Goal: Task Accomplishment & Management: Manage account settings

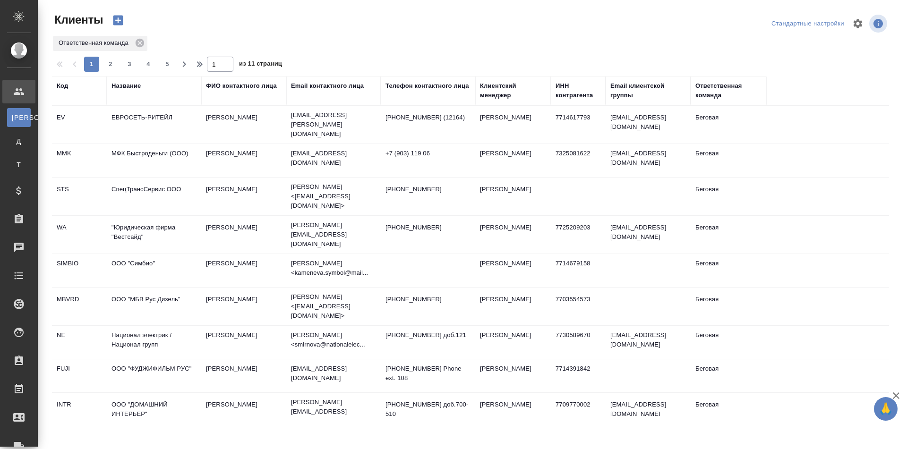
select select "RU"
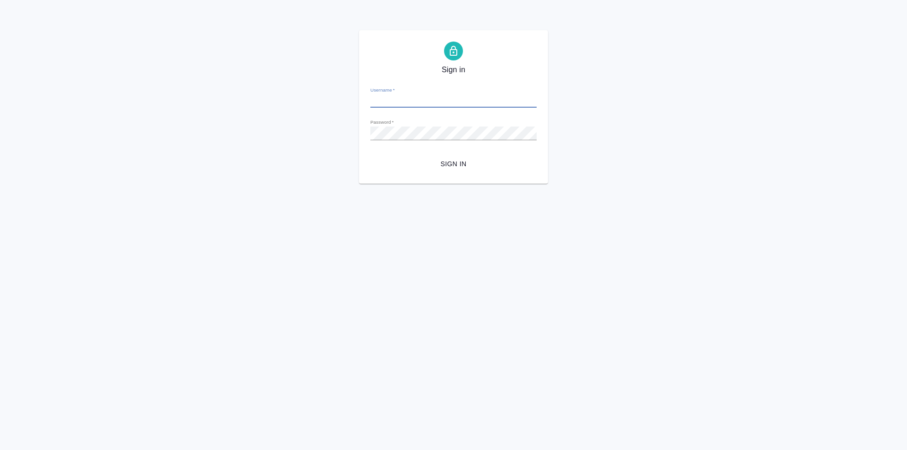
type input "y.levchenko@awatera.com"
click at [454, 165] on span "Sign in" at bounding box center [453, 164] width 151 height 12
type input "[PERSON_NAME][EMAIL_ADDRESS][DOMAIN_NAME]"
click at [457, 161] on span "Sign in" at bounding box center [453, 164] width 151 height 12
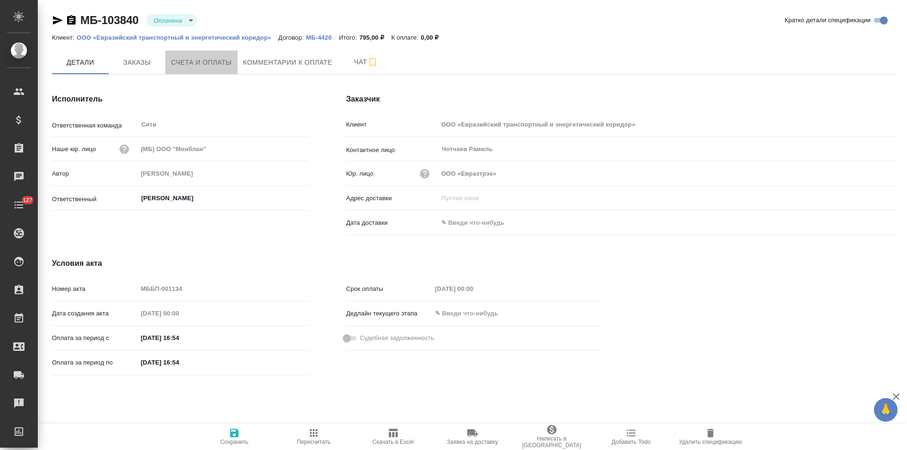
drag, startPoint x: 218, startPoint y: 64, endPoint x: 318, endPoint y: 82, distance: 102.2
click at [217, 64] on span "Счета и оплаты" at bounding box center [201, 63] width 61 height 12
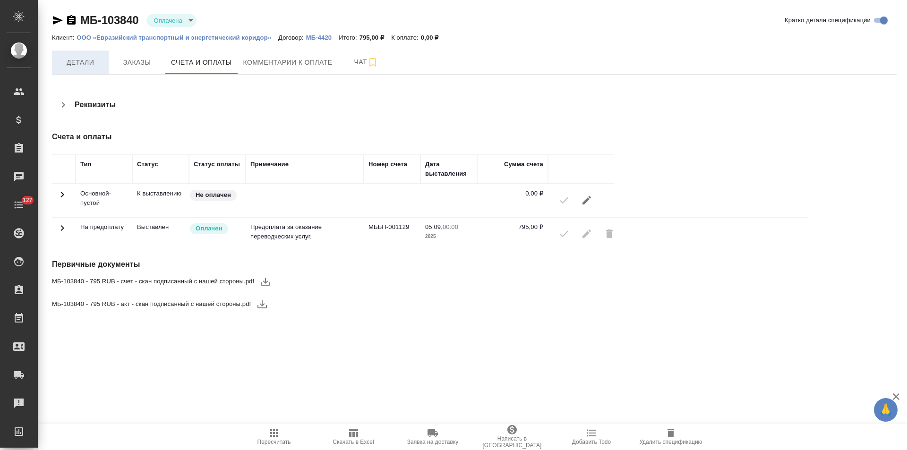
click at [64, 63] on span "Детали" at bounding box center [80, 63] width 45 height 12
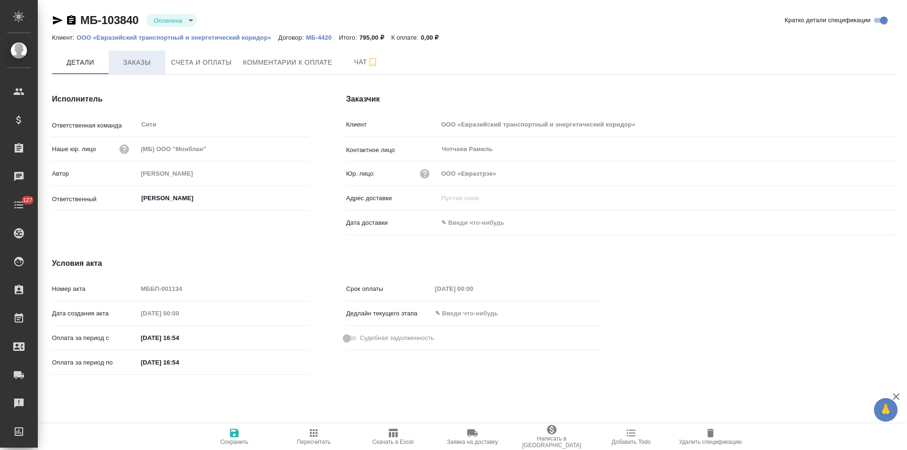
click at [123, 66] on span "Заказы" at bounding box center [136, 63] width 45 height 12
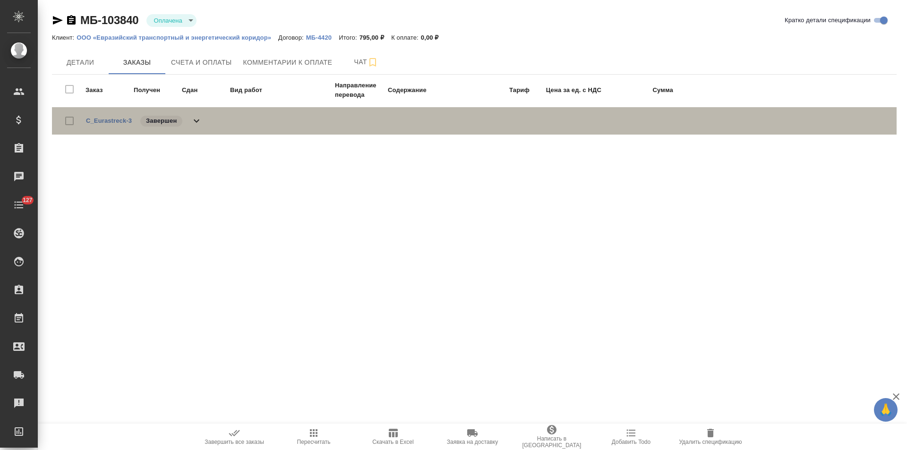
drag, startPoint x: 197, startPoint y: 120, endPoint x: 443, endPoint y: 118, distance: 246.1
click at [199, 120] on icon at bounding box center [196, 120] width 11 height 11
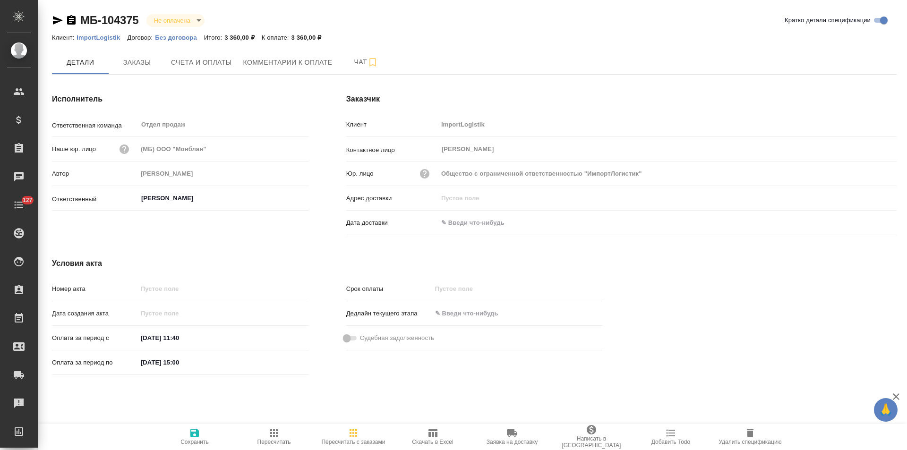
click at [188, 39] on p "Без договора" at bounding box center [179, 37] width 49 height 7
click at [117, 39] on p "ImportLogistik" at bounding box center [102, 37] width 51 height 7
click at [314, 236] on div "Исполнитель Ответственная команда Отдел продаж ​ Наше юр. лицо (МБ) ООО "Монбла…" at bounding box center [180, 166] width 294 height 183
click at [109, 36] on p "ImportLogistik" at bounding box center [102, 37] width 51 height 7
click at [182, 73] on button "Счета и оплаты" at bounding box center [201, 63] width 72 height 24
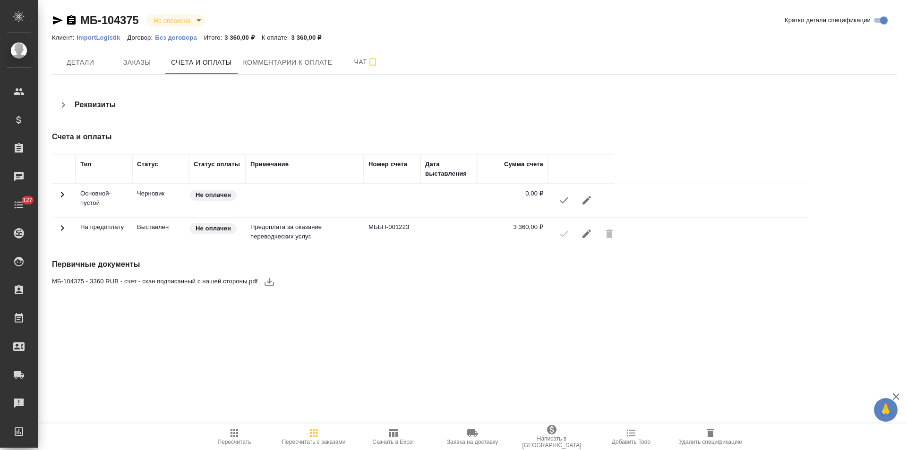
click at [66, 105] on icon "button" at bounding box center [63, 104] width 11 height 11
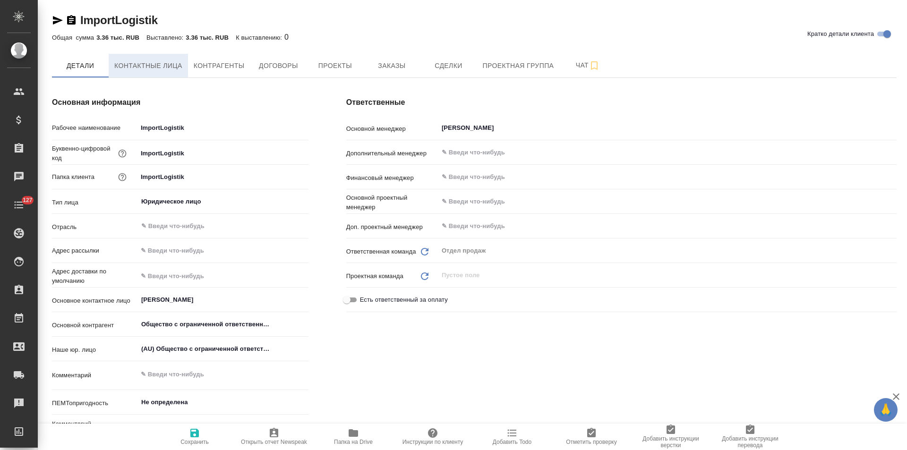
click at [144, 68] on span "Контактные лица" at bounding box center [148, 66] width 68 height 12
select select "RU"
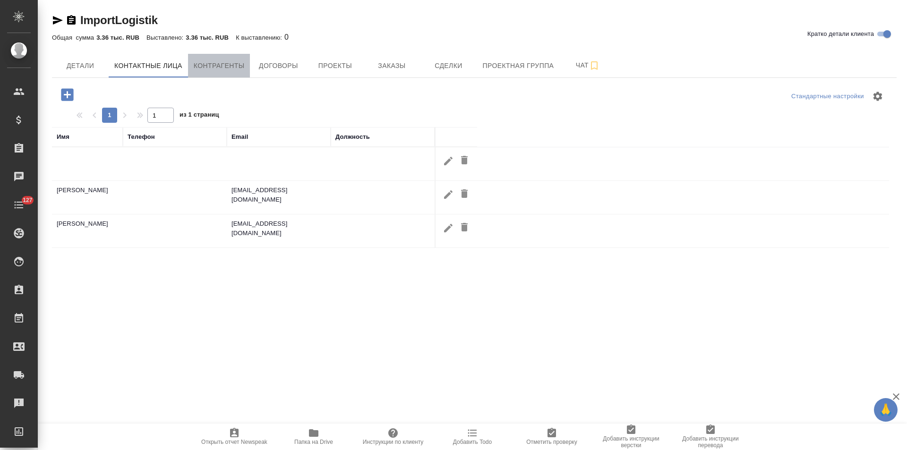
click at [202, 68] on span "Контрагенты" at bounding box center [219, 66] width 51 height 12
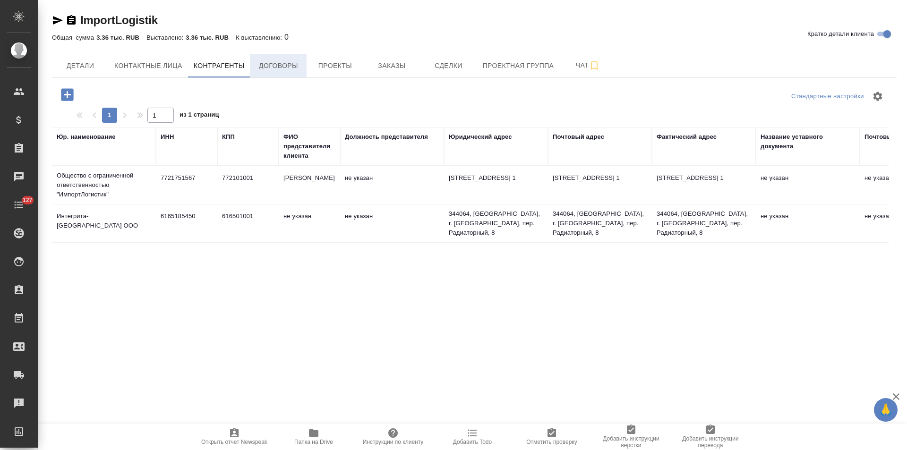
click at [276, 74] on button "Договоры" at bounding box center [278, 66] width 57 height 24
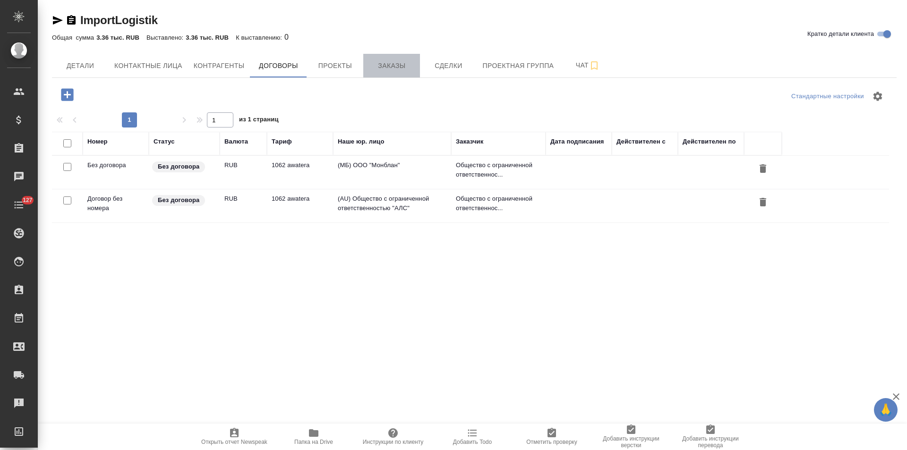
click at [385, 72] on button "Заказы" at bounding box center [391, 66] width 57 height 24
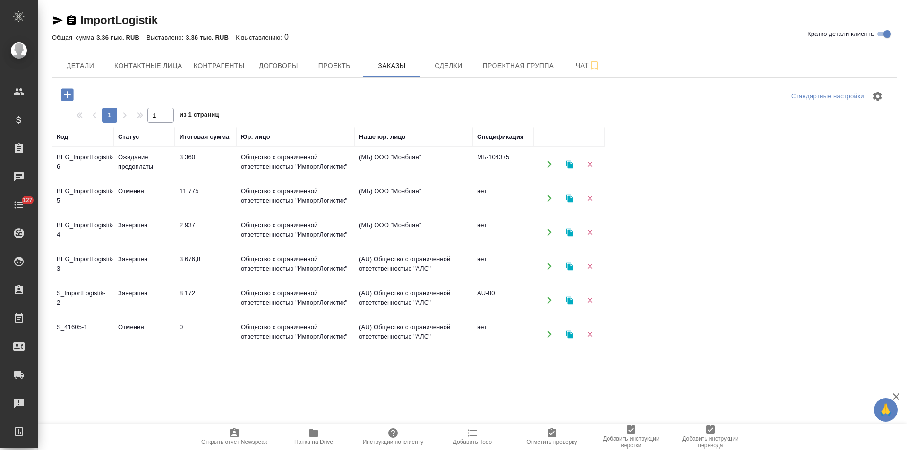
click at [386, 225] on td "(МБ) ООО "Монблан"" at bounding box center [413, 232] width 118 height 33
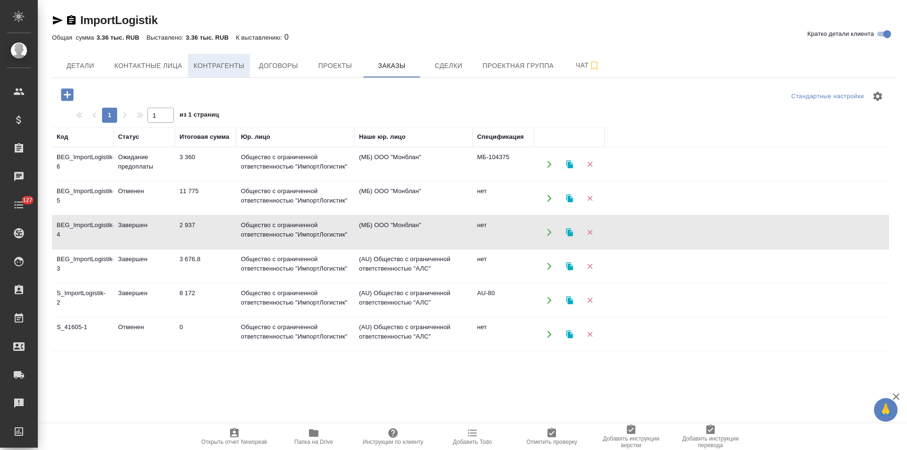
click at [238, 71] on span "Контрагенты" at bounding box center [219, 66] width 51 height 12
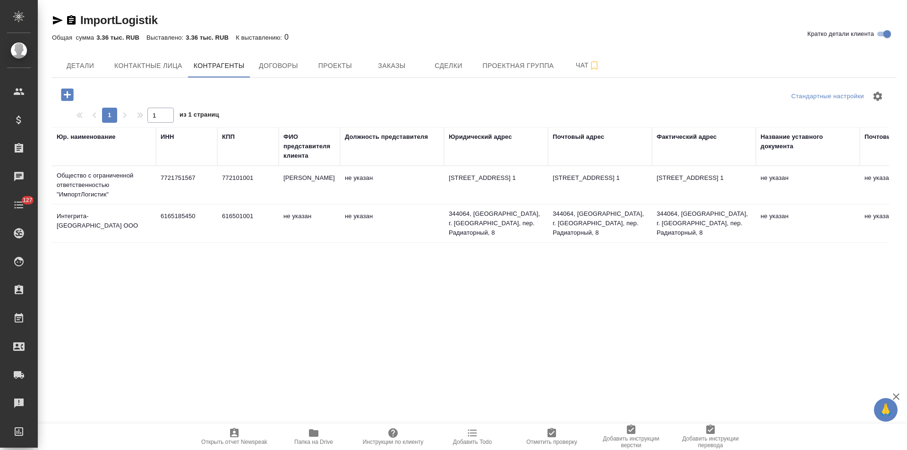
click at [184, 191] on td "7721751567" at bounding box center [186, 185] width 61 height 33
type textarea "Общество с ограниченной ответственностью "ИмпортЛогистик""
type input "7721751567"
type input "772101001"
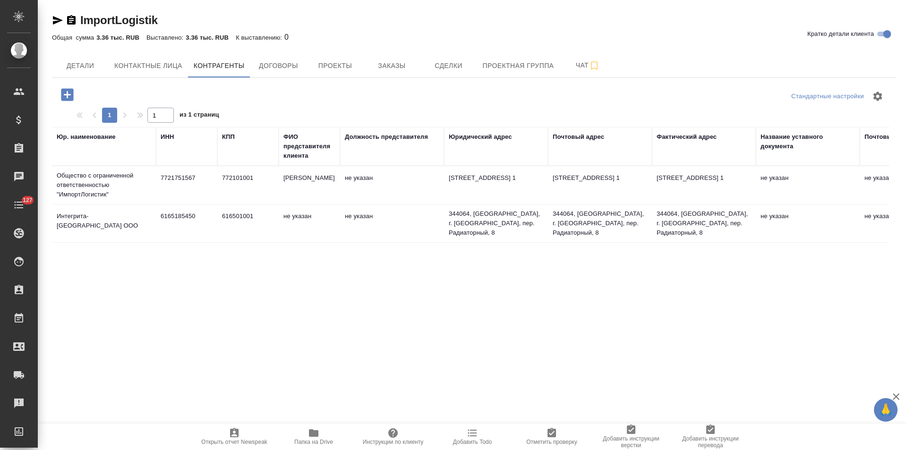
type input "Шурлепов Родион Евгеньевич"
type textarea "109202, г. Москва, Перовское шоссе, дом 25, стр. 1"
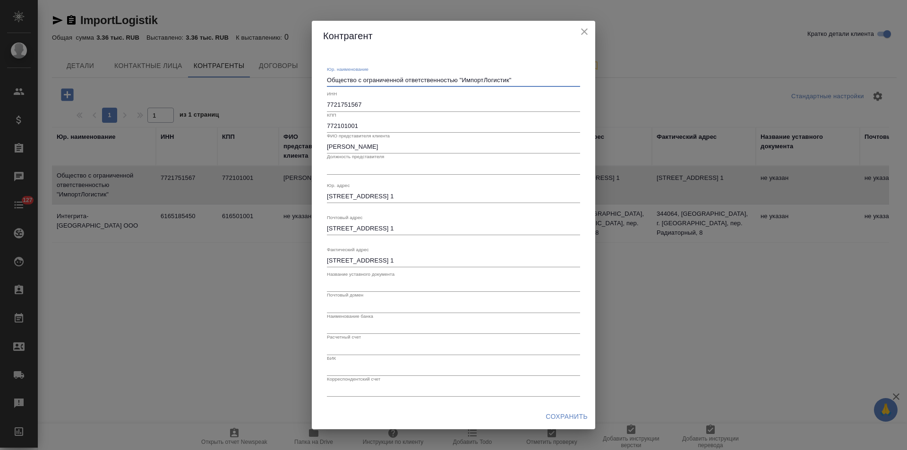
drag, startPoint x: 458, startPoint y: 82, endPoint x: 274, endPoint y: 82, distance: 184.2
click at [274, 82] on div "Контрагент Юр. наименование Общество с ограниченной ответственностью "ИмпортЛог…" at bounding box center [453, 225] width 907 height 450
type textarea "ООО "ИмпортЛогистик""
click at [561, 418] on span "Сохранить" at bounding box center [567, 417] width 42 height 12
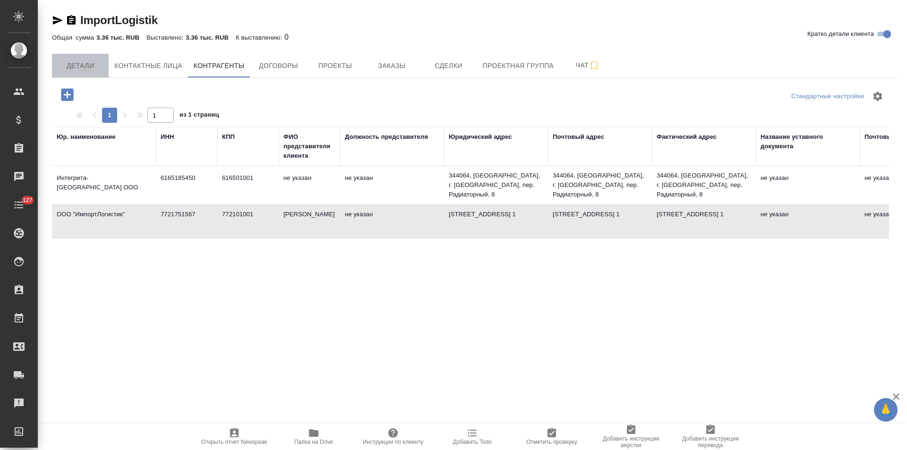
click at [86, 67] on span "Детали" at bounding box center [80, 66] width 45 height 12
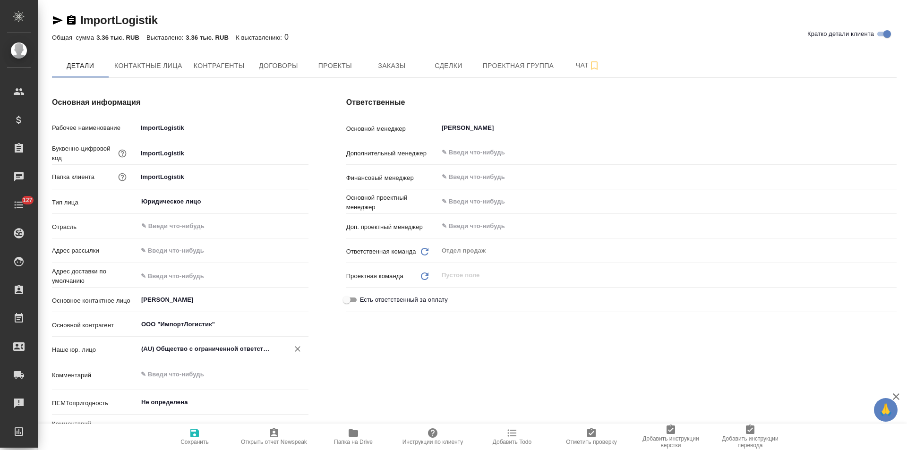
type textarea "x"
click at [294, 348] on icon "Очистить" at bounding box center [297, 348] width 9 height 9
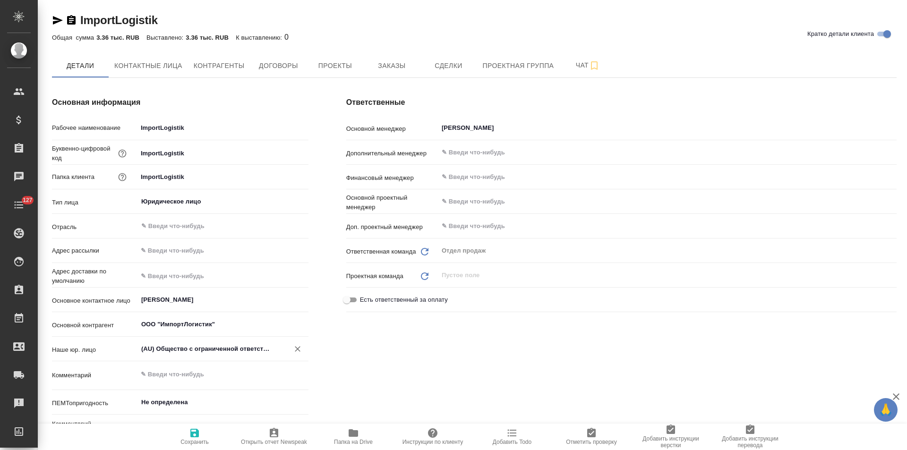
type textarea "x"
click at [194, 432] on icon "button" at bounding box center [194, 433] width 9 height 9
type textarea "x"
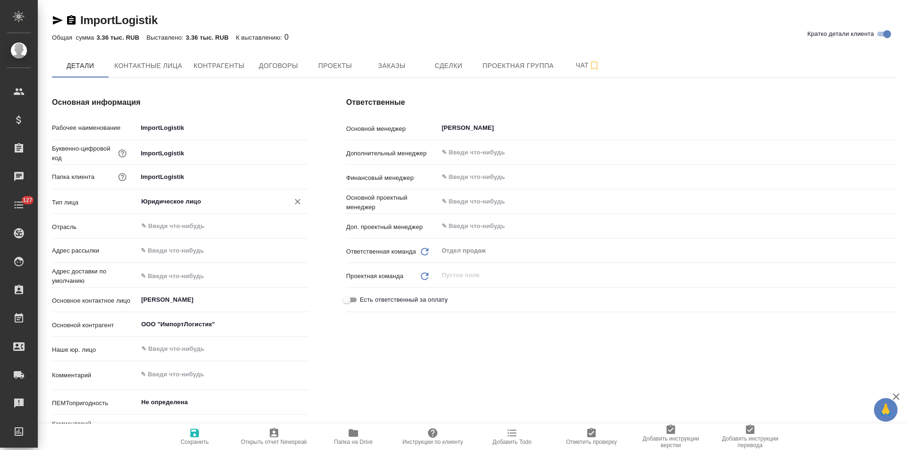
type textarea "x"
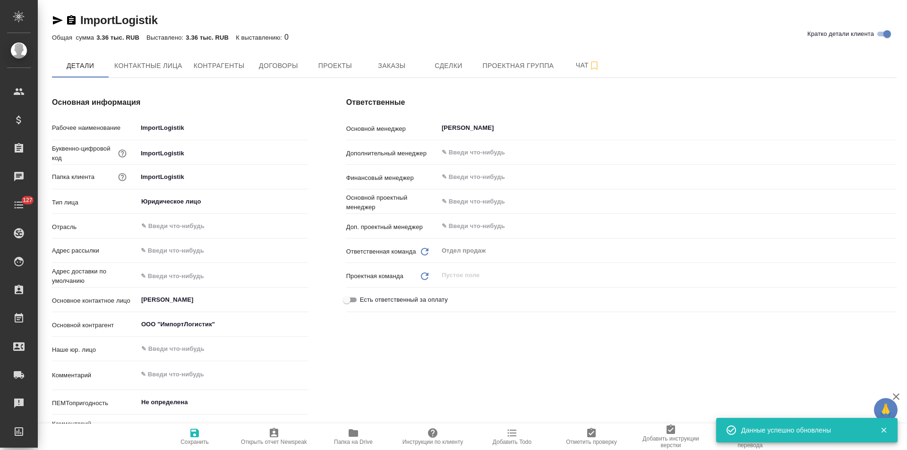
type textarea "x"
click at [395, 58] on button "Заказы" at bounding box center [391, 66] width 57 height 24
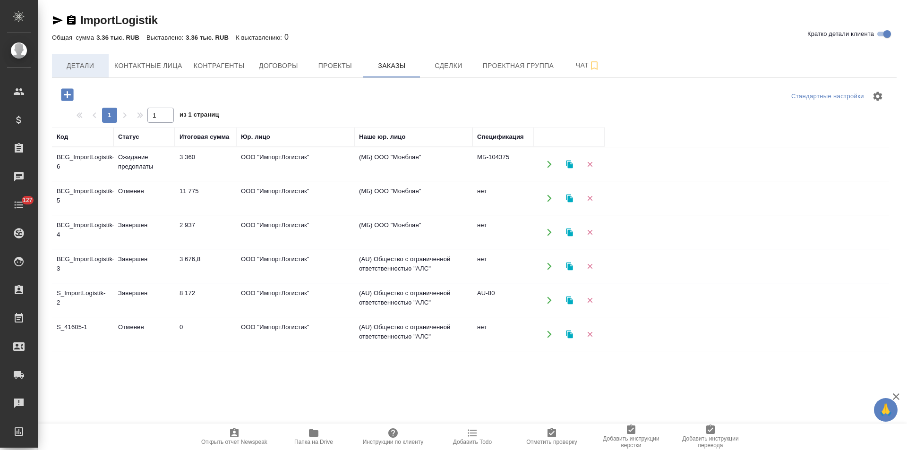
click at [87, 66] on span "Детали" at bounding box center [80, 66] width 45 height 12
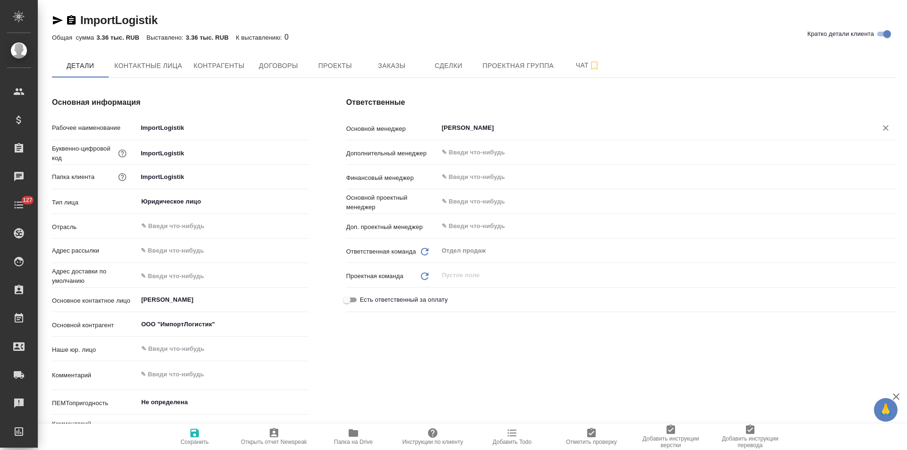
click at [476, 125] on input "Горцева Мария" at bounding box center [651, 127] width 421 height 11
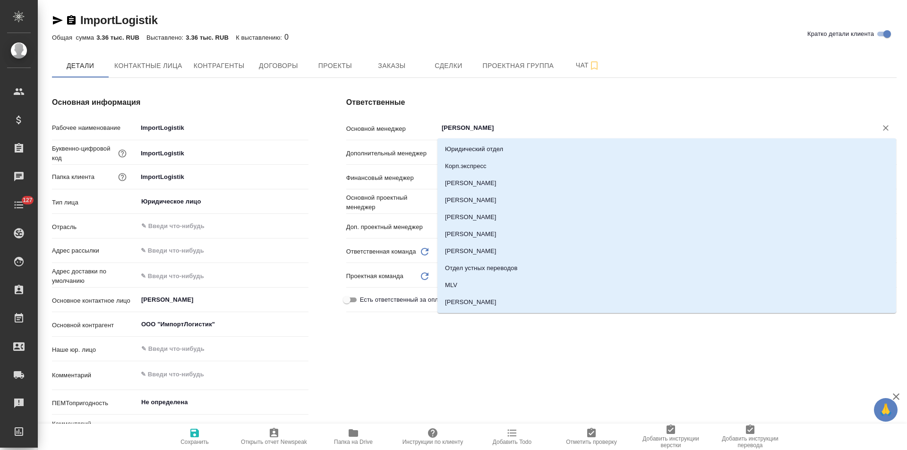
type textarea "x"
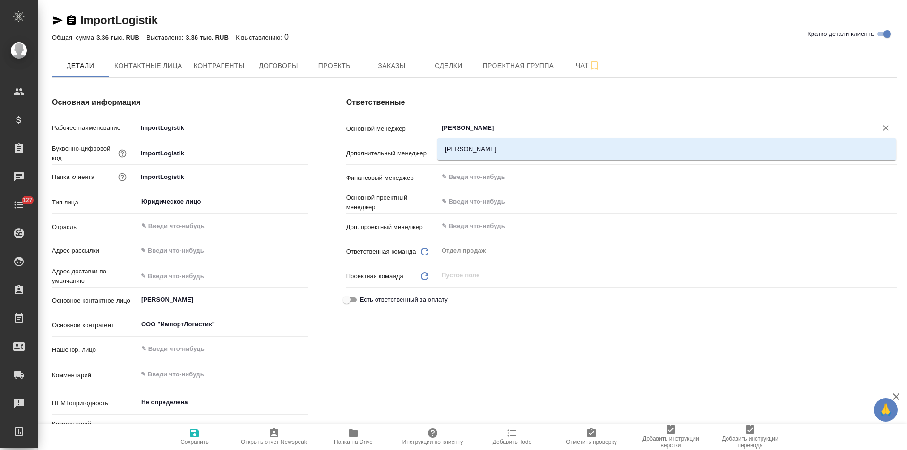
type input "антонова"
click at [474, 151] on li "Антонова Кристина" at bounding box center [666, 149] width 459 height 17
type textarea "x"
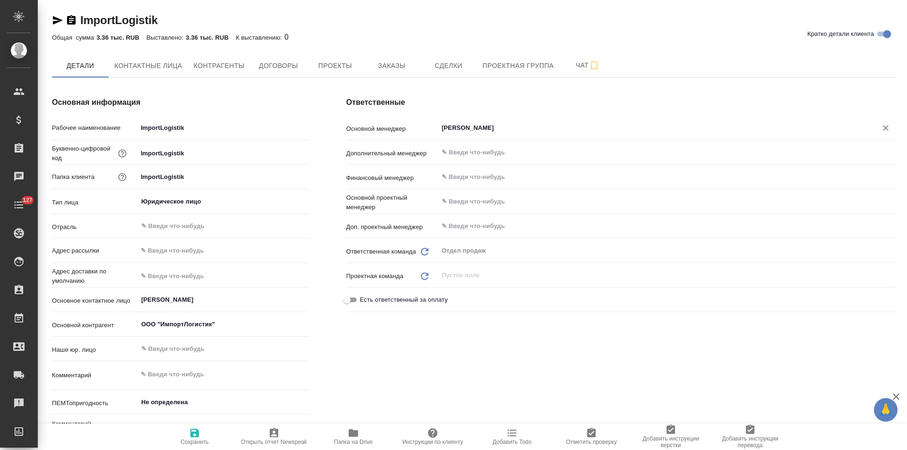
type input "Антонова Кристина"
drag, startPoint x: 200, startPoint y: 435, endPoint x: 250, endPoint y: 412, distance: 55.4
click at [202, 432] on span "Сохранить" at bounding box center [195, 437] width 68 height 18
type textarea "x"
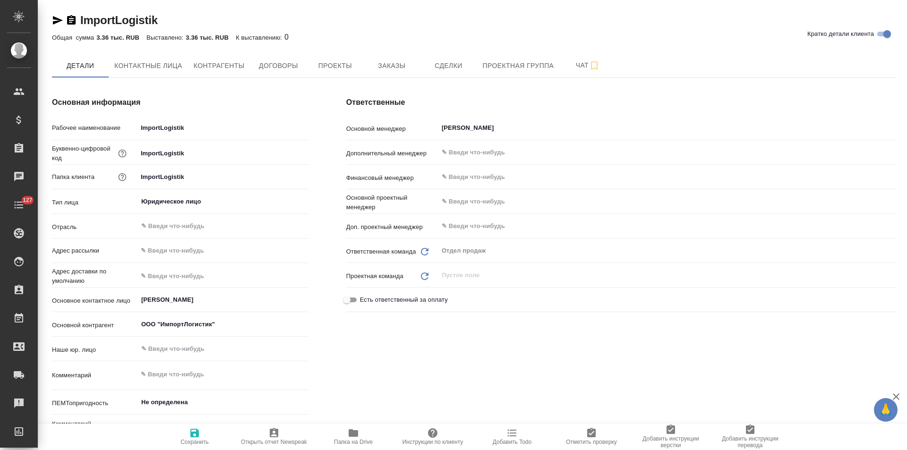
type textarea "x"
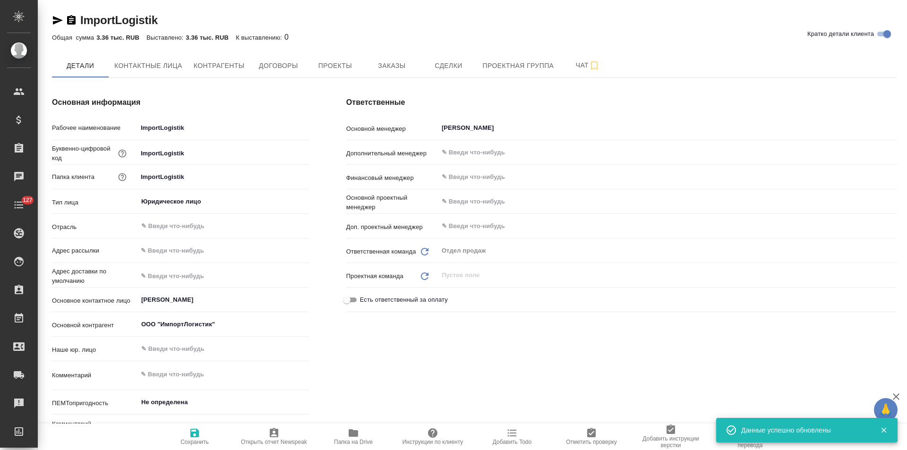
type textarea "x"
type input "[PERSON_NAME]"
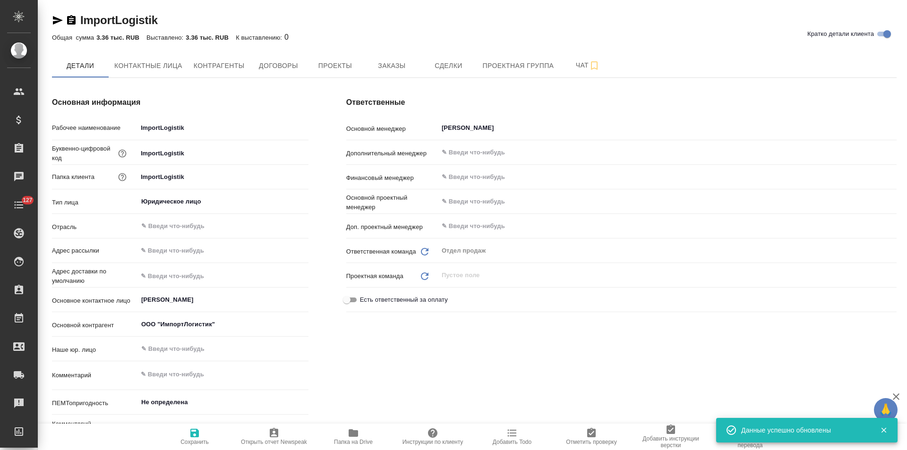
type input "Беговая"
click at [385, 68] on span "Заказы" at bounding box center [391, 66] width 45 height 12
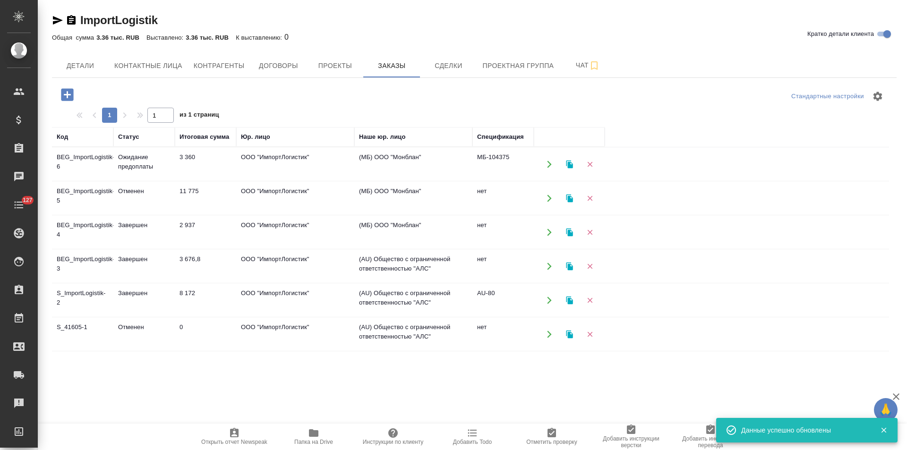
click at [393, 177] on td "(МБ) ООО "Монблан"" at bounding box center [413, 164] width 118 height 33
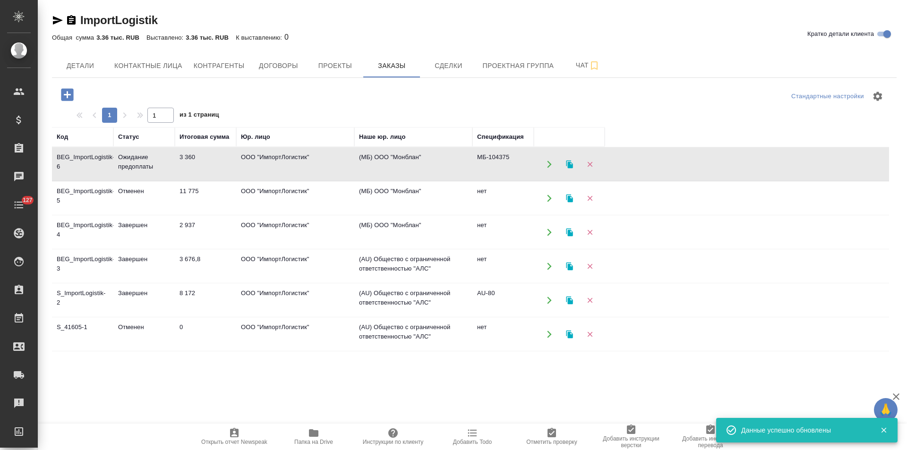
click at [393, 177] on td "(МБ) ООО "Монблан"" at bounding box center [413, 164] width 118 height 33
click at [421, 192] on td "(МБ) ООО "Монблан"" at bounding box center [413, 198] width 118 height 33
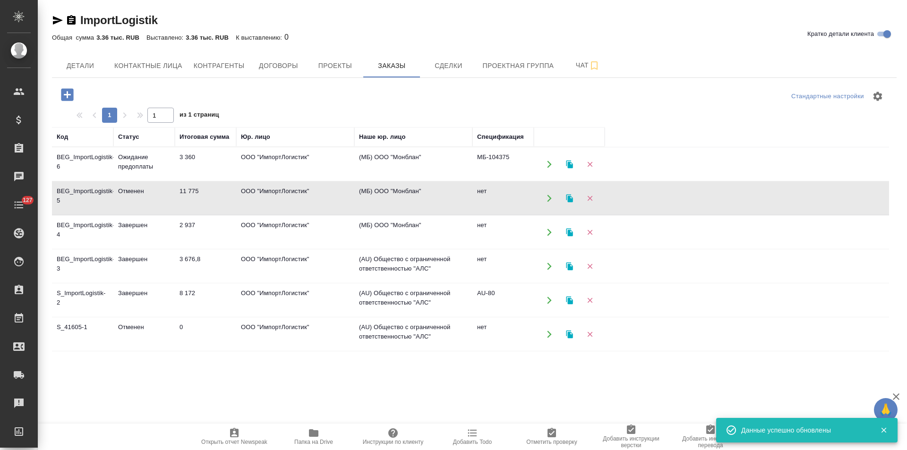
click at [421, 192] on td "(МБ) ООО "Монблан"" at bounding box center [413, 198] width 118 height 33
click at [433, 231] on td "(МБ) ООО "Монблан"" at bounding box center [413, 232] width 118 height 33
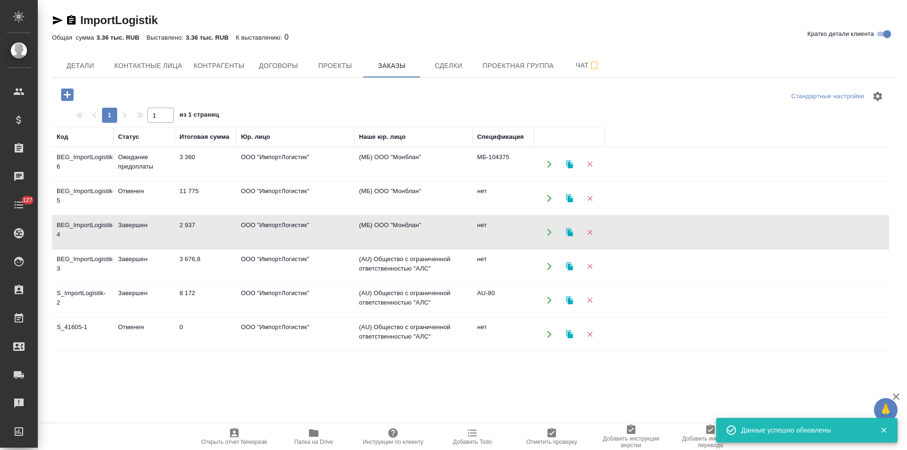
click at [433, 231] on td "(МБ) ООО "Монблан"" at bounding box center [413, 232] width 118 height 33
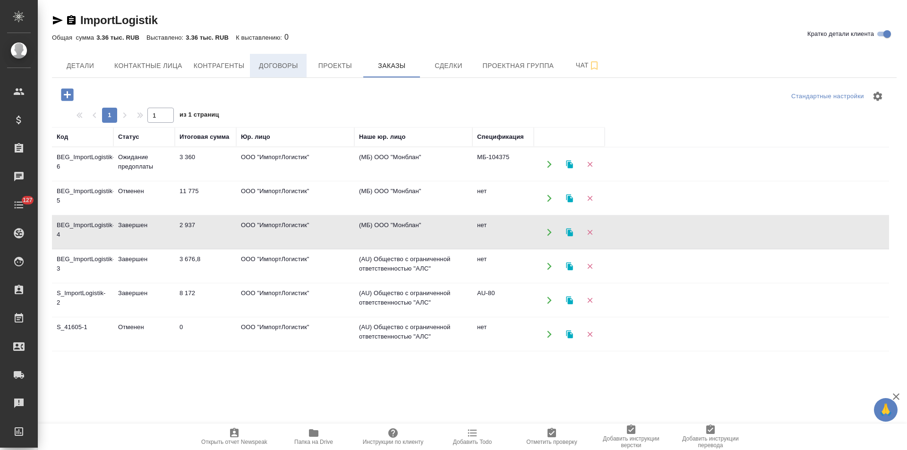
click at [290, 74] on button "Договоры" at bounding box center [278, 66] width 57 height 24
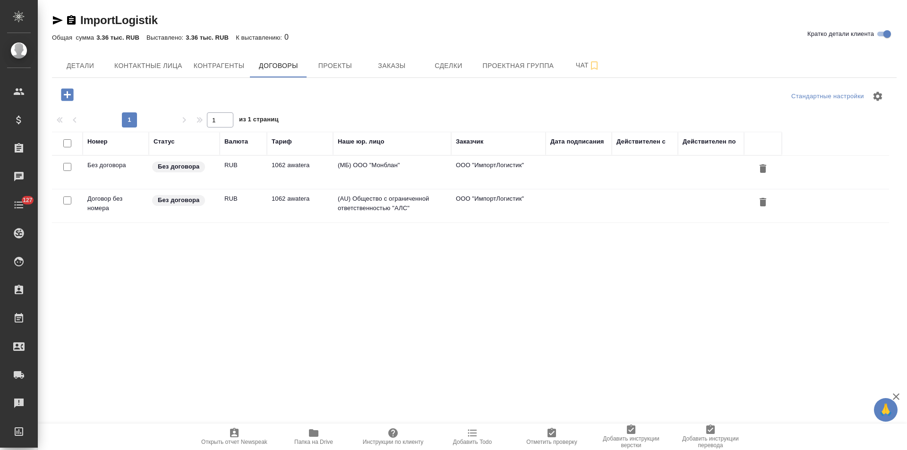
click at [306, 206] on td "1062 awatera" at bounding box center [300, 205] width 66 height 33
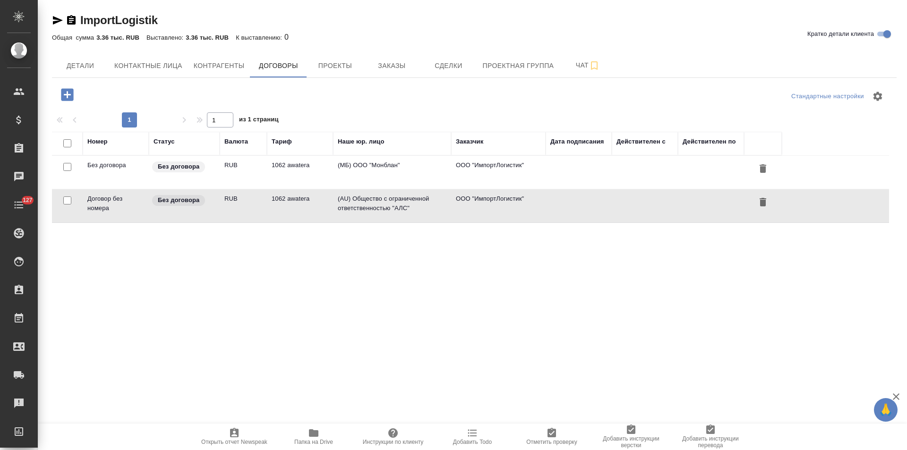
click at [306, 206] on td "1062 awatera" at bounding box center [300, 205] width 66 height 33
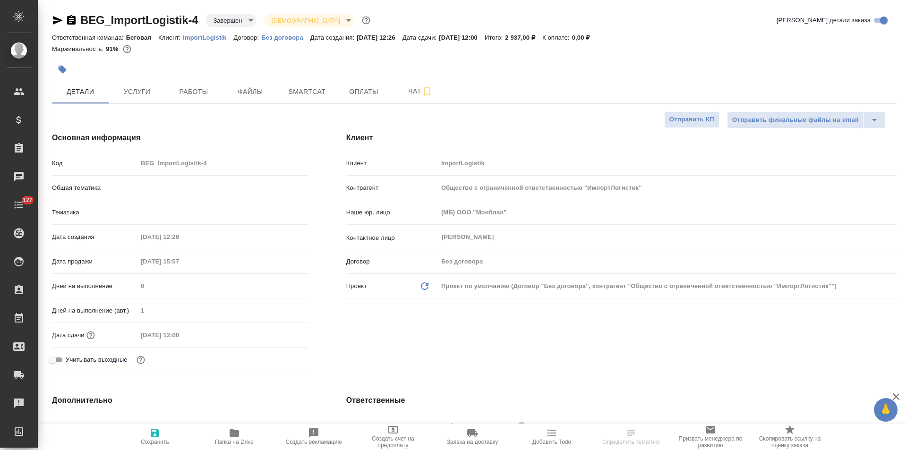
select select "RU"
type input "[PERSON_NAME]"
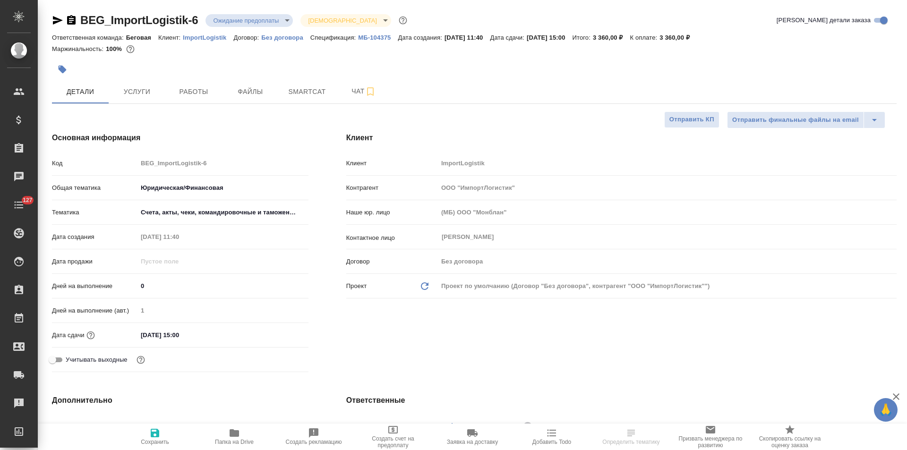
select select "RU"
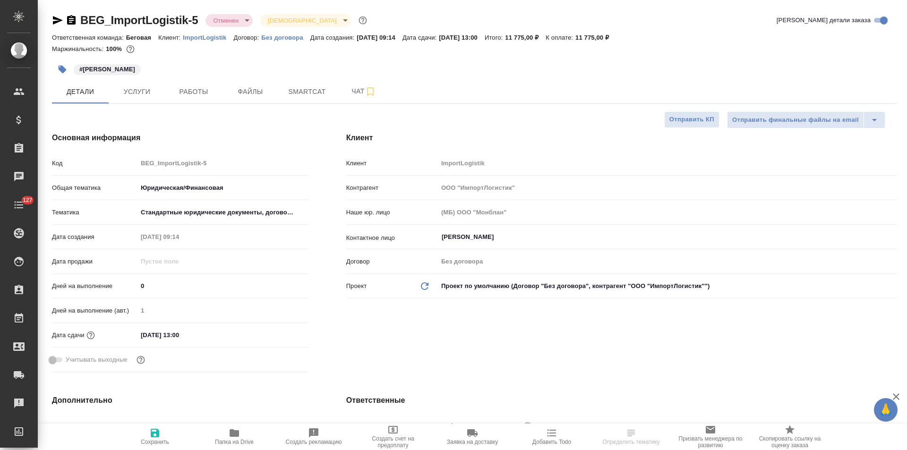
select select "RU"
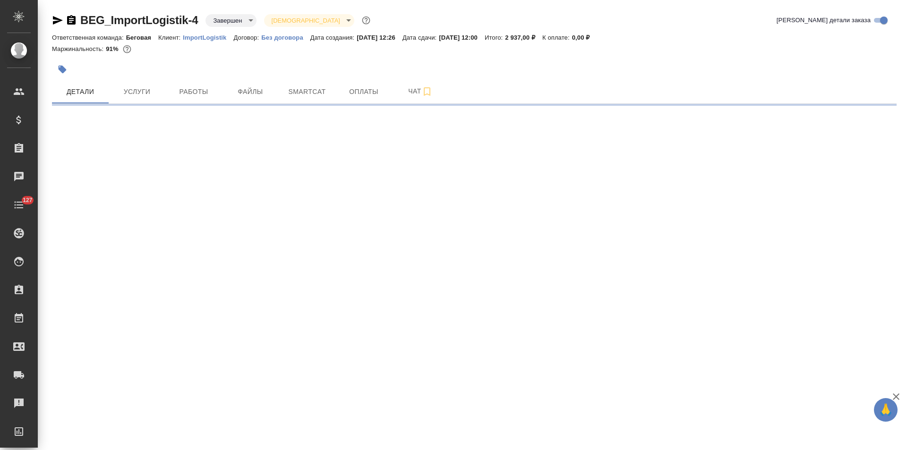
select select "RU"
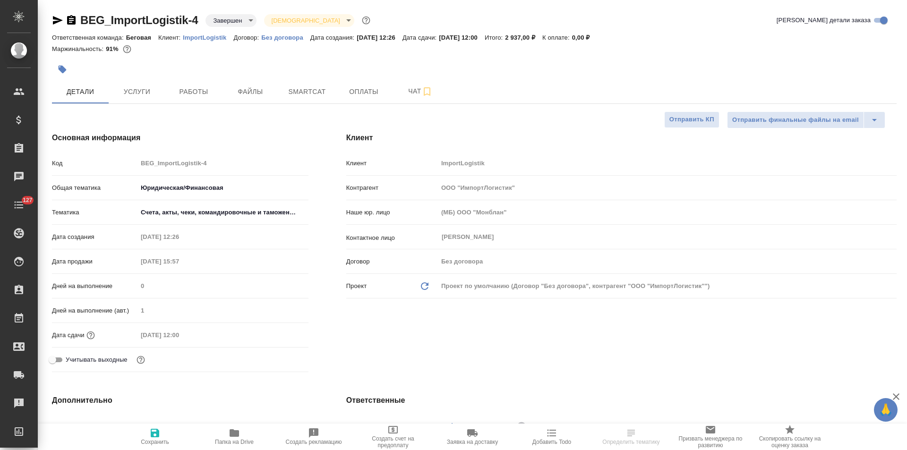
type textarea "x"
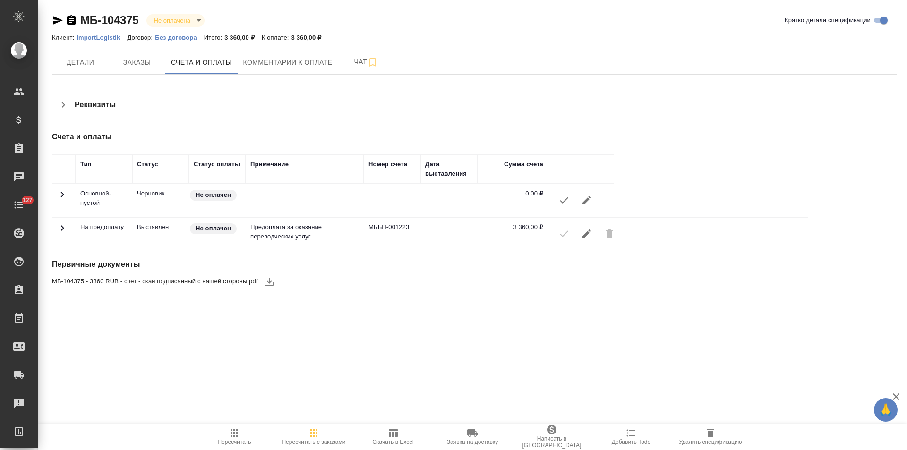
click at [68, 104] on icon "button" at bounding box center [63, 104] width 11 height 11
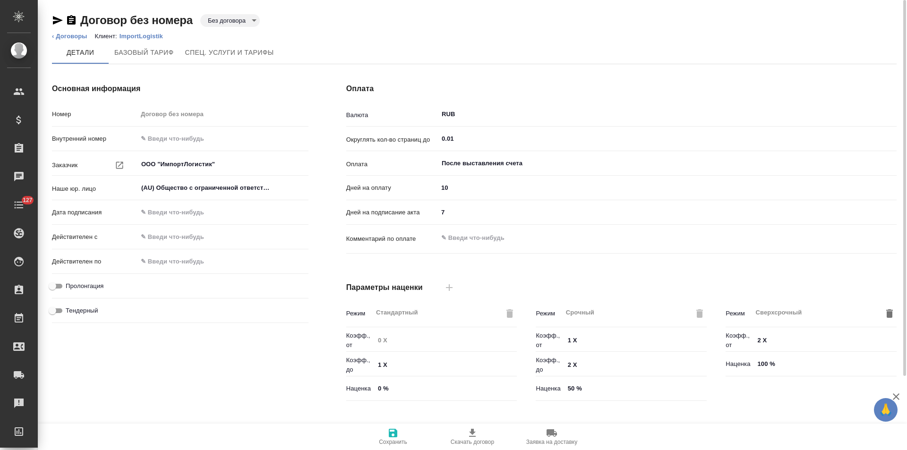
click at [243, 19] on body "🙏 .cls-1 fill:#fff; AWATERA [PERSON_NAME] Спецификации Заказы Чаты 127 Todo Про…" at bounding box center [453, 225] width 907 height 450
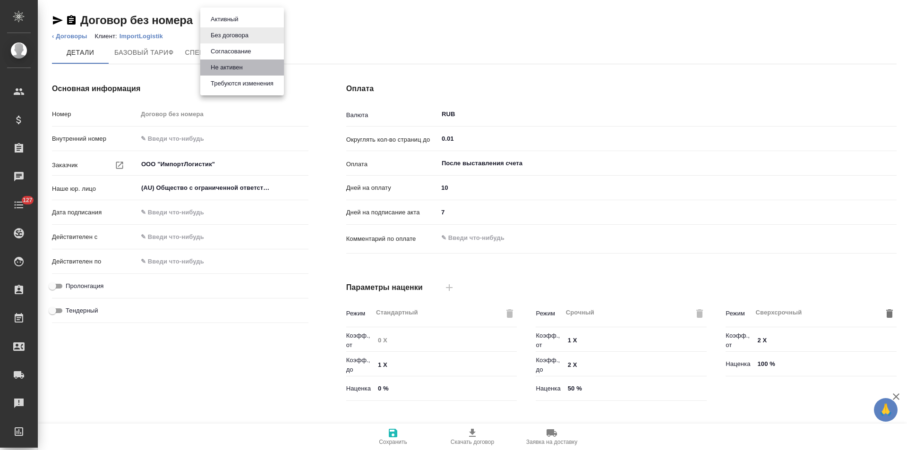
click at [245, 66] on button "Не активен" at bounding box center [227, 67] width 38 height 10
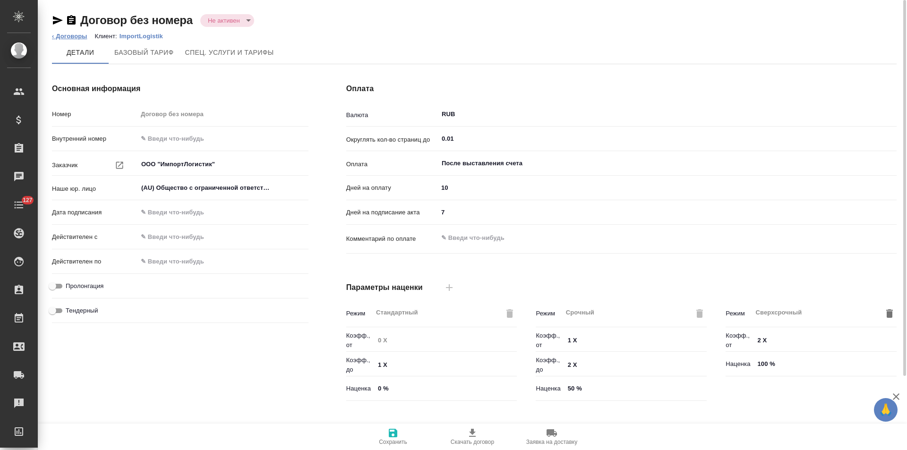
type input "1062 awatera"
click at [79, 36] on link "‹ Договоры" at bounding box center [69, 36] width 35 height 7
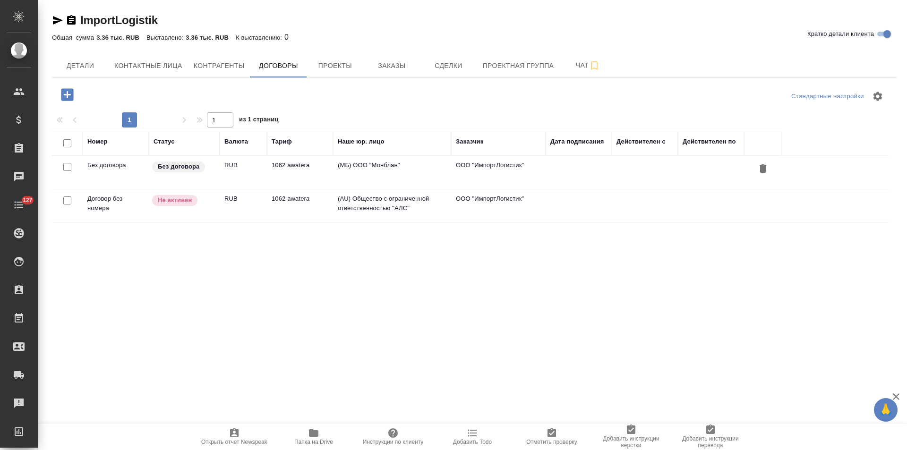
click at [392, 172] on td "(МБ) ООО "Монблан"" at bounding box center [392, 172] width 118 height 33
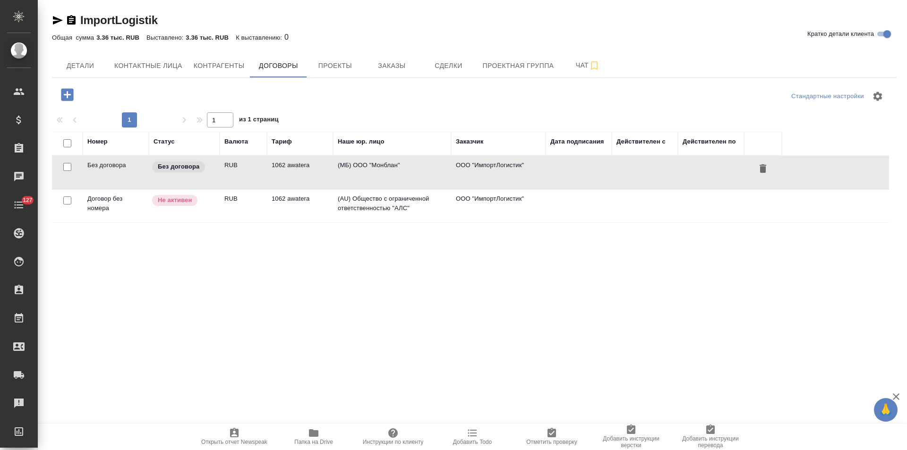
click at [392, 172] on td "(МБ) ООО "Монблан"" at bounding box center [392, 172] width 118 height 33
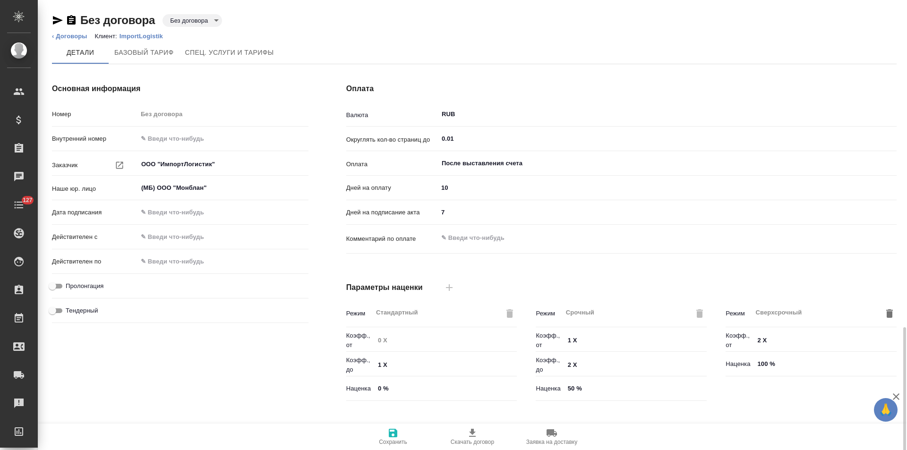
scroll to position [192, 0]
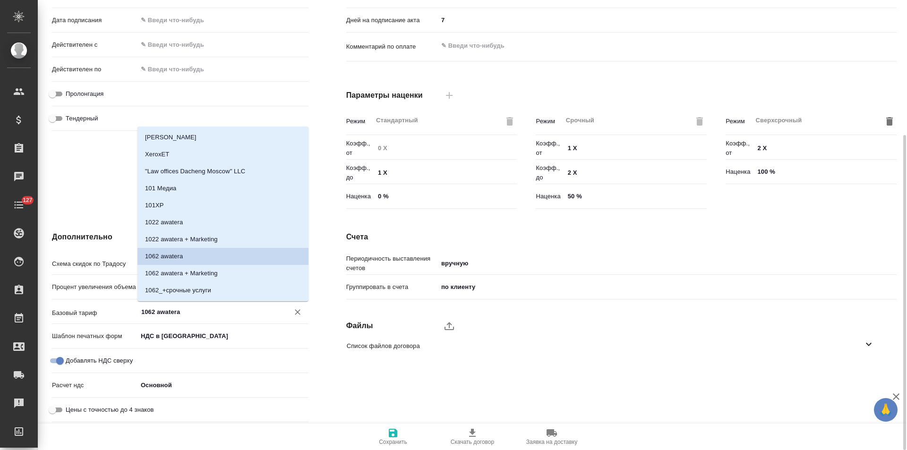
click at [183, 311] on input "1062 awatera" at bounding box center [207, 311] width 134 height 11
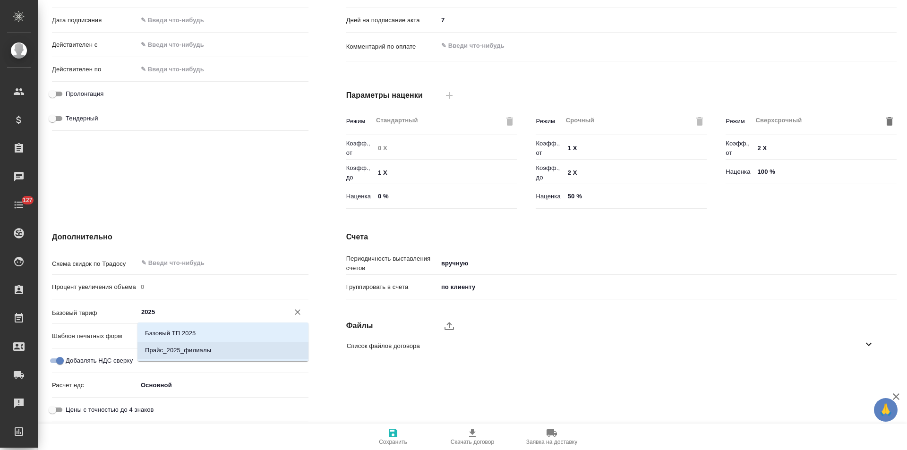
click at [208, 350] on p "Прайс_2025_филиалы" at bounding box center [178, 350] width 66 height 9
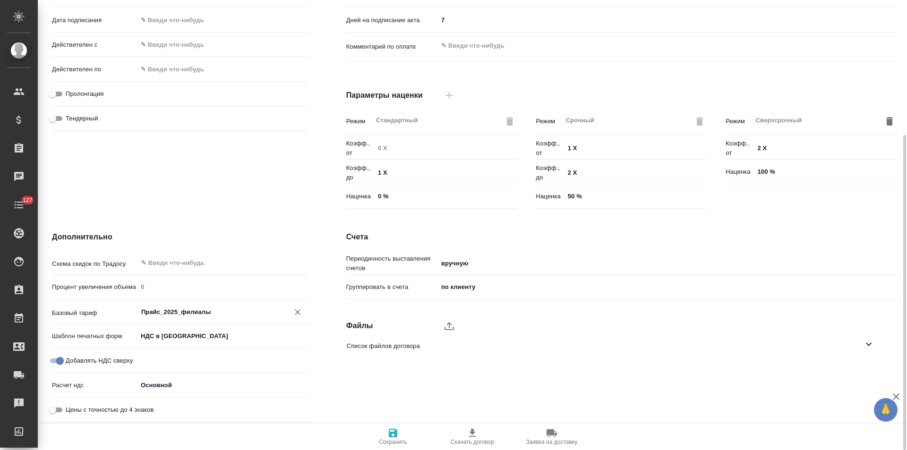
type input "Прайс_2025_филиалы"
click at [390, 432] on icon "button" at bounding box center [393, 433] width 9 height 9
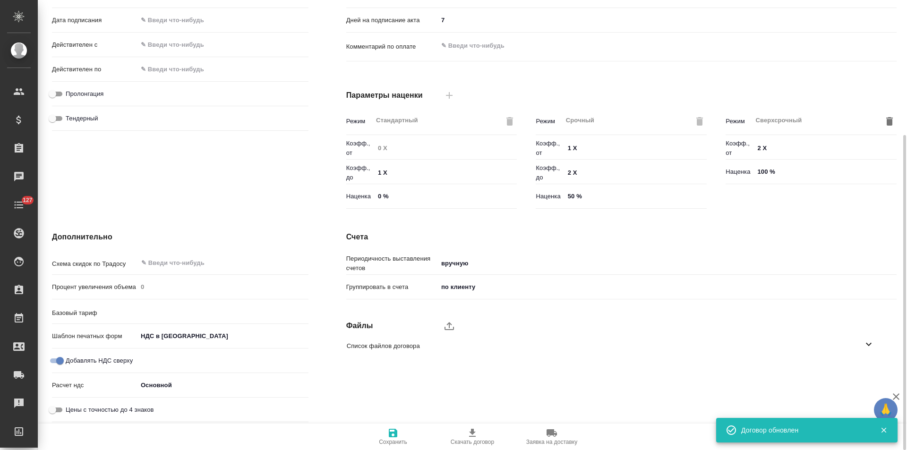
type input "Прайс_2025_филиалы"
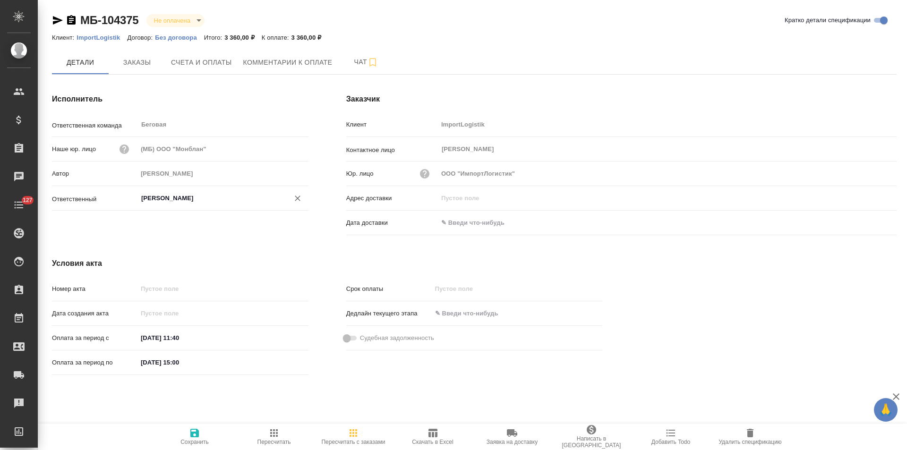
click at [179, 200] on input "[PERSON_NAME]" at bounding box center [207, 198] width 134 height 11
drag, startPoint x: 179, startPoint y: 224, endPoint x: 188, endPoint y: 282, distance: 58.7
click at [179, 225] on li "[PERSON_NAME]" at bounding box center [222, 219] width 171 height 17
type input "Москалец Алина"
drag, startPoint x: 197, startPoint y: 436, endPoint x: 235, endPoint y: 319, distance: 122.2
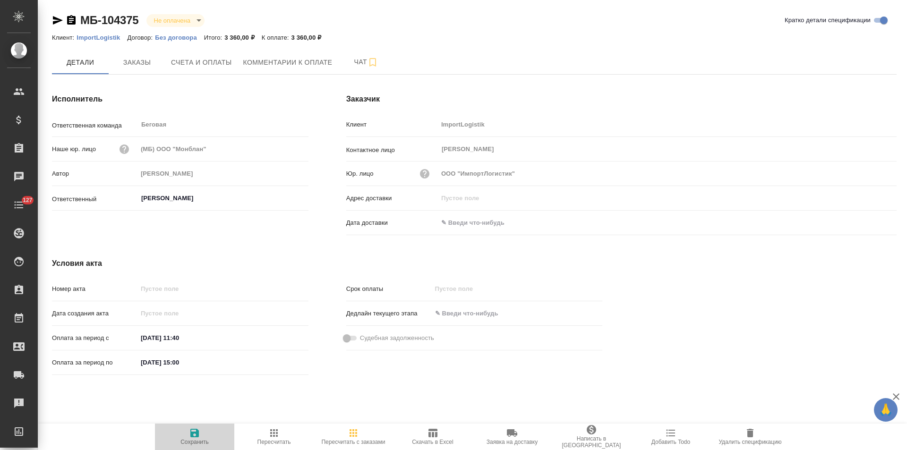
click at [197, 436] on icon "button" at bounding box center [194, 433] width 9 height 9
click at [141, 69] on button "Заказы" at bounding box center [137, 63] width 57 height 24
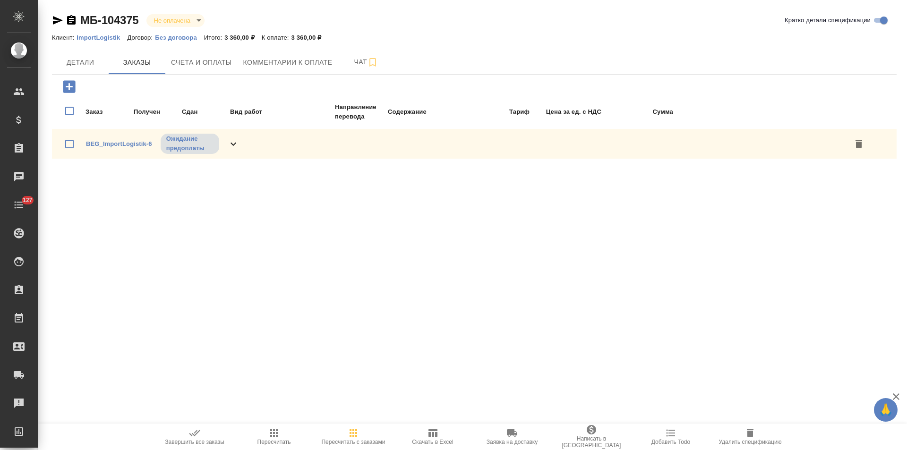
click at [235, 142] on icon at bounding box center [233, 143] width 11 height 11
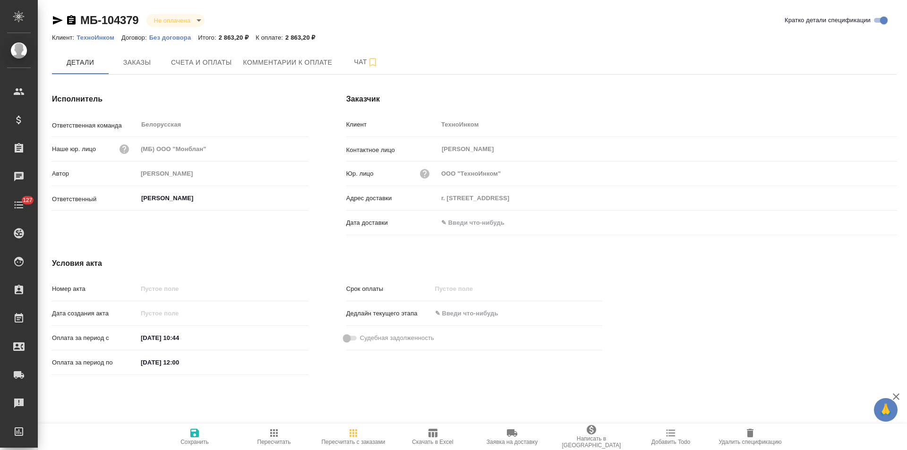
click at [185, 41] on p "Без договора" at bounding box center [173, 37] width 49 height 7
click at [71, 20] on icon "button" at bounding box center [71, 19] width 9 height 9
click at [196, 68] on span "Счета и оплаты" at bounding box center [201, 63] width 61 height 12
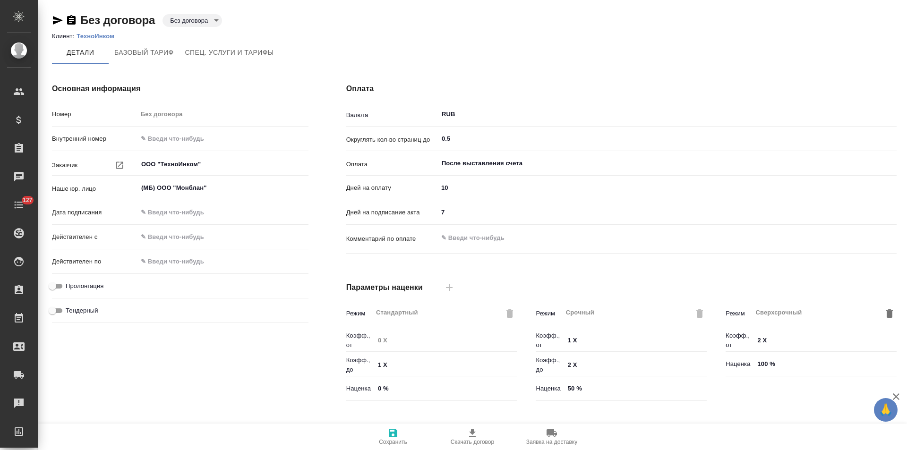
scroll to position [189, 0]
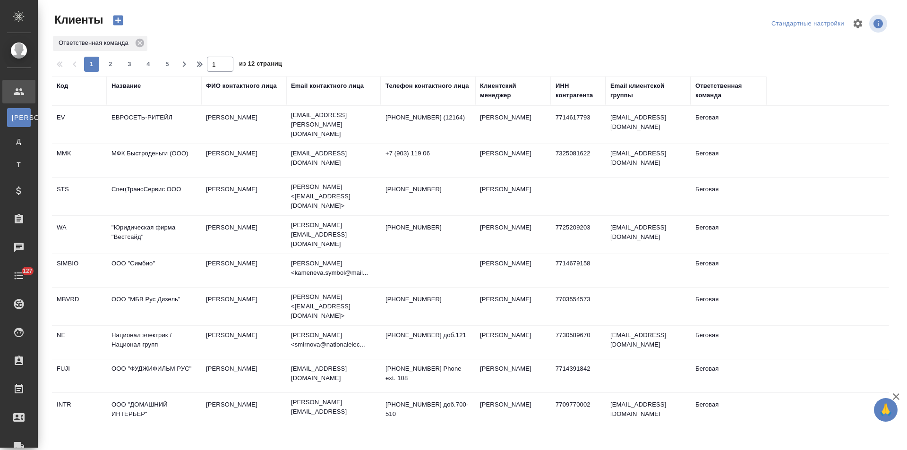
select select "RU"
click at [141, 43] on icon at bounding box center [140, 43] width 10 height 10
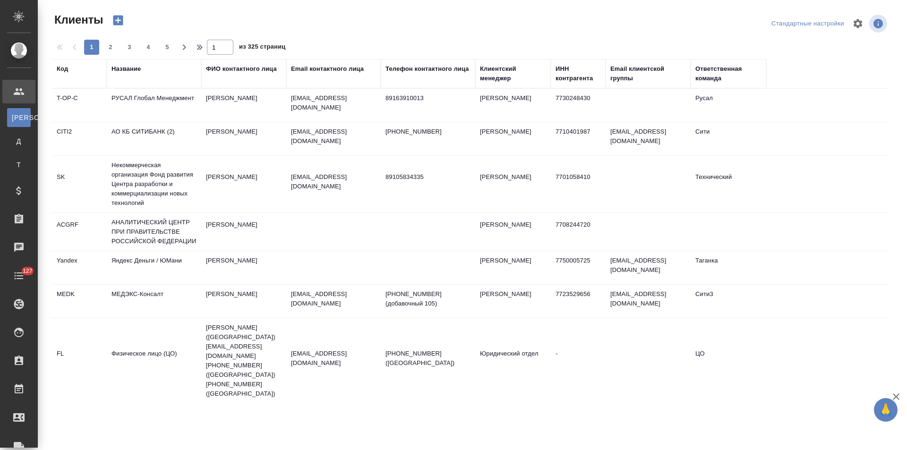
click at [125, 70] on div "Название" at bounding box center [125, 68] width 29 height 9
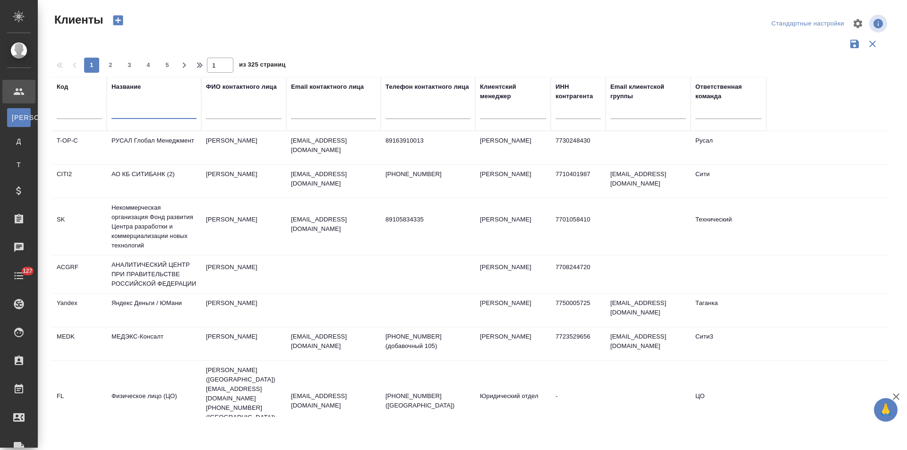
click at [123, 117] on input "text" at bounding box center [153, 113] width 85 height 12
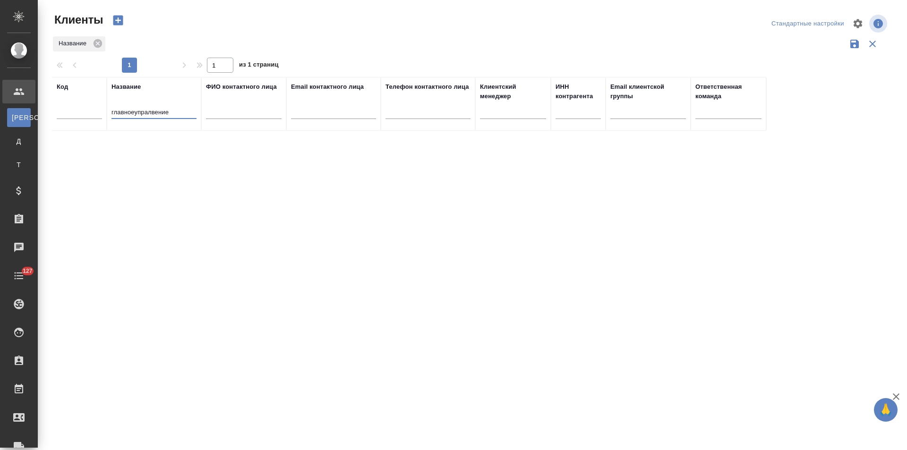
click at [134, 114] on input "главноеупралвение" at bounding box center [153, 113] width 85 height 12
click at [153, 112] on input "главное упралвение" at bounding box center [153, 113] width 85 height 12
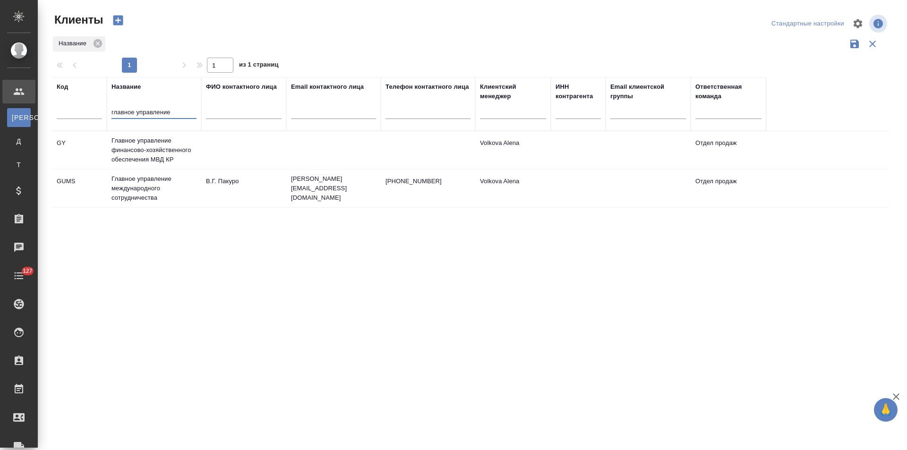
type input "главное управление"
click at [173, 190] on td "Главное управление международного сотрудничества" at bounding box center [154, 189] width 94 height 38
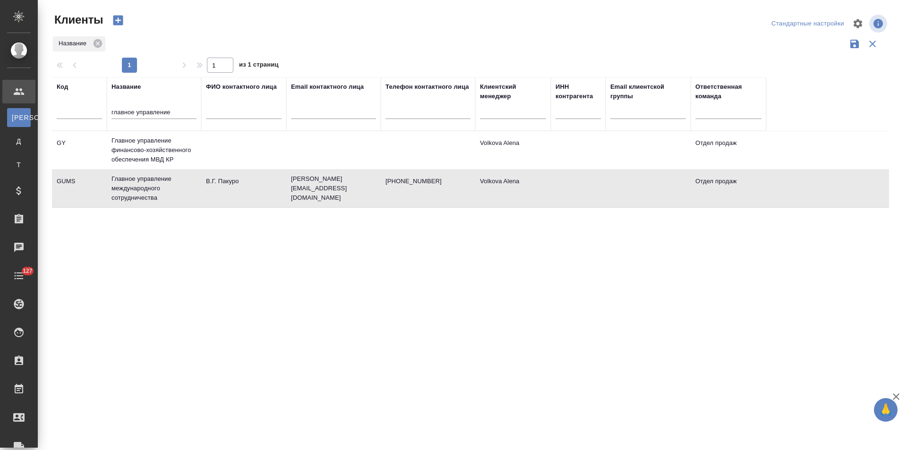
click at [173, 190] on td "Главное управление международного сотрудничества" at bounding box center [154, 189] width 94 height 38
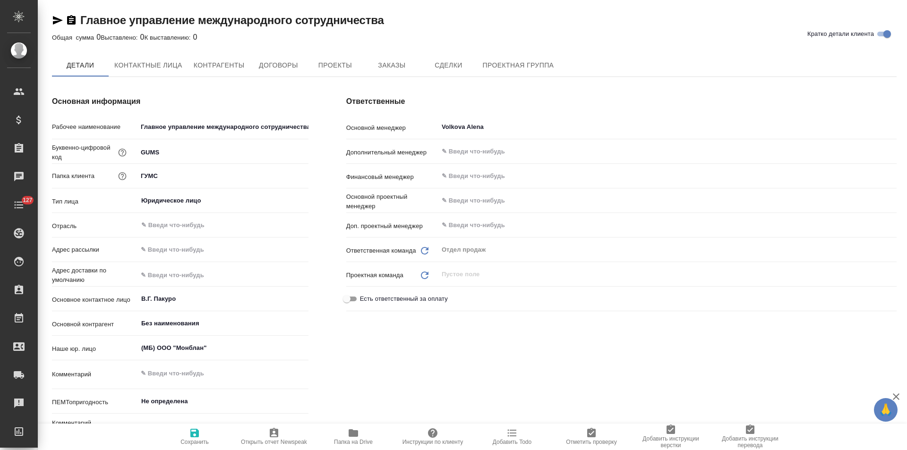
type textarea "x"
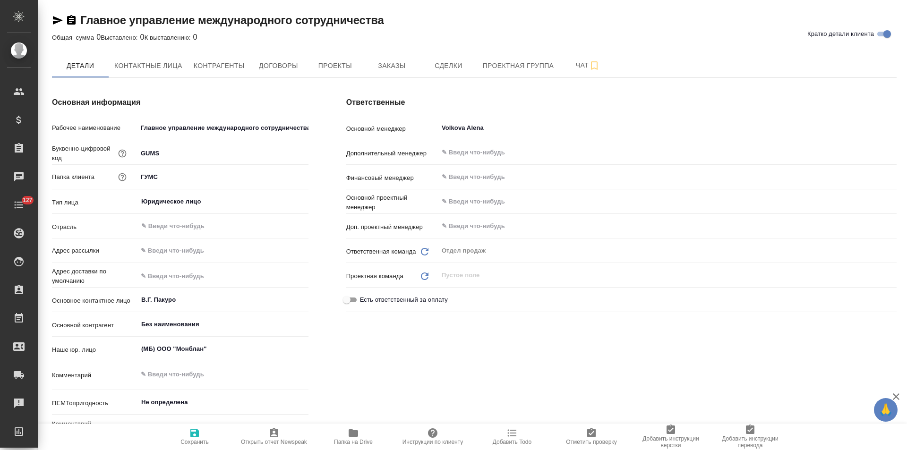
type textarea "x"
click at [376, 69] on span "Заказы" at bounding box center [391, 66] width 45 height 12
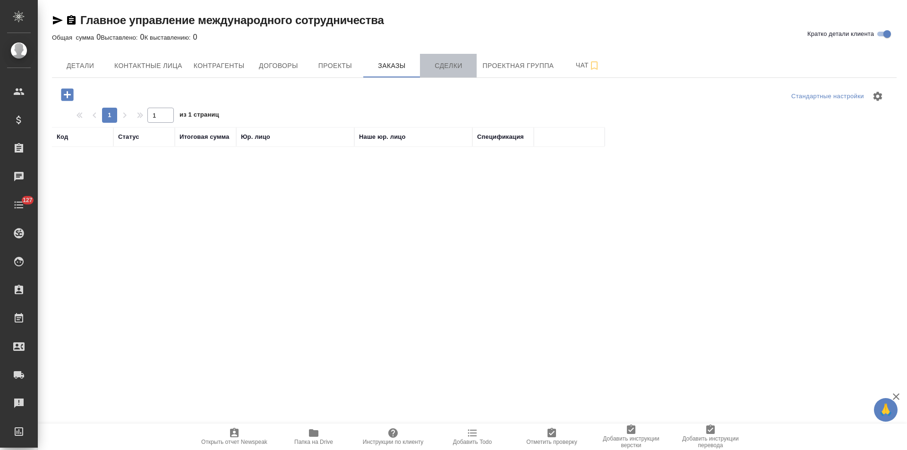
click at [461, 68] on span "Сделки" at bounding box center [448, 66] width 45 height 12
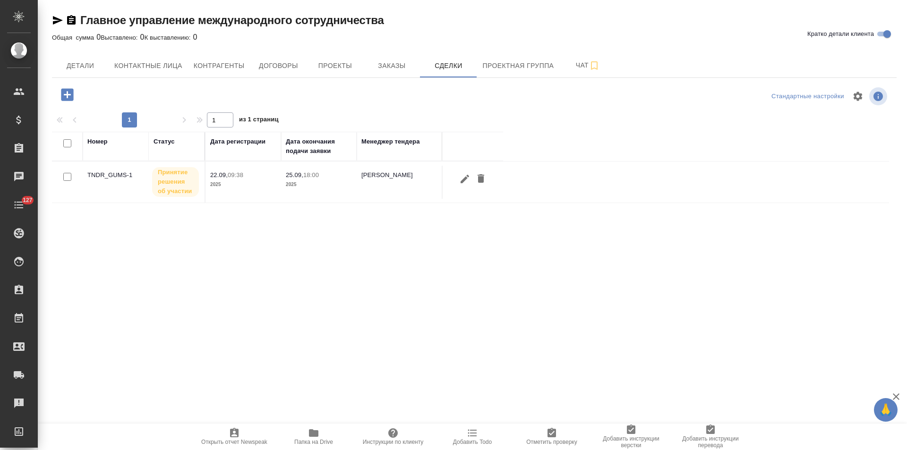
click at [239, 181] on p "2025" at bounding box center [243, 184] width 66 height 9
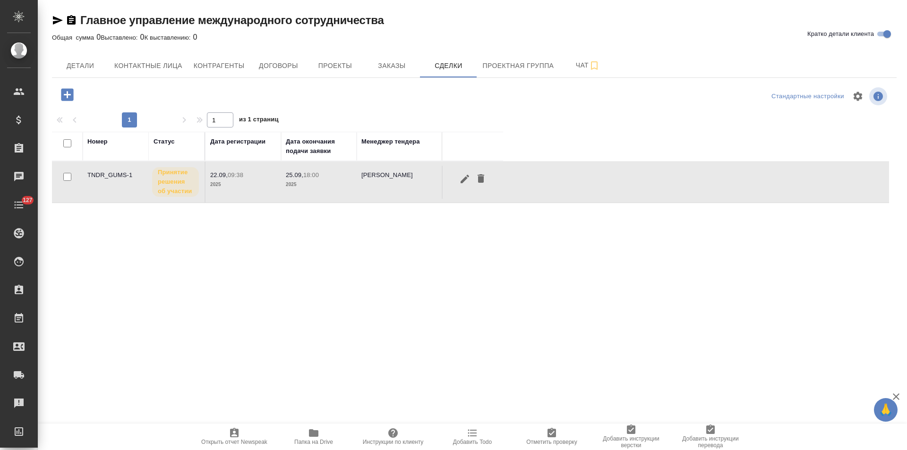
click at [239, 181] on p "2025" at bounding box center [243, 184] width 66 height 9
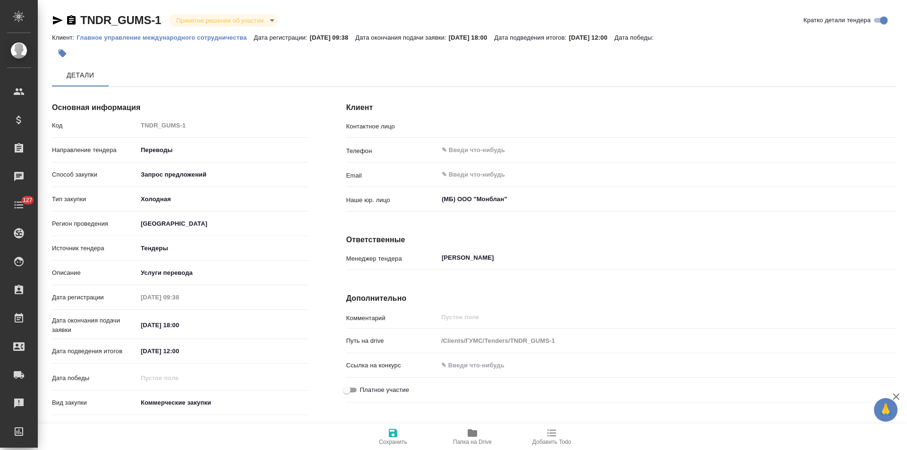
type input "В.Г. Пакуро"
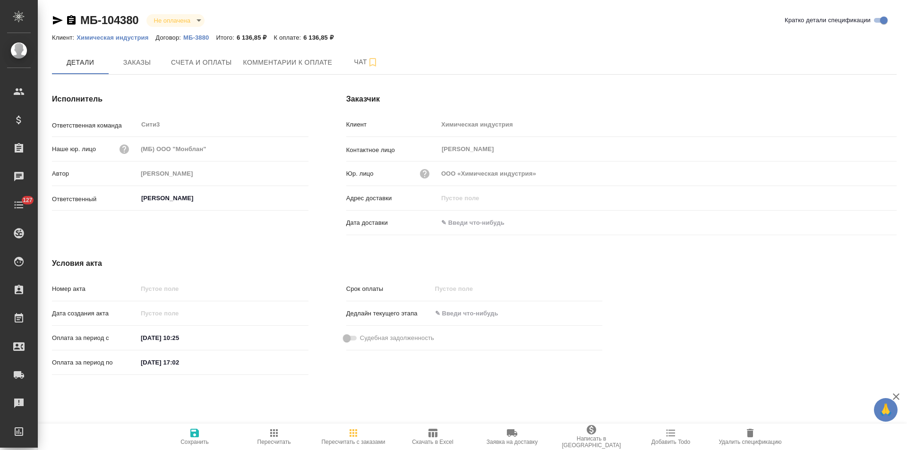
click at [201, 39] on p "МБ-3880" at bounding box center [199, 37] width 33 height 7
click at [127, 36] on p "Химическая индустрия" at bounding box center [116, 37] width 79 height 7
click at [72, 24] on icon "button" at bounding box center [71, 19] width 9 height 9
click at [195, 36] on p "МБ-3880" at bounding box center [199, 37] width 33 height 7
click at [134, 37] on p "Химическая индустрия" at bounding box center [116, 37] width 79 height 7
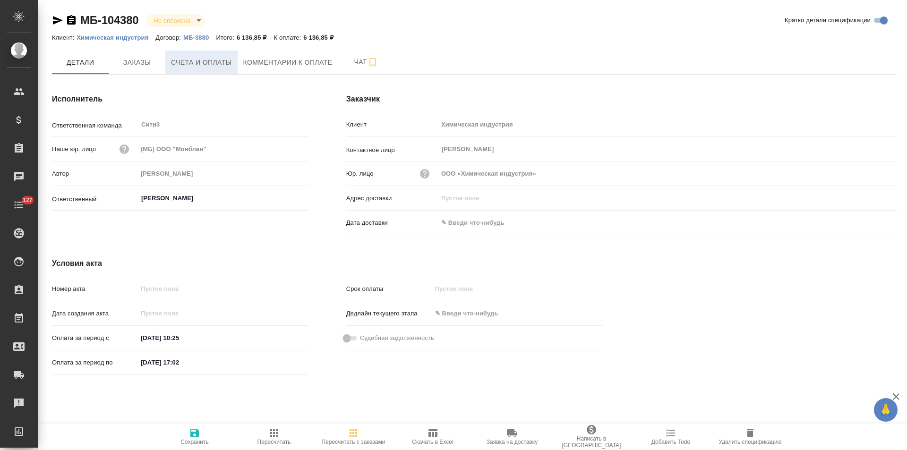
click at [205, 74] on button "Счета и оплаты" at bounding box center [201, 63] width 72 height 24
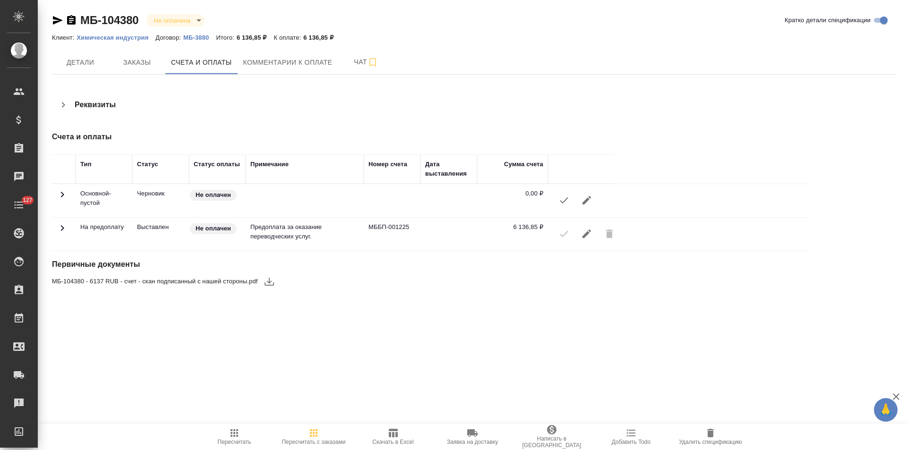
click at [60, 104] on icon "button" at bounding box center [63, 104] width 11 height 11
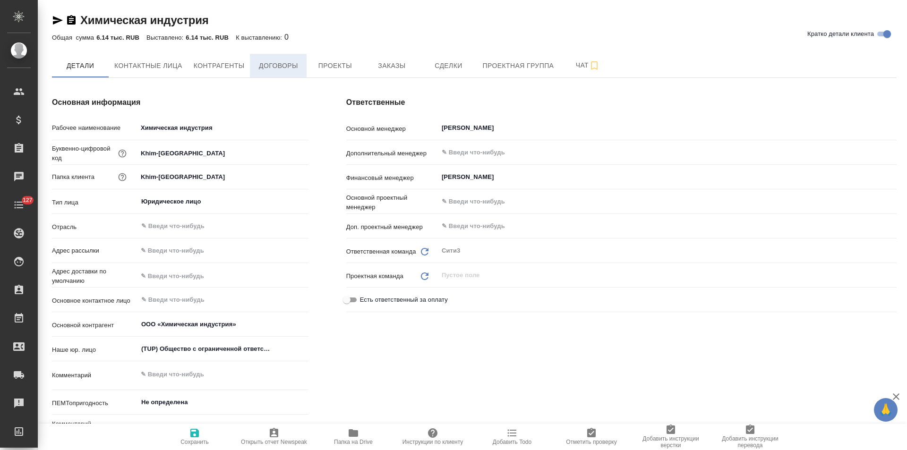
click at [289, 74] on button "Договоры" at bounding box center [278, 66] width 57 height 24
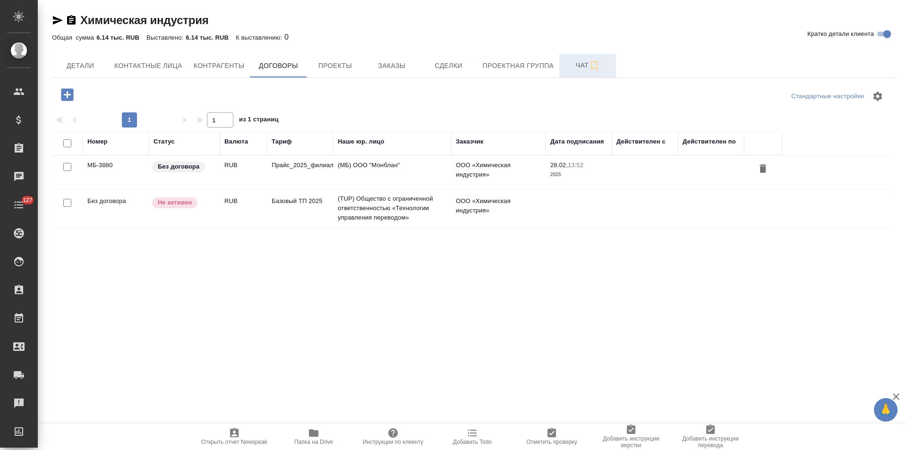
click at [571, 67] on span "Чат" at bounding box center [587, 66] width 45 height 12
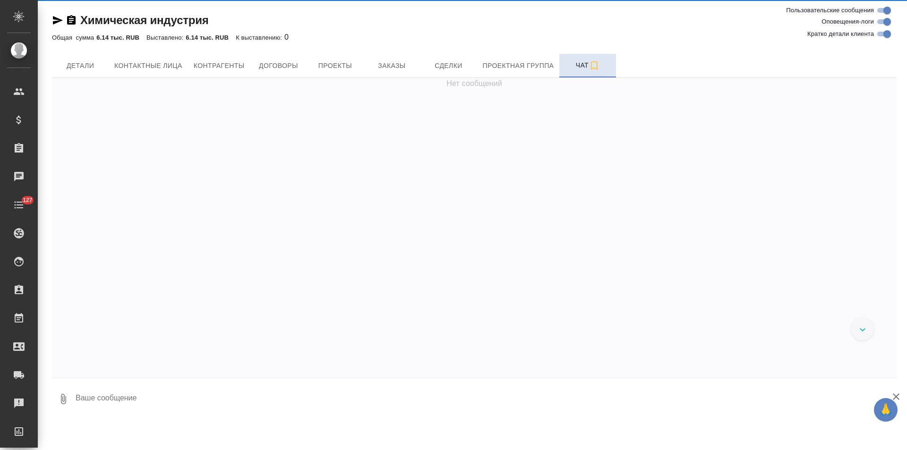
scroll to position [59, 0]
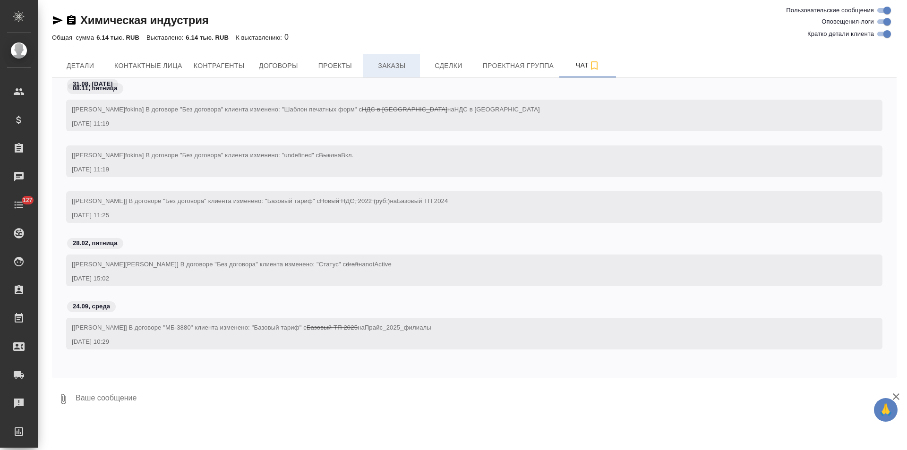
click at [372, 69] on span "Заказы" at bounding box center [391, 66] width 45 height 12
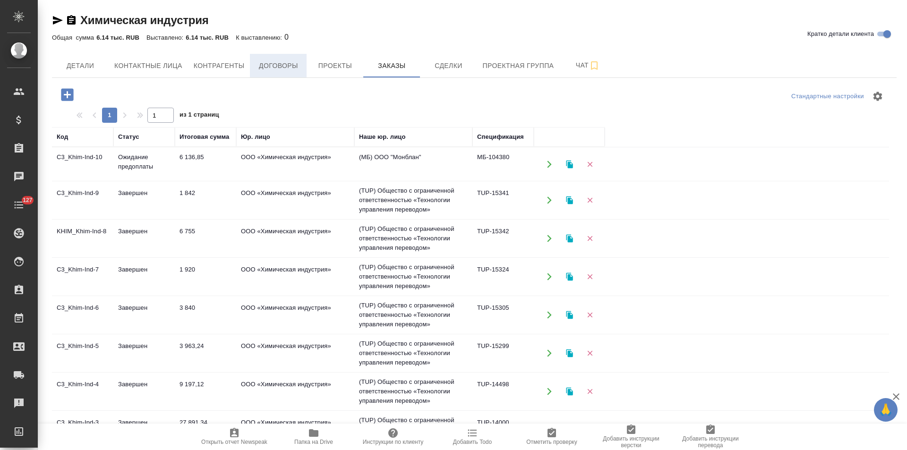
click at [267, 68] on span "Договоры" at bounding box center [278, 66] width 45 height 12
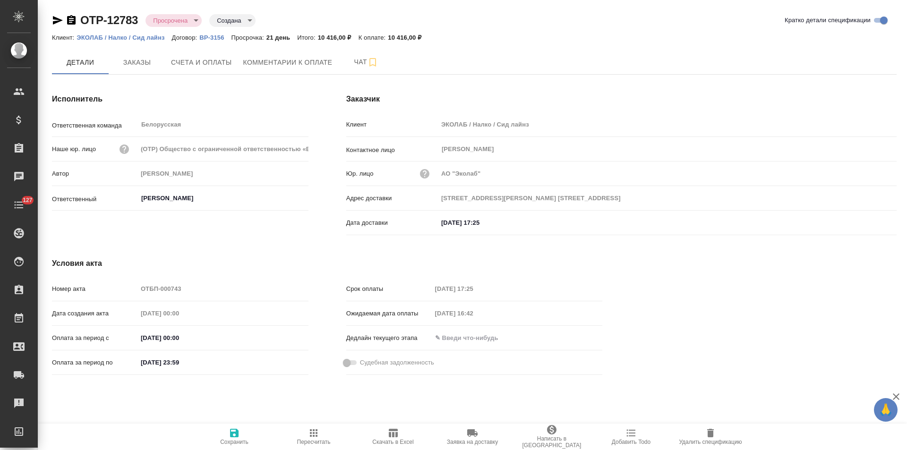
click at [217, 38] on p "ВР-3156" at bounding box center [215, 37] width 32 height 7
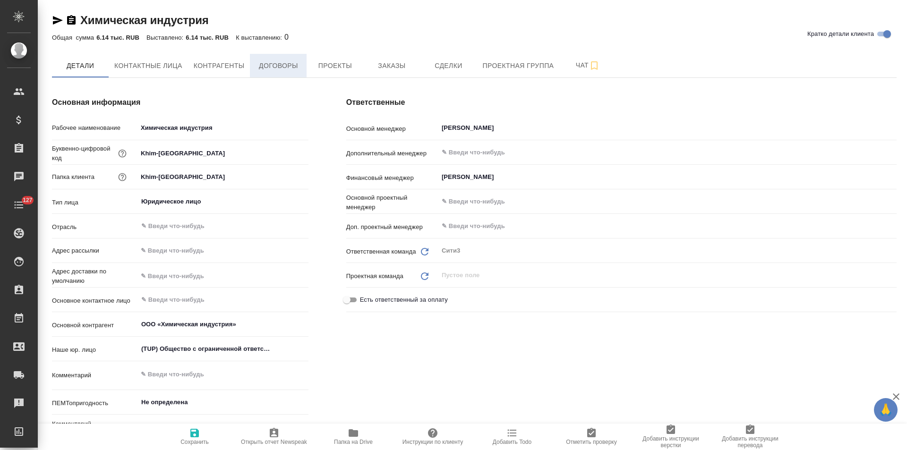
click at [299, 68] on span "Договоры" at bounding box center [278, 66] width 45 height 12
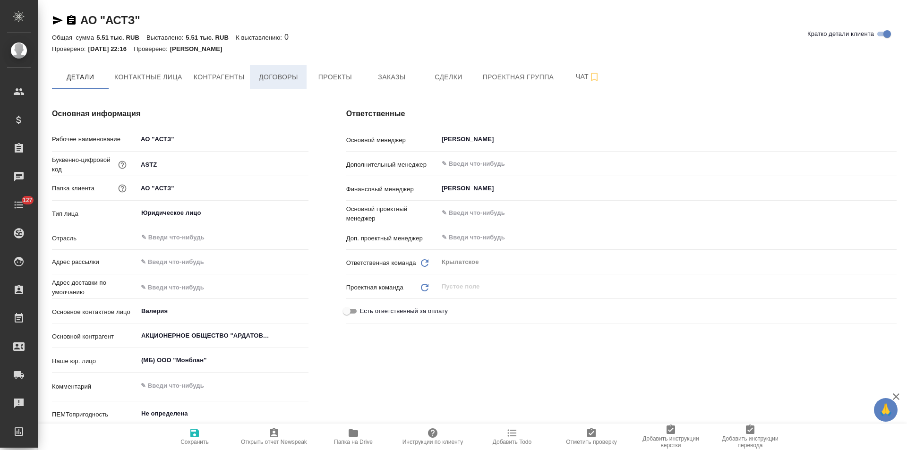
type textarea "x"
click at [243, 85] on button "Контрагенты" at bounding box center [219, 77] width 62 height 24
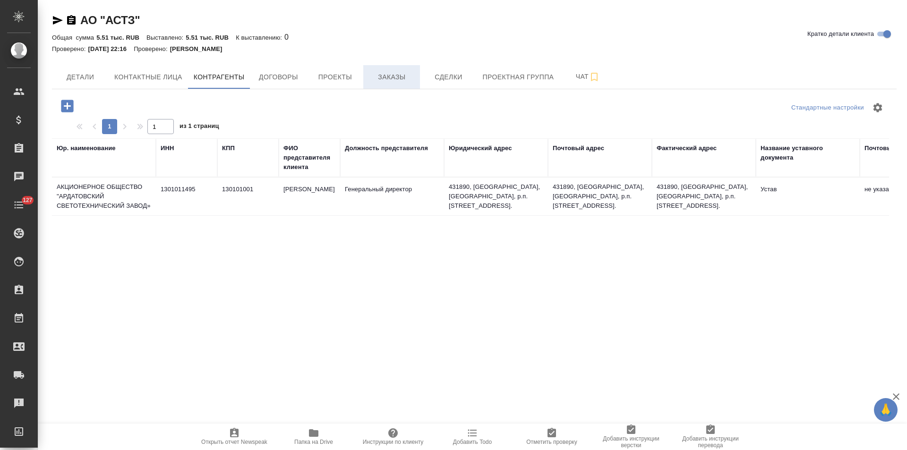
click at [394, 76] on span "Заказы" at bounding box center [391, 77] width 45 height 12
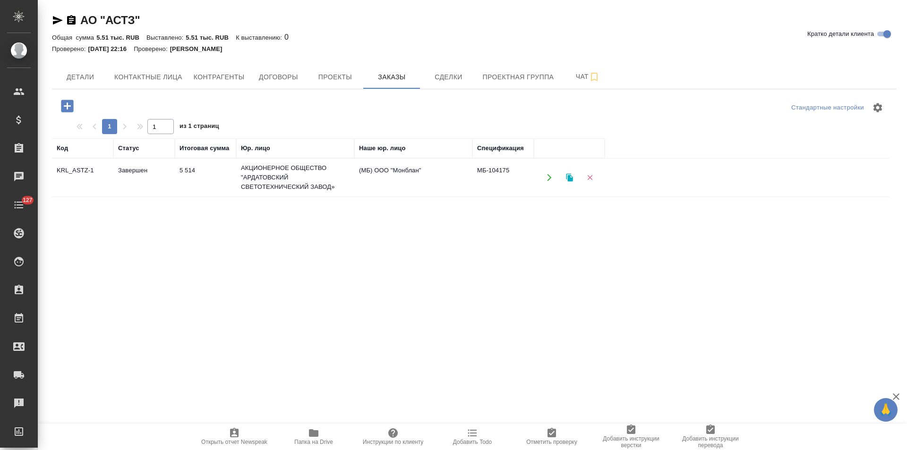
click at [393, 192] on td "(МБ) ООО "Монблан"" at bounding box center [413, 177] width 118 height 33
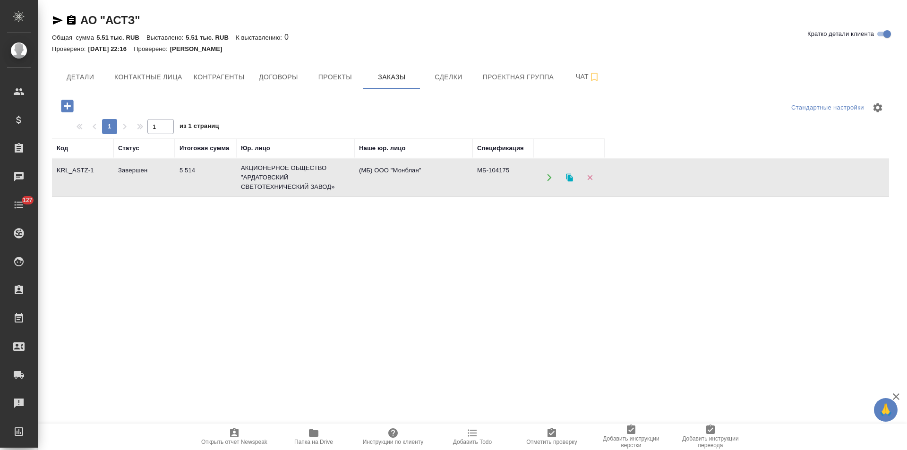
click at [393, 192] on td "(МБ) ООО "Монблан"" at bounding box center [413, 177] width 118 height 33
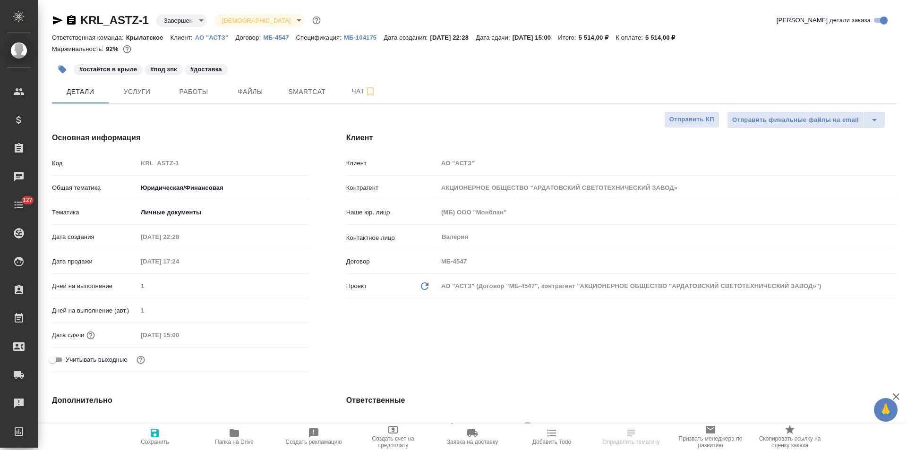
select select "RU"
type textarea "x"
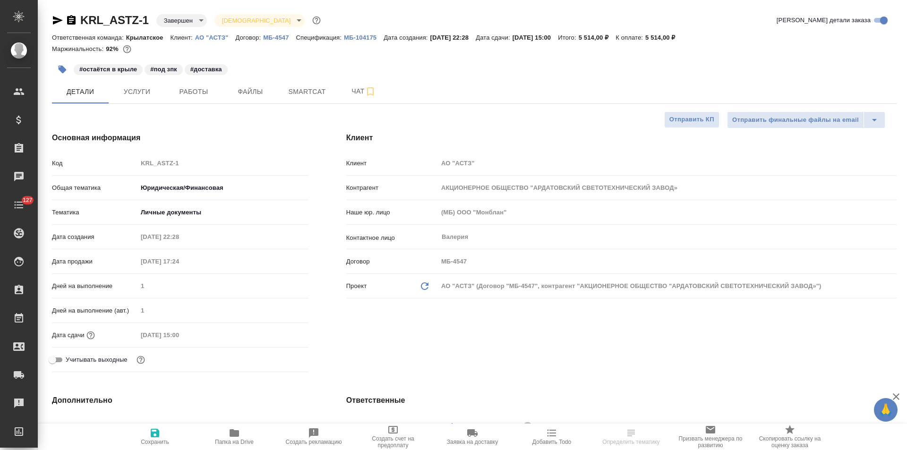
type textarea "x"
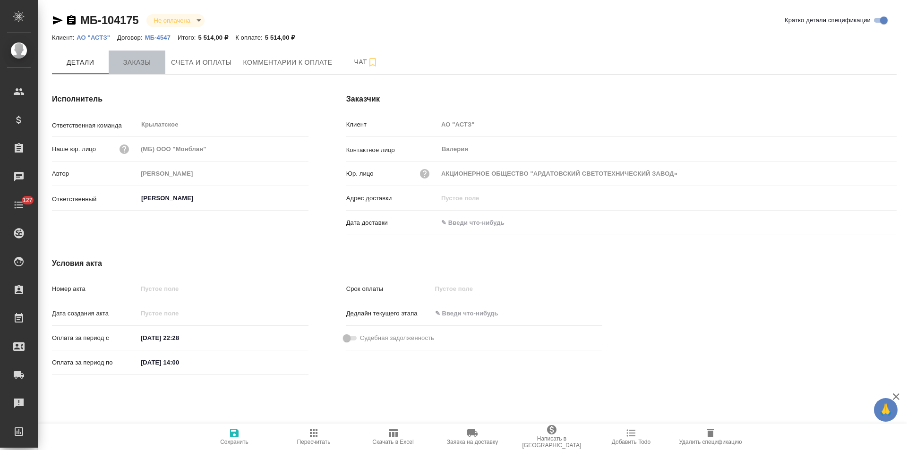
click at [151, 63] on span "Заказы" at bounding box center [136, 63] width 45 height 12
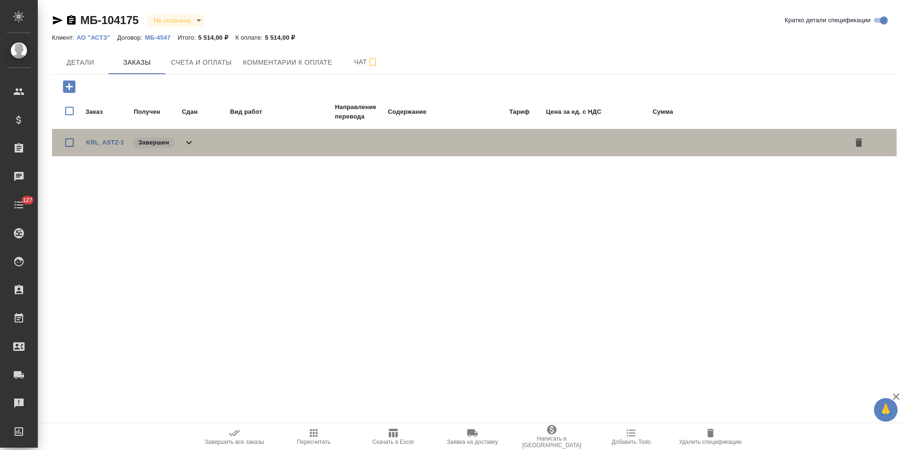
drag, startPoint x: 189, startPoint y: 146, endPoint x: 368, endPoint y: 183, distance: 182.3
click at [189, 145] on icon at bounding box center [188, 142] width 11 height 11
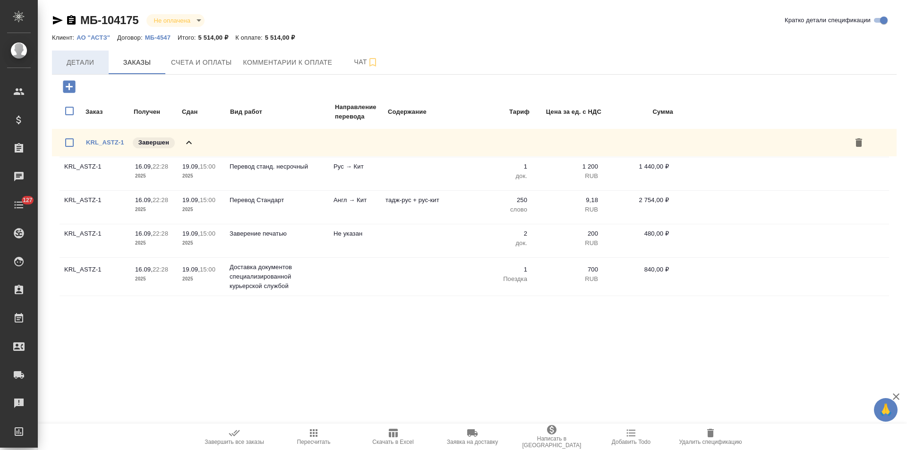
click at [85, 63] on span "Детали" at bounding box center [80, 63] width 45 height 12
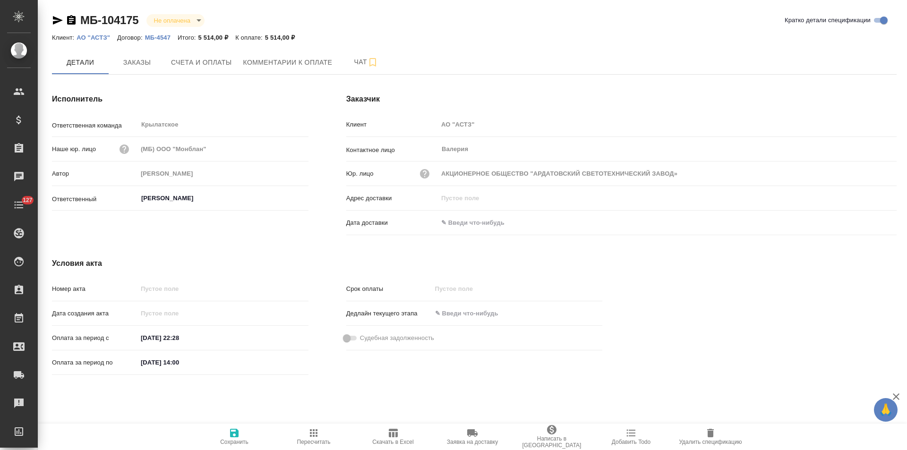
click at [147, 361] on input "17.09.2025 14:00" at bounding box center [178, 363] width 83 height 14
type input "19.09.2025 14:00"
click at [233, 435] on icon "button" at bounding box center [234, 433] width 9 height 9
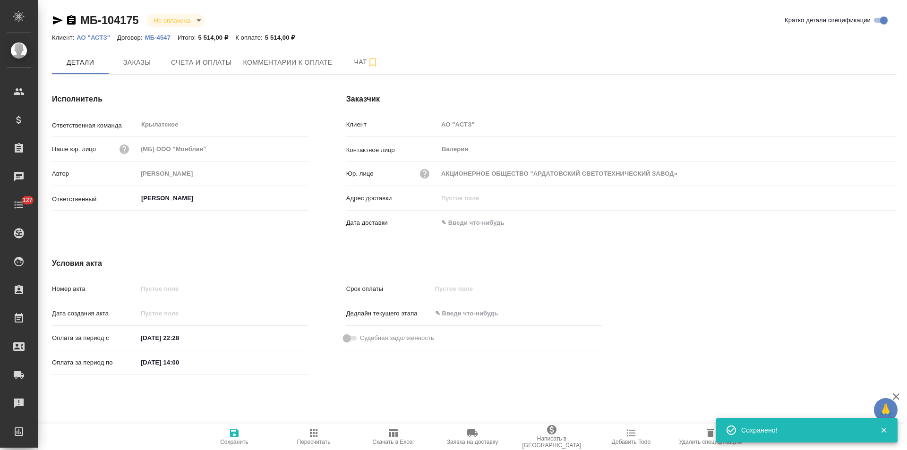
click at [312, 236] on div "Исполнитель Ответственная команда Крылатское ​ Наше юр. лицо (МБ) ООО "Монблан"…" at bounding box center [180, 166] width 294 height 183
click at [71, 22] on icon "button" at bounding box center [71, 19] width 9 height 9
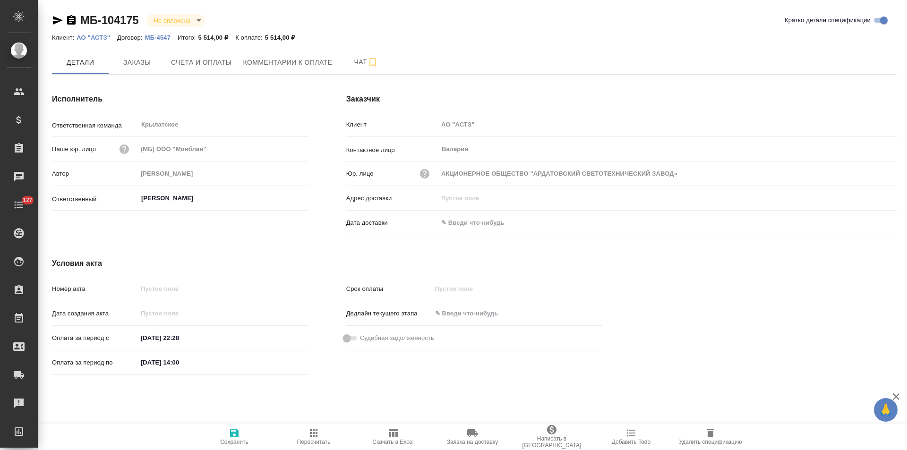
click at [56, 21] on icon "button" at bounding box center [58, 20] width 10 height 9
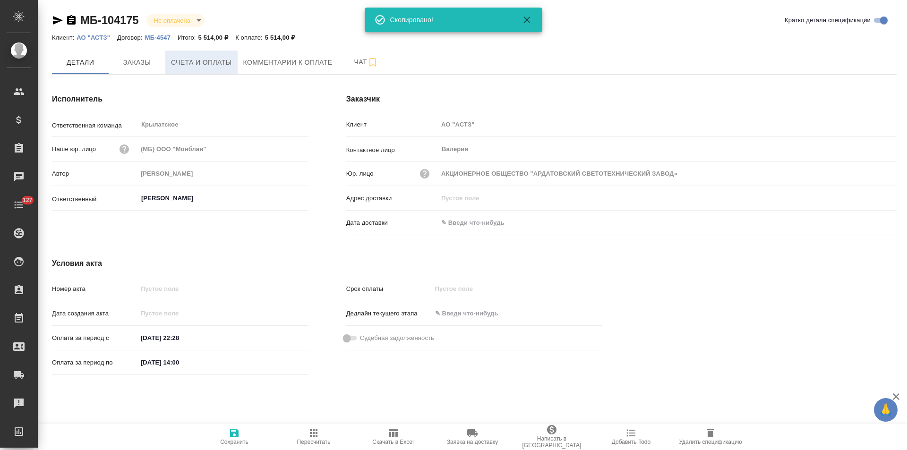
click at [201, 69] on button "Счета и оплаты" at bounding box center [201, 63] width 72 height 24
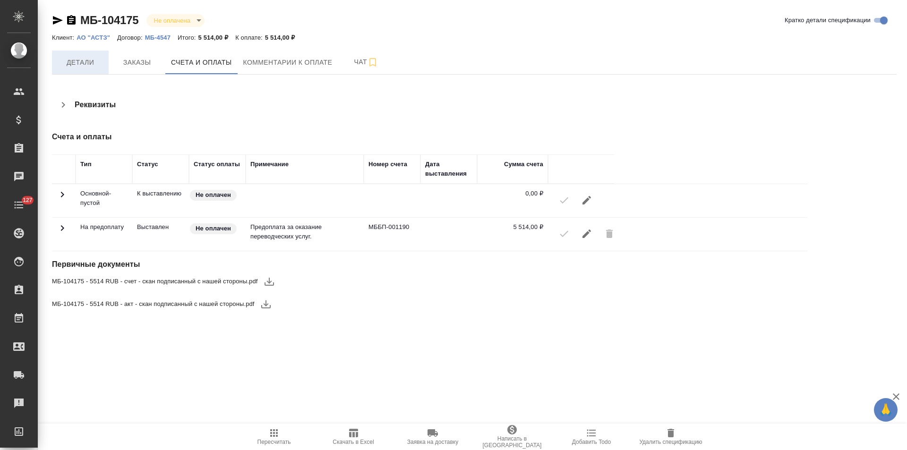
click at [88, 68] on span "Детали" at bounding box center [80, 63] width 45 height 12
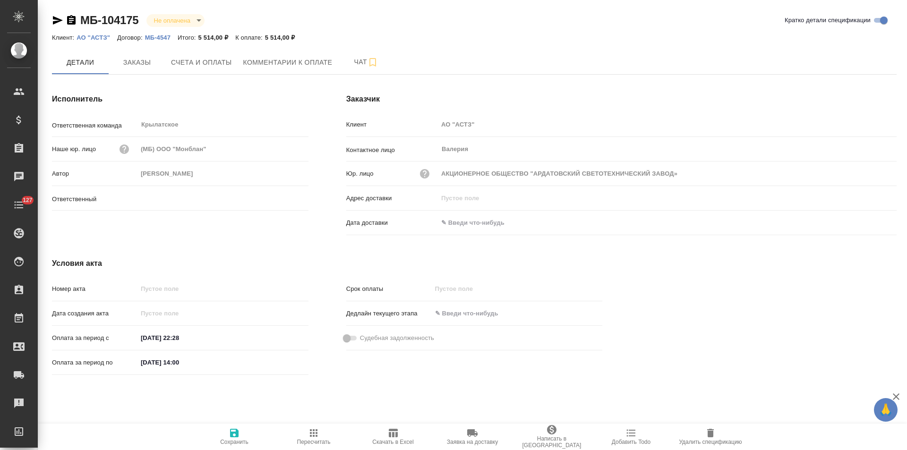
type input "[PERSON_NAME]"
click at [222, 59] on span "Счета и оплаты" at bounding box center [201, 63] width 61 height 12
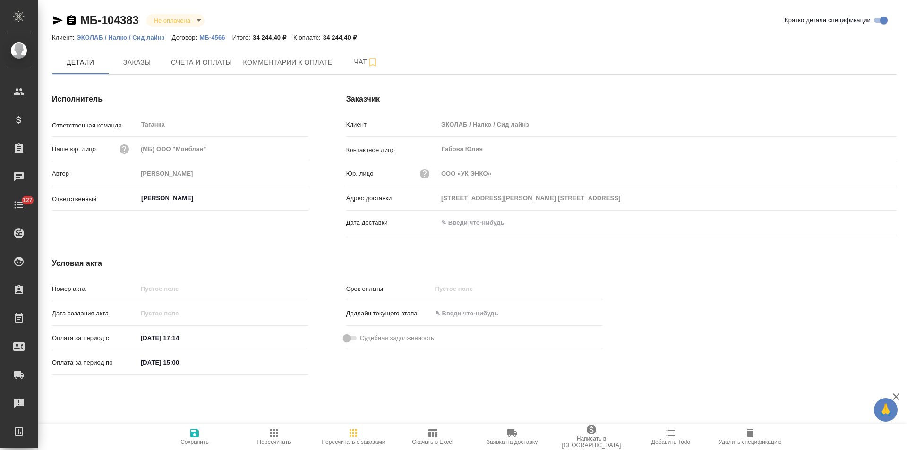
click at [215, 37] on p "МБ-4566" at bounding box center [215, 37] width 33 height 7
click at [325, 224] on div "Исполнитель Ответственная команда Таганка ​ Наше юр. лицо (МБ) ООО "Монблан" Ав…" at bounding box center [180, 166] width 294 height 183
click at [146, 63] on span "Заказы" at bounding box center [136, 63] width 45 height 12
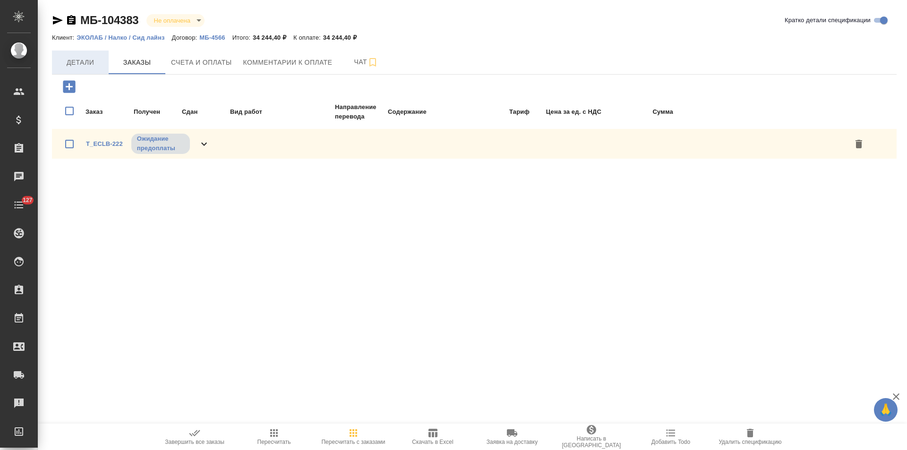
drag, startPoint x: 89, startPoint y: 63, endPoint x: 101, endPoint y: 61, distance: 12.0
click at [90, 61] on span "Детали" at bounding box center [80, 63] width 45 height 12
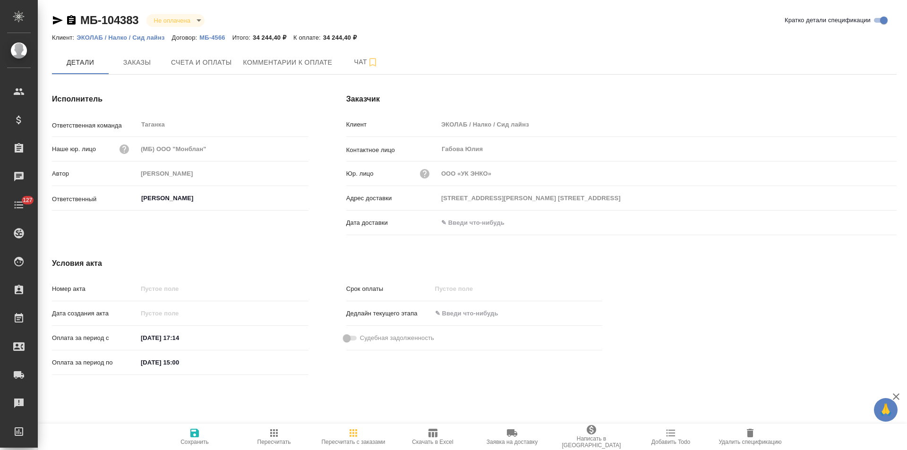
click at [212, 38] on p "МБ-4566" at bounding box center [215, 37] width 33 height 7
click at [73, 19] on icon "button" at bounding box center [71, 19] width 9 height 9
click at [220, 62] on span "Счета и оплаты" at bounding box center [201, 63] width 61 height 12
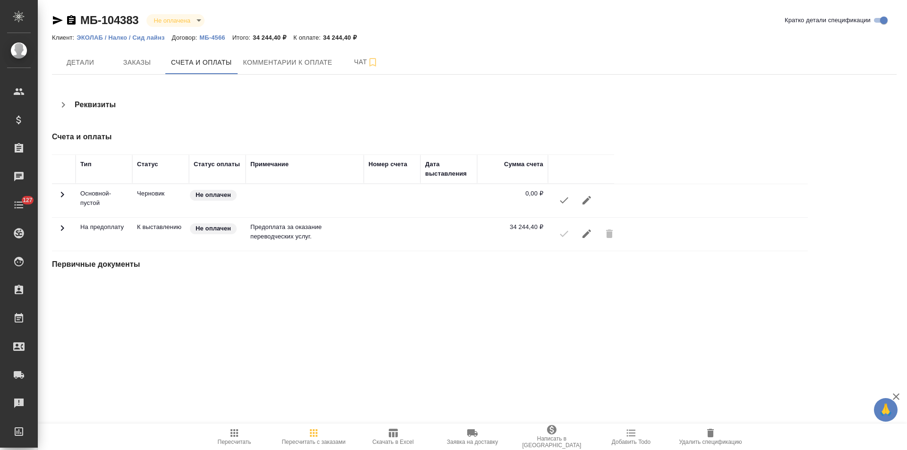
click at [66, 107] on icon "button" at bounding box center [63, 104] width 11 height 11
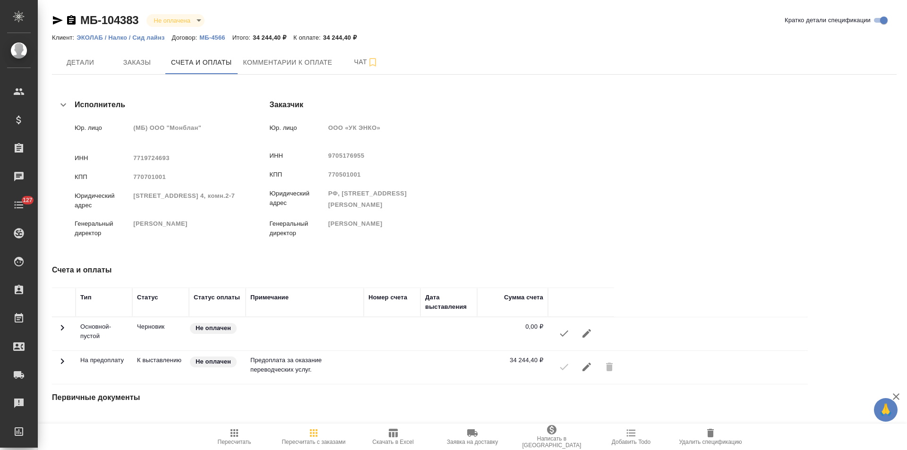
click at [153, 37] on p "ЭКОЛАБ / Налко / Сид лайнз" at bounding box center [124, 37] width 95 height 7
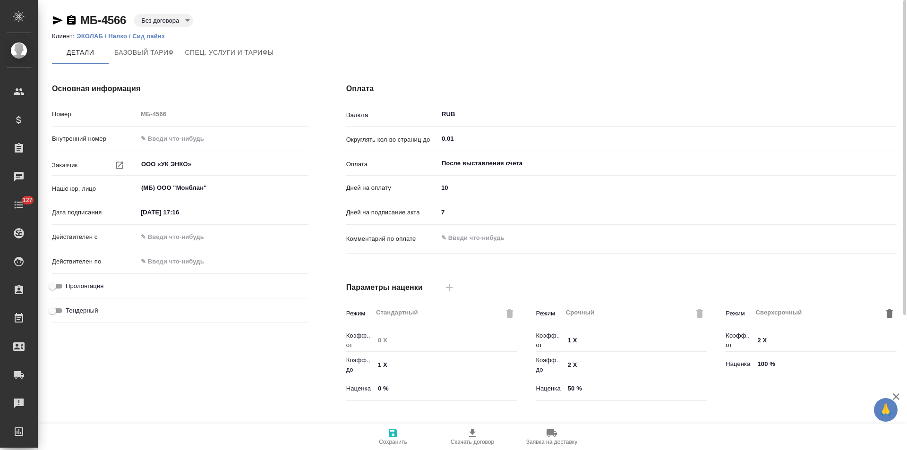
click at [137, 36] on p "ЭКОЛАБ / Налко / Сид лайнз" at bounding box center [124, 36] width 95 height 7
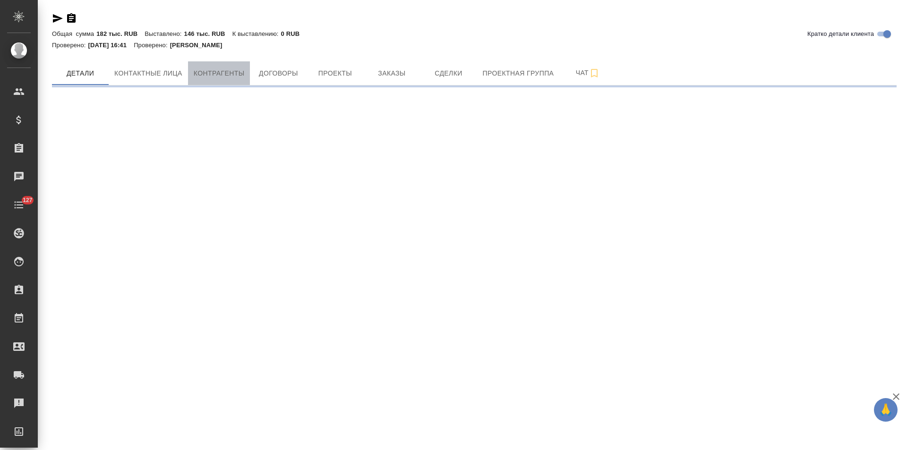
click at [240, 75] on span "Контрагенты" at bounding box center [219, 74] width 51 height 12
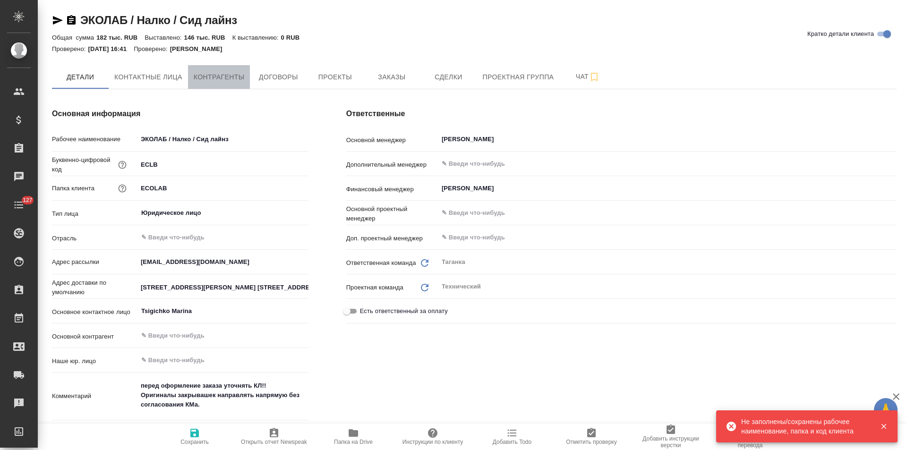
click at [244, 77] on span "Контрагенты" at bounding box center [219, 77] width 51 height 12
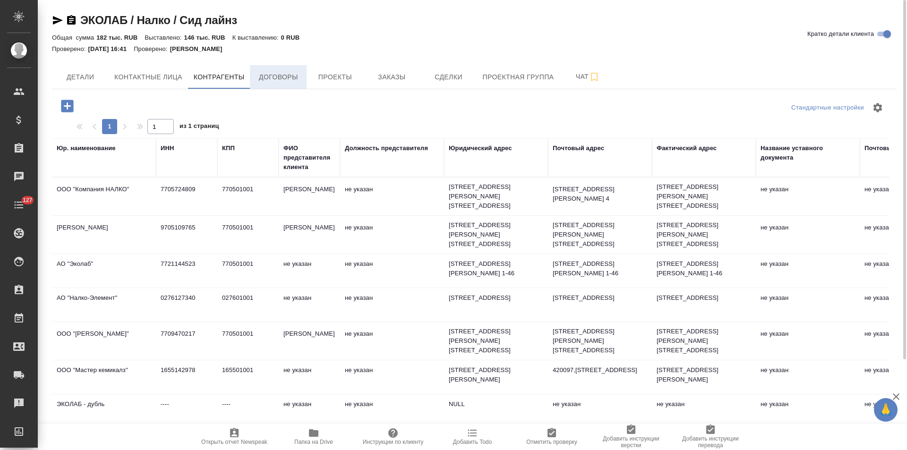
click at [285, 88] on button "Договоры" at bounding box center [278, 77] width 57 height 24
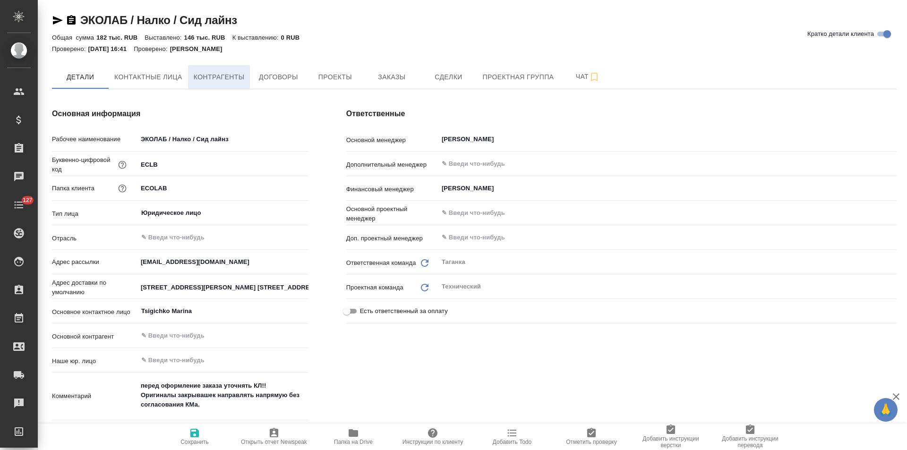
click at [218, 79] on span "Контрагенты" at bounding box center [219, 77] width 51 height 12
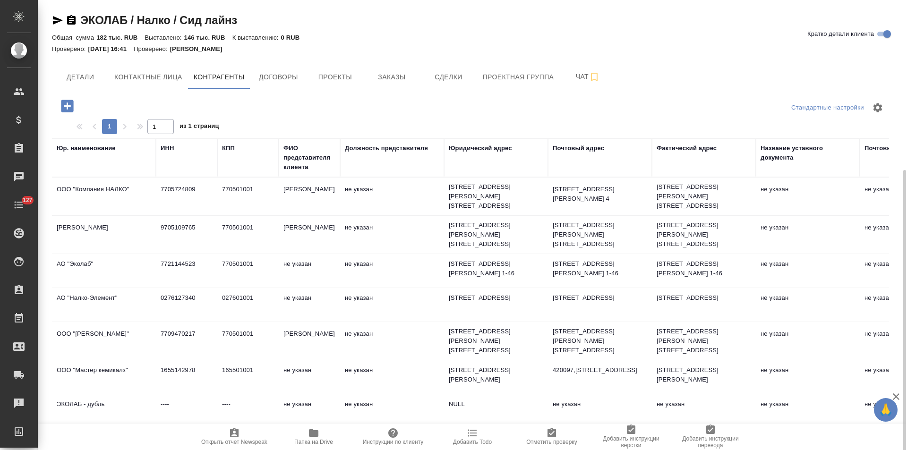
scroll to position [113, 0]
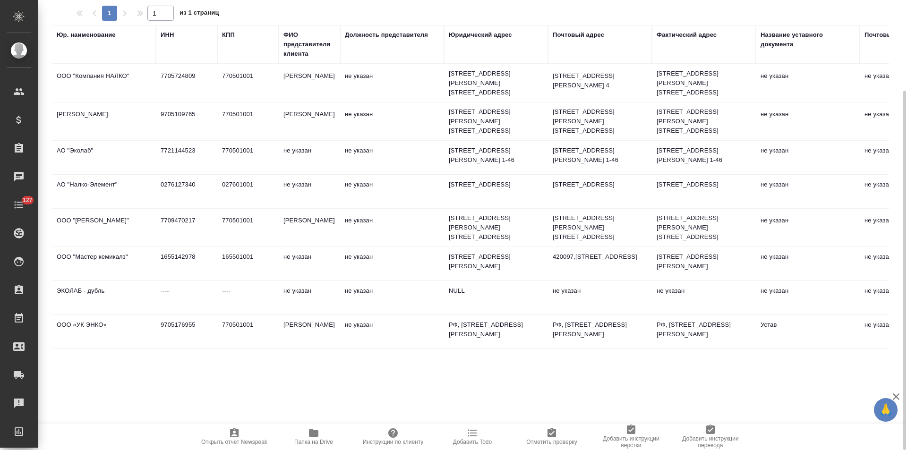
click at [258, 349] on td "770501001" at bounding box center [247, 332] width 61 height 33
type textarea "ООО «УК ЭНКО»"
type input "9705176955"
type input "770501001"
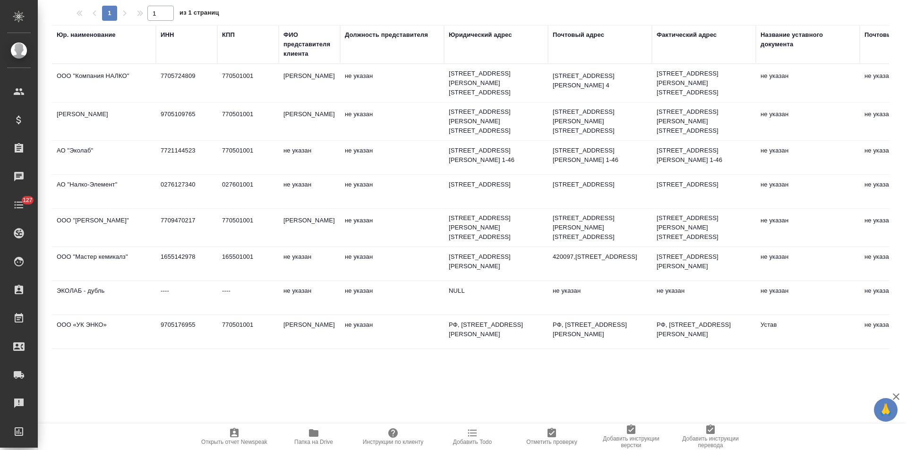
type input "Свиридов Константин Владимирович"
type textarea "РФ, 115114, г. Москва, ул. Летниковская, дом 10, строение 4, комната 4, этаж 6"
type input "Устав"
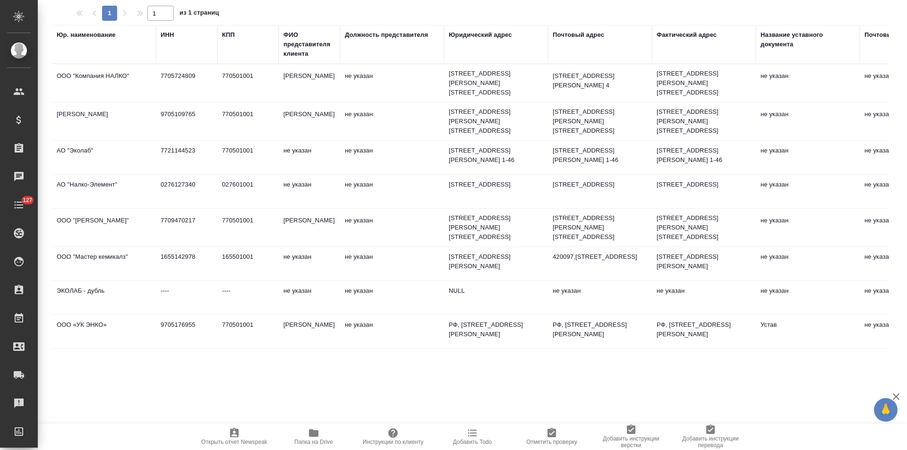
type input "Банк ВТБ (ПАО)"
type input "40702810425330002207"
type input "044525411"
type input "30101810145250000411"
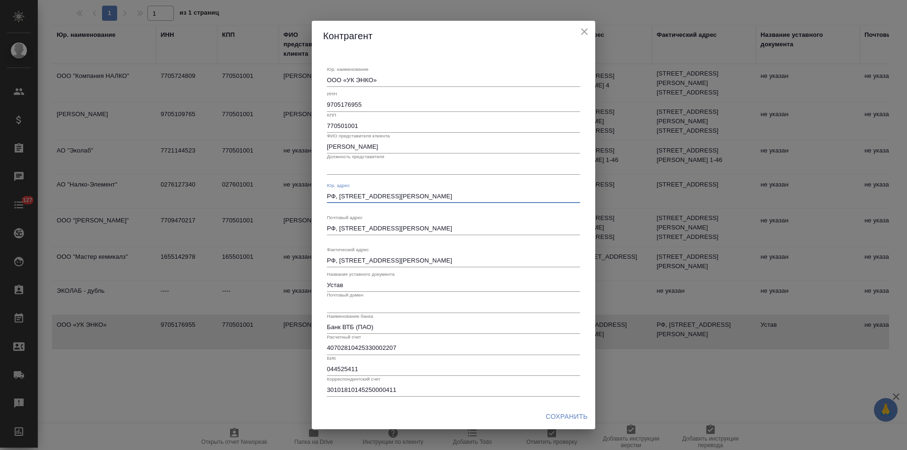
drag, startPoint x: 561, startPoint y: 197, endPoint x: 320, endPoint y: 184, distance: 241.2
click at [320, 184] on div "Юр. наименование ООО «УК ЭНКО» x ИНН 9705176955 КПП 770501001 ФИО представителя…" at bounding box center [453, 227] width 283 height 353
paste textarea "115114, Город Москва, вн.тер. г. Муниципальный Округ Замоскворечье, ул Летников…"
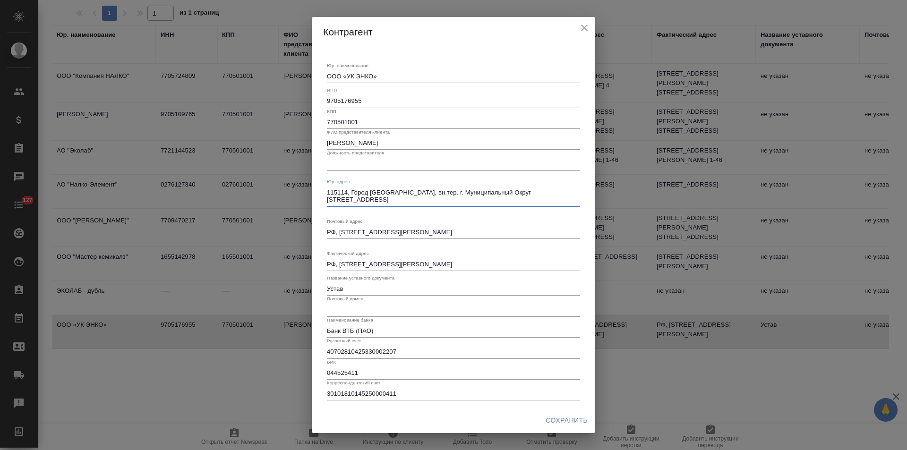
type textarea "115114, Город Москва, вн.тер. г. Муниципальный Округ Замоскворечье, ул Летников…"
drag, startPoint x: 562, startPoint y: 232, endPoint x: 299, endPoint y: 231, distance: 262.2
click at [299, 231] on div "Контрагент Юр. наименование ООО «УК ЭНКО» x ИНН 9705176955 КПП 770501001 ФИО пр…" at bounding box center [453, 225] width 907 height 450
drag, startPoint x: 573, startPoint y: 266, endPoint x: 313, endPoint y: 267, distance: 259.8
click at [313, 267] on div "Юр. наименование ООО «УК ЭНКО» x ИНН 9705176955 КПП 770501001 ФИО представителя…" at bounding box center [453, 227] width 283 height 361
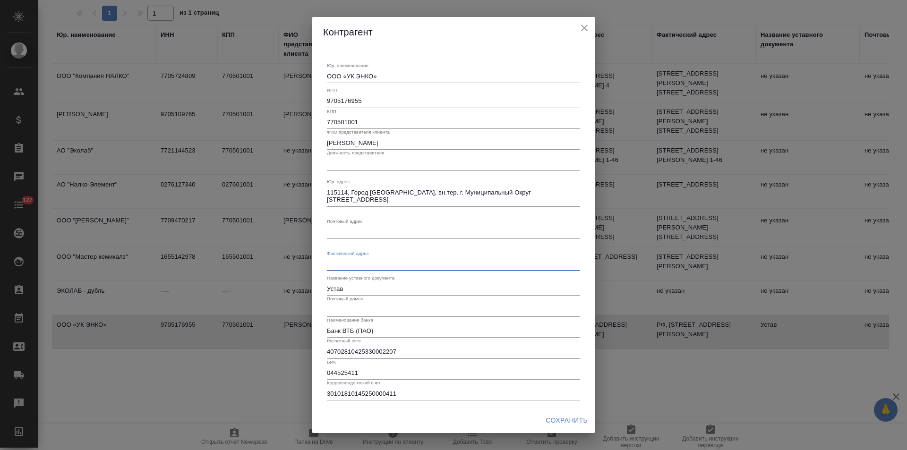
click at [568, 422] on span "Сохранить" at bounding box center [567, 421] width 42 height 12
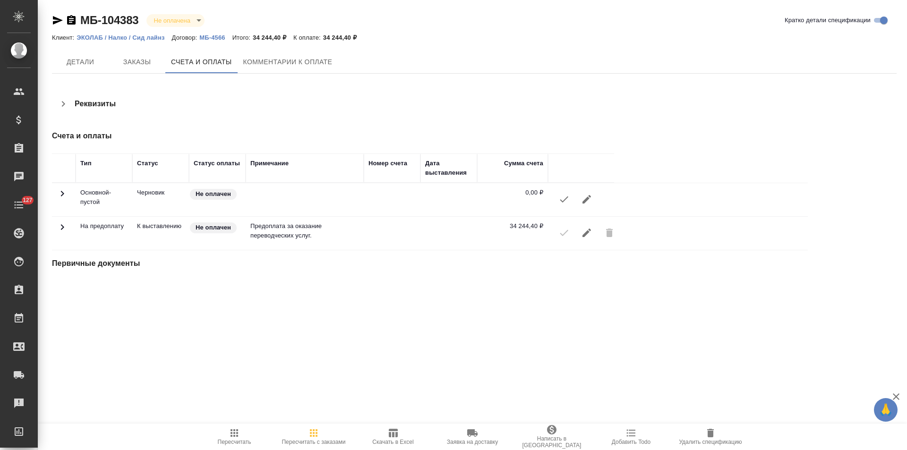
click at [69, 103] on button "button" at bounding box center [63, 104] width 23 height 23
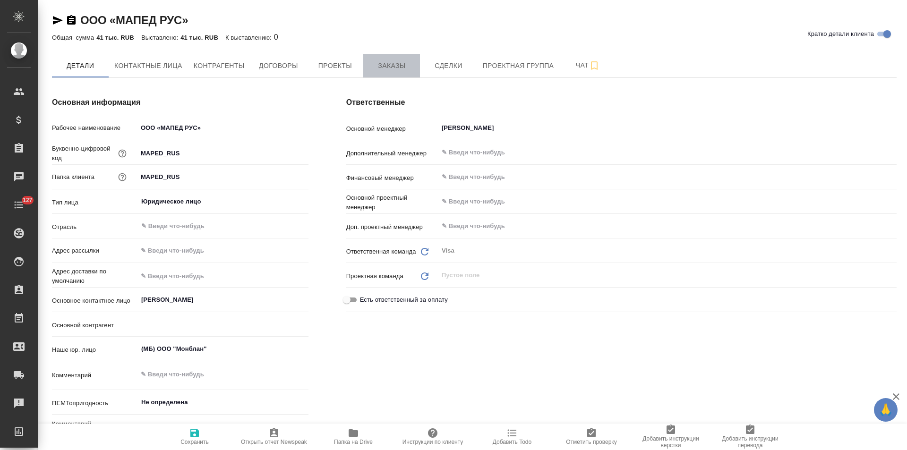
click at [391, 70] on span "Заказы" at bounding box center [391, 66] width 45 height 12
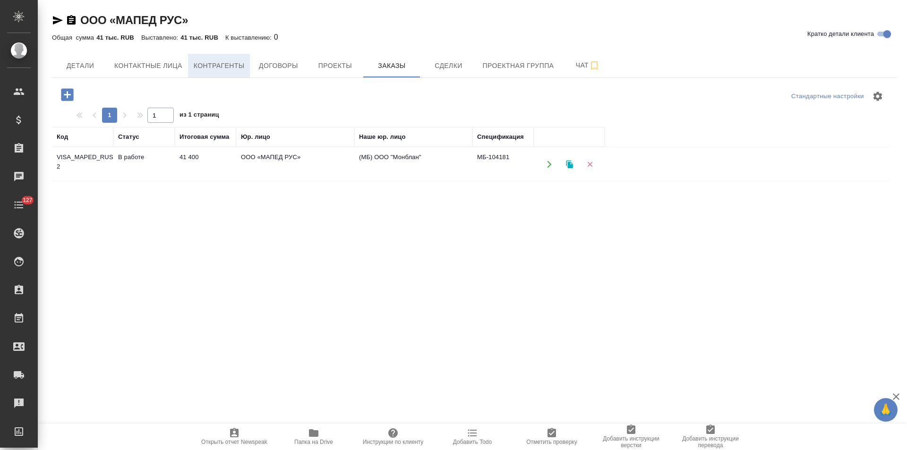
click at [233, 71] on span "Контрагенты" at bounding box center [219, 66] width 51 height 12
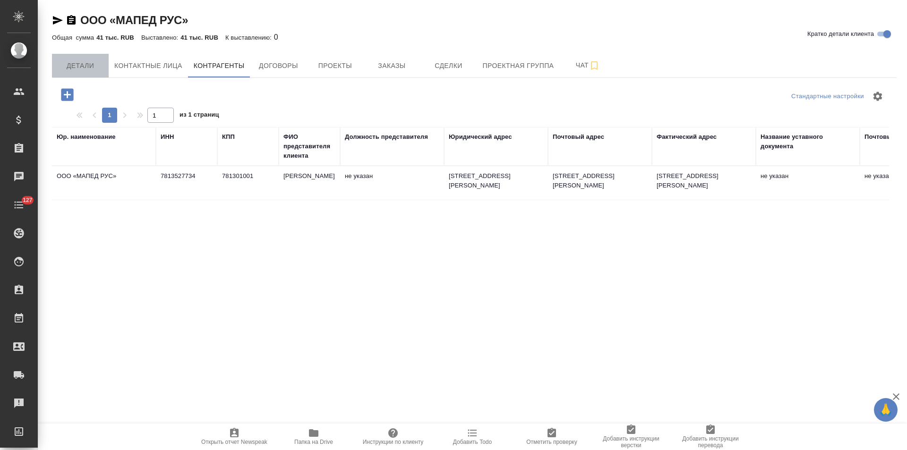
click at [100, 73] on button "Детали" at bounding box center [80, 66] width 57 height 24
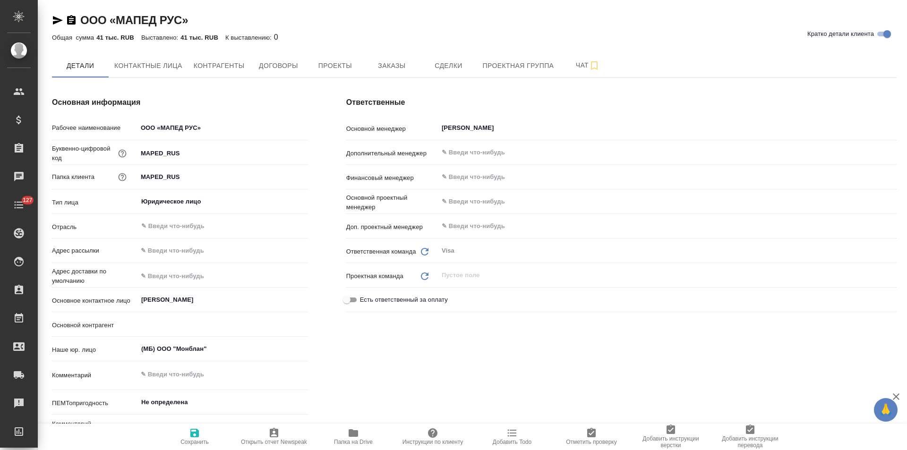
type textarea "x"
click at [396, 67] on span "Заказы" at bounding box center [391, 66] width 45 height 12
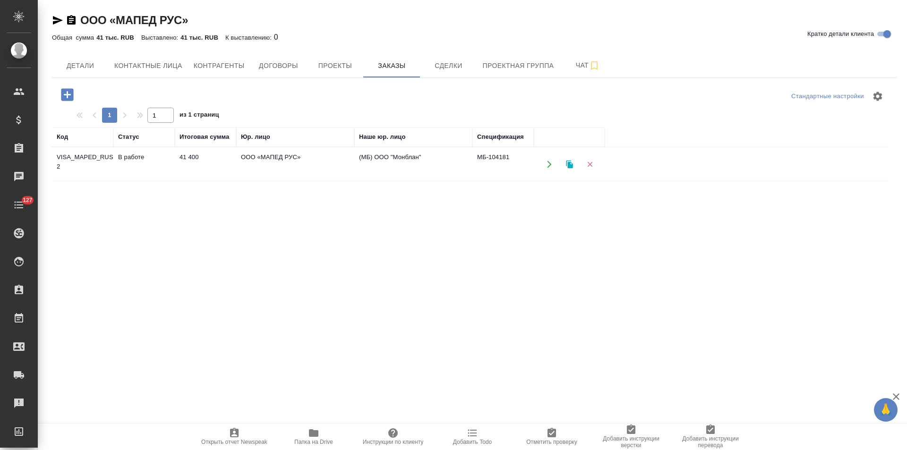
click at [362, 163] on td "(МБ) ООО "Монблан"" at bounding box center [413, 164] width 118 height 33
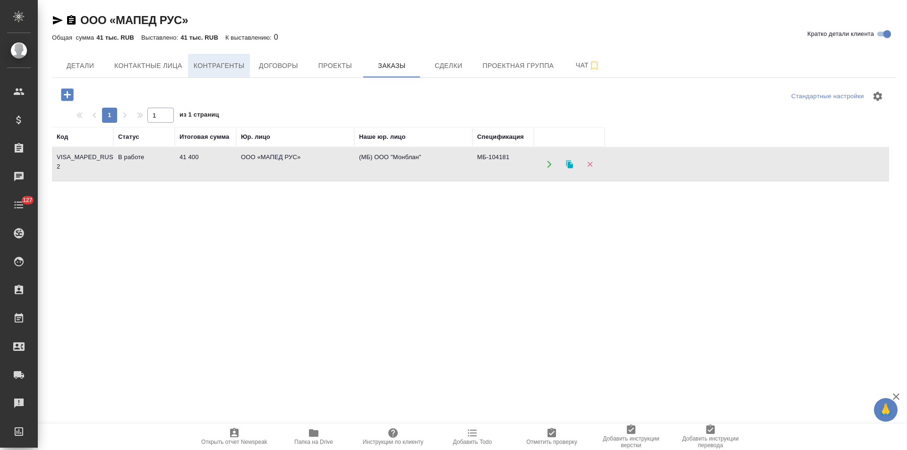
click at [232, 71] on span "Контрагенты" at bounding box center [219, 66] width 51 height 12
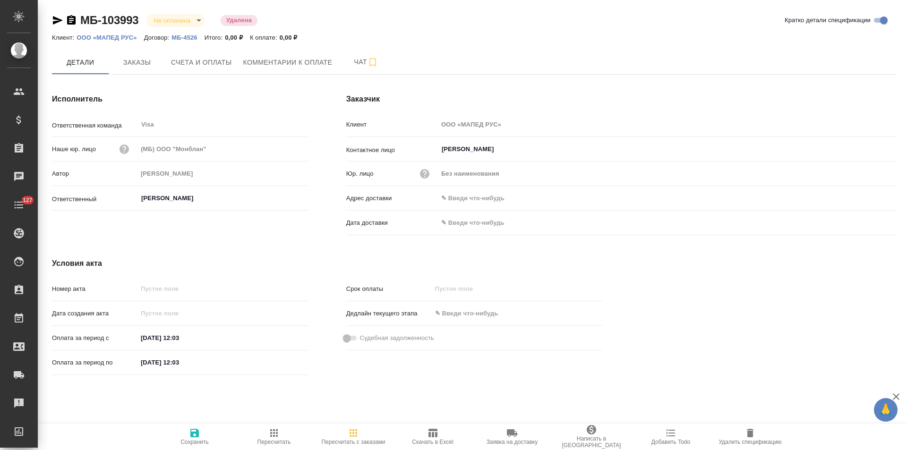
click at [56, 20] on icon "button" at bounding box center [57, 20] width 11 height 11
click at [58, 20] on icon "button" at bounding box center [57, 20] width 11 height 11
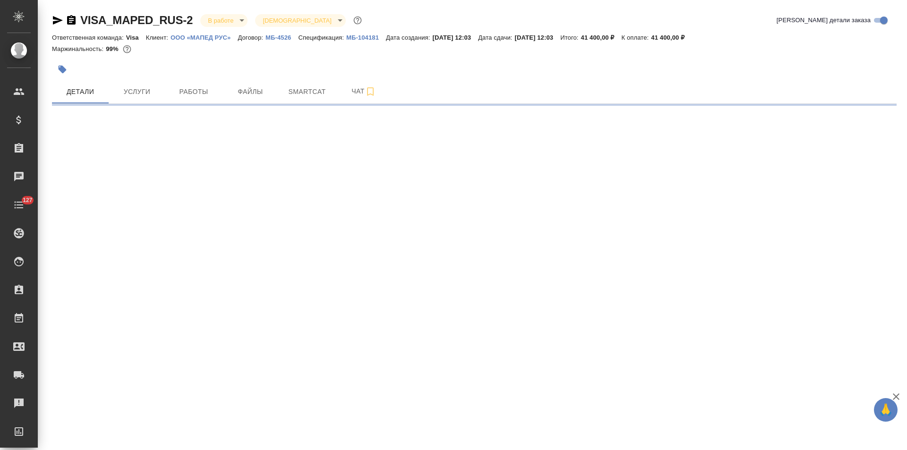
select select "RU"
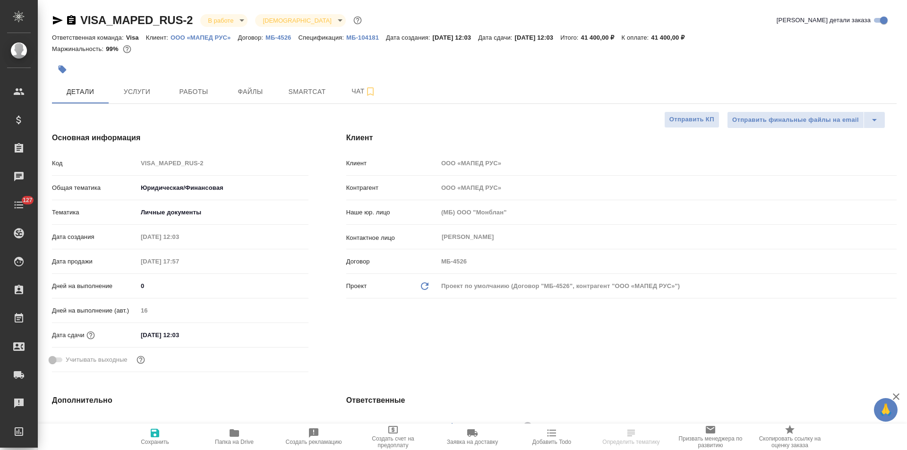
type textarea "x"
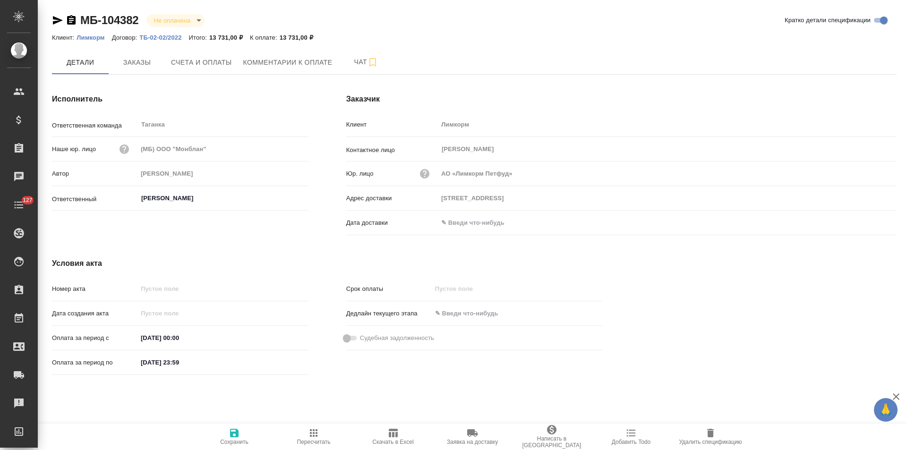
click at [169, 36] on p "ТБ-02-02/2022" at bounding box center [163, 37] width 49 height 7
click at [101, 40] on p "Лимкорм" at bounding box center [94, 37] width 35 height 7
click at [135, 64] on span "Заказы" at bounding box center [136, 63] width 45 height 12
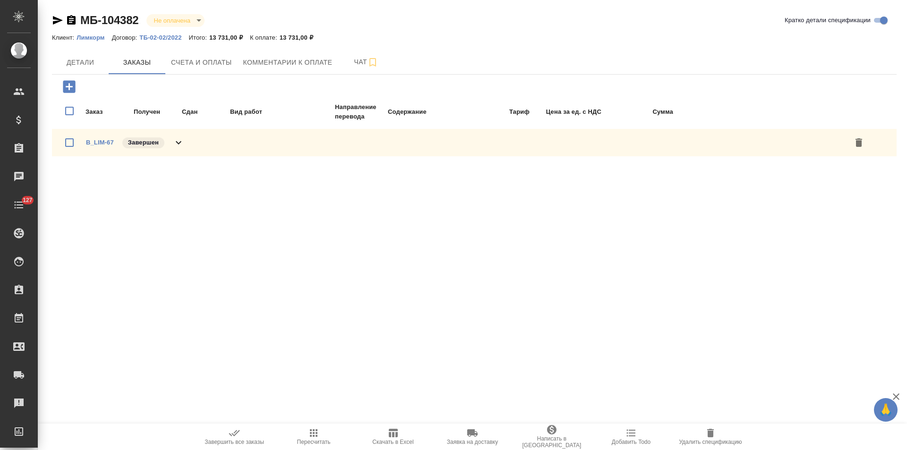
click at [180, 145] on icon at bounding box center [178, 142] width 11 height 11
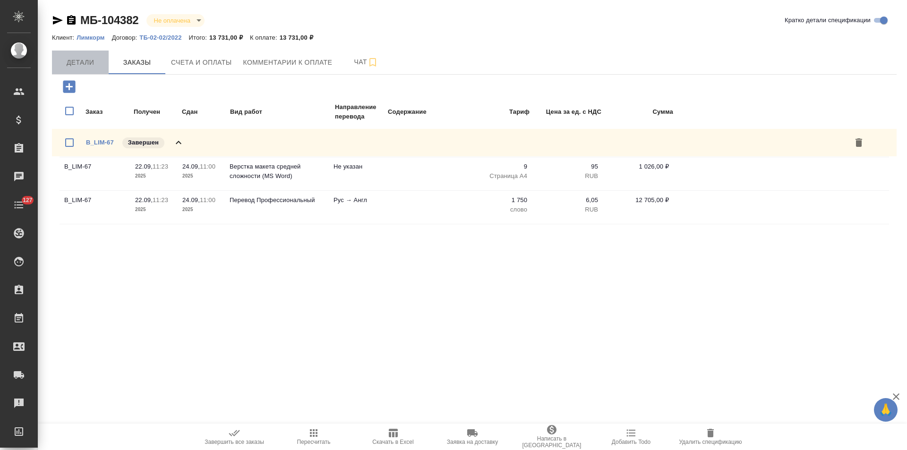
click at [83, 62] on span "Детали" at bounding box center [80, 63] width 45 height 12
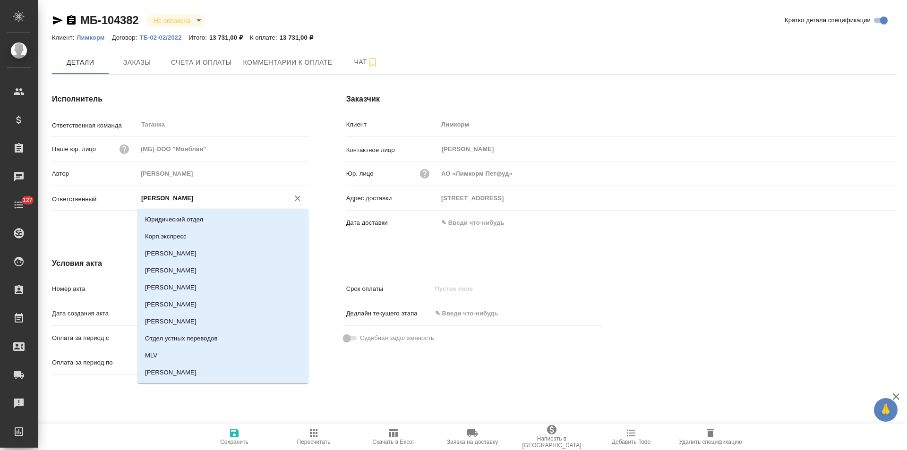
click at [173, 198] on input "[PERSON_NAME]" at bounding box center [207, 198] width 134 height 11
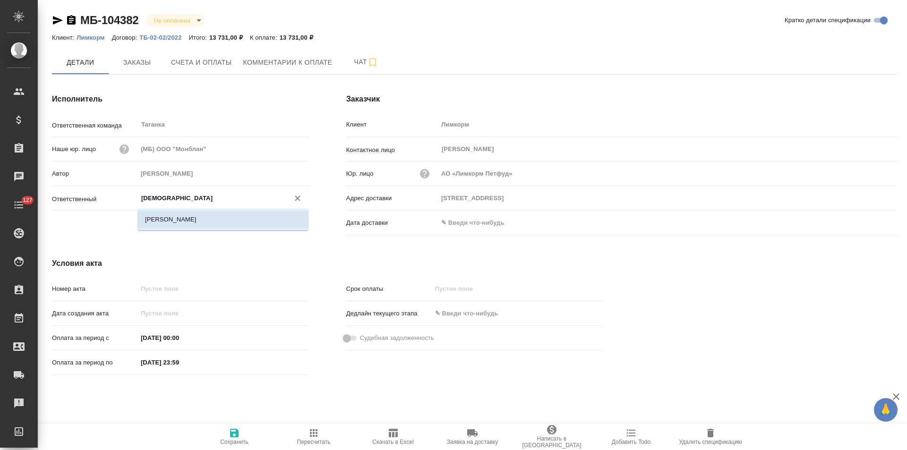
click at [180, 219] on li "[PERSON_NAME]" at bounding box center [222, 219] width 171 height 17
type input "[PERSON_NAME]"
click at [240, 434] on icon "button" at bounding box center [234, 433] width 11 height 11
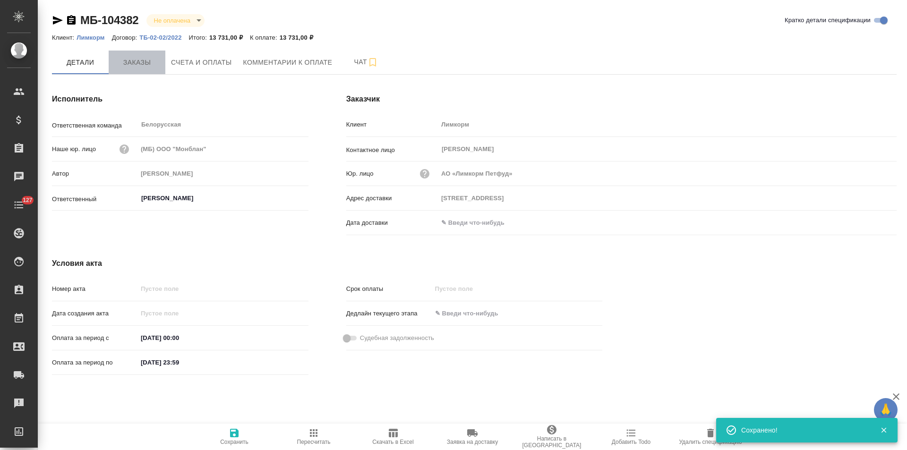
click at [145, 63] on span "Заказы" at bounding box center [136, 63] width 45 height 12
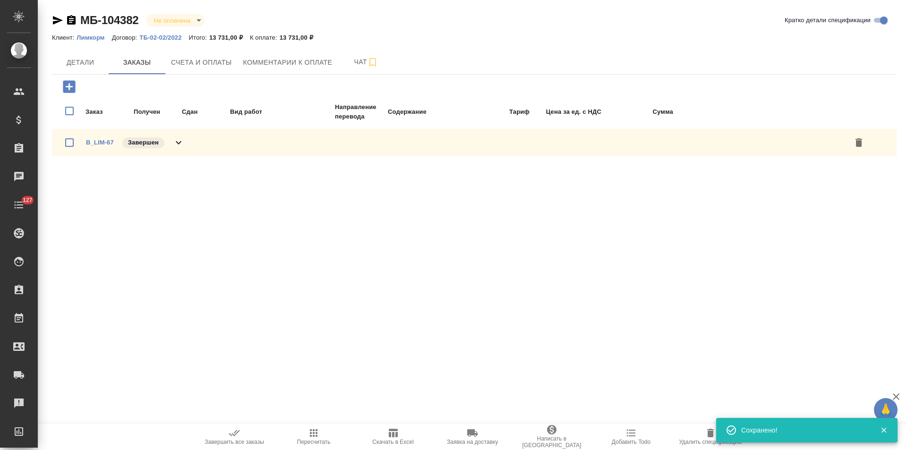
click at [179, 143] on icon at bounding box center [178, 142] width 11 height 11
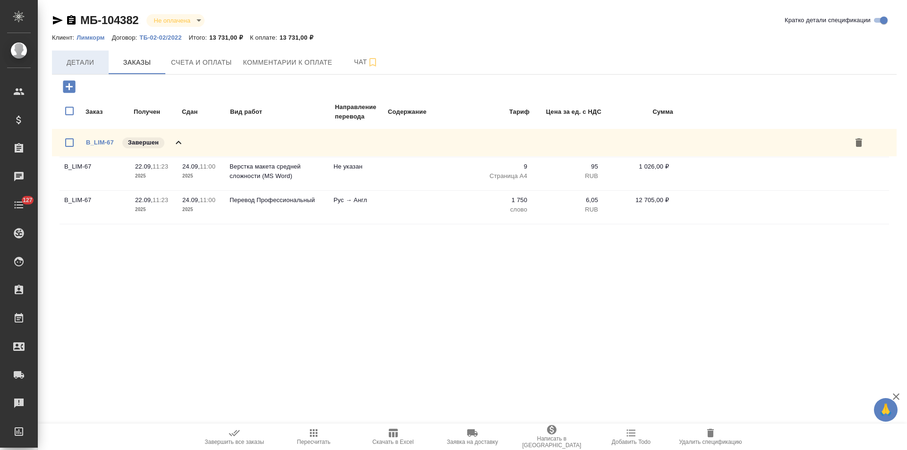
click at [77, 65] on span "Детали" at bounding box center [80, 63] width 45 height 12
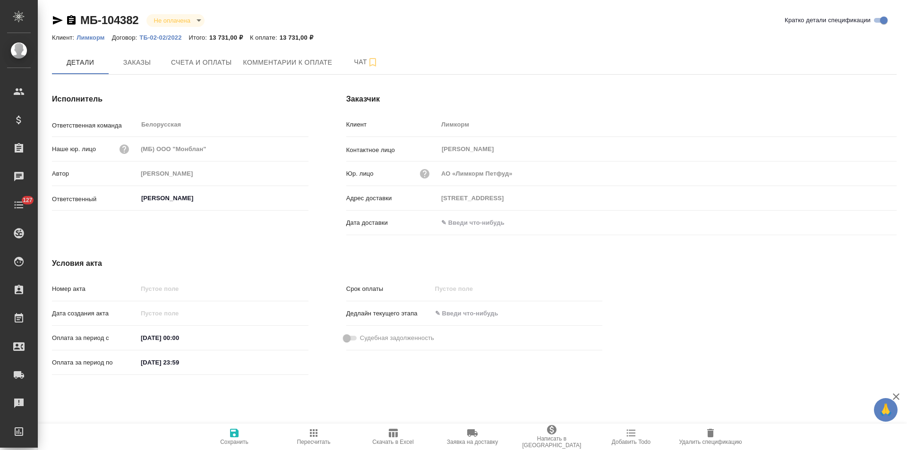
drag, startPoint x: 75, startPoint y: 21, endPoint x: 75, endPoint y: 32, distance: 10.9
click at [75, 21] on icon "button" at bounding box center [71, 19] width 9 height 9
click at [96, 38] on p "Лимкорм" at bounding box center [94, 37] width 35 height 7
click at [148, 58] on span "Заказы" at bounding box center [136, 63] width 45 height 12
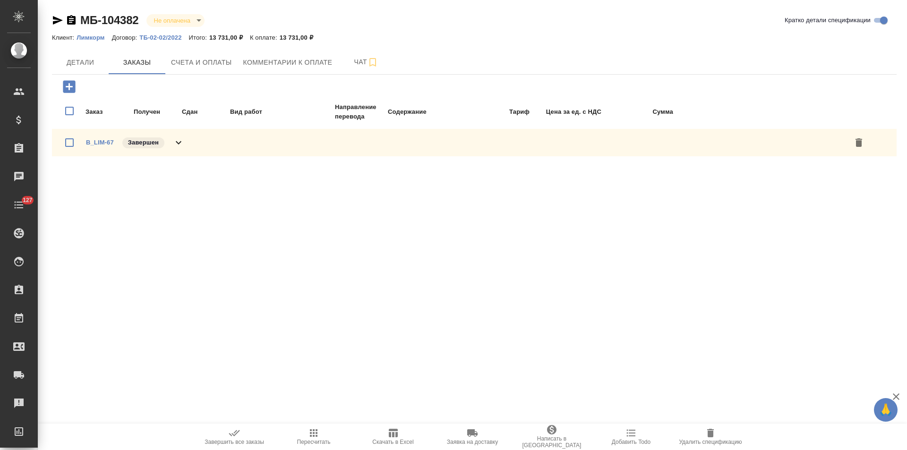
click at [197, 142] on div "B_LIM-67 Завершен" at bounding box center [474, 142] width 845 height 27
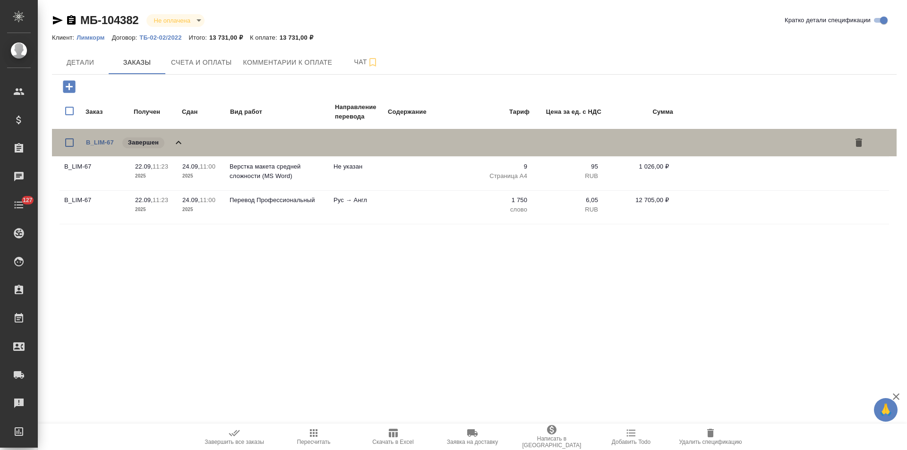
click at [185, 142] on div "B_LIM-67 Завершен" at bounding box center [474, 142] width 845 height 27
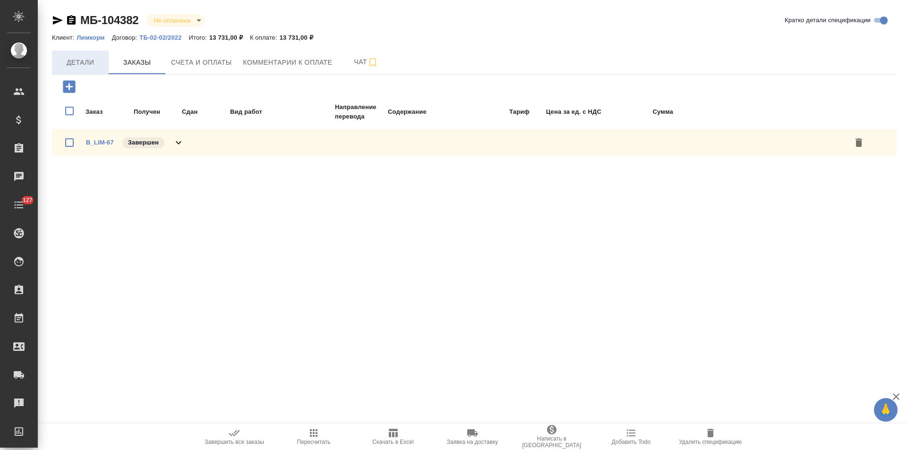
click at [98, 65] on span "Детали" at bounding box center [80, 63] width 45 height 12
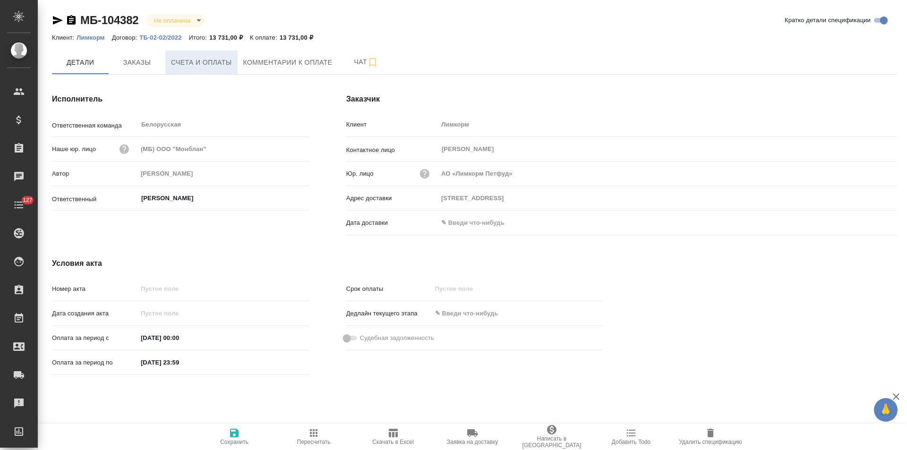
click at [227, 66] on span "Счета и оплаты" at bounding box center [201, 63] width 61 height 12
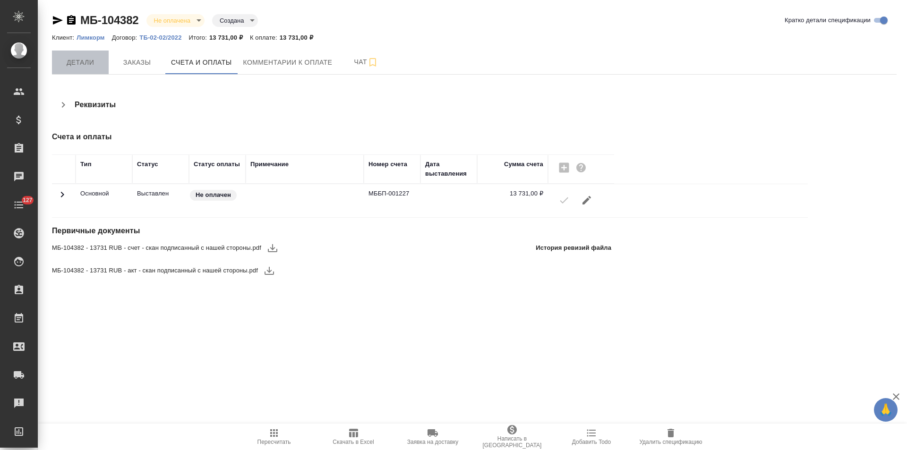
click at [86, 62] on span "Детали" at bounding box center [80, 63] width 45 height 12
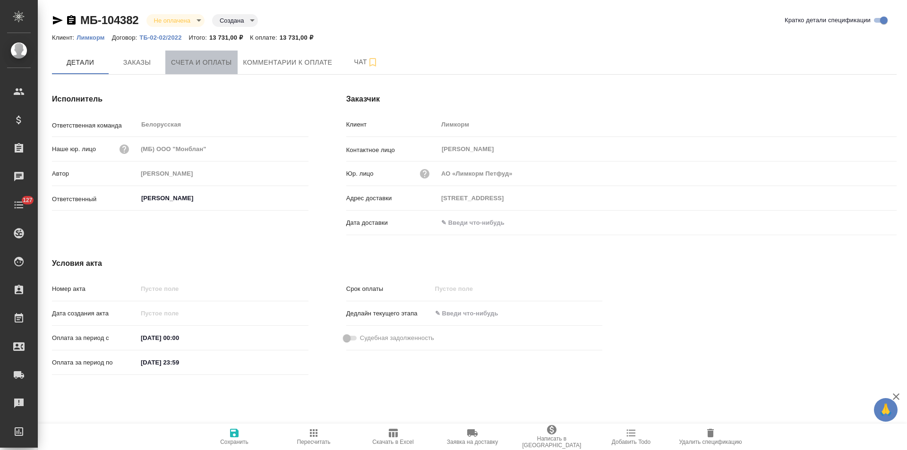
click at [197, 66] on span "Счета и оплаты" at bounding box center [201, 63] width 61 height 12
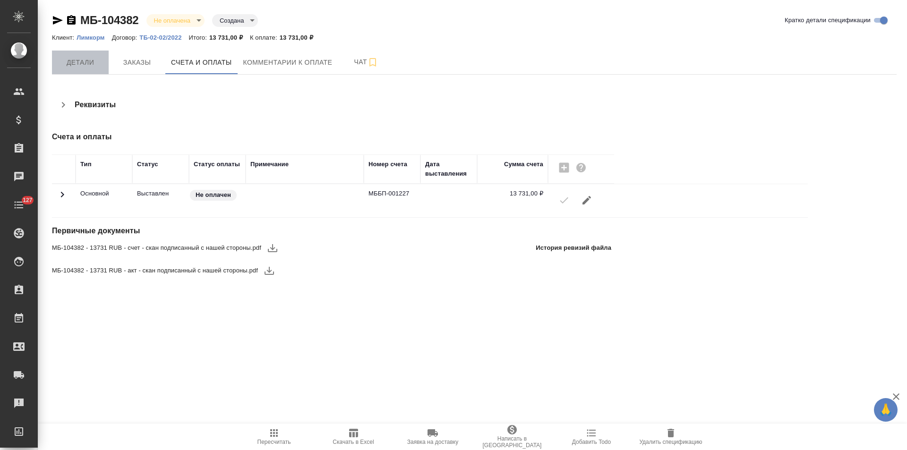
click at [86, 70] on button "Детали" at bounding box center [80, 63] width 57 height 24
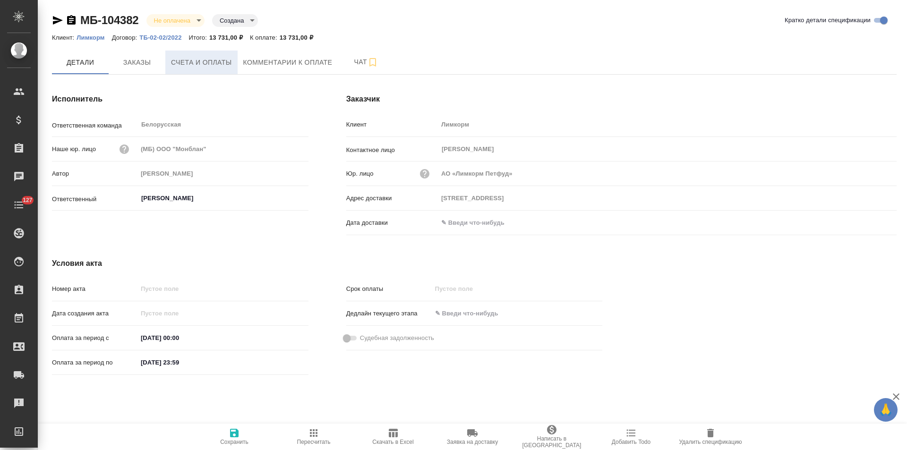
click at [218, 64] on span "Счета и оплаты" at bounding box center [201, 63] width 61 height 12
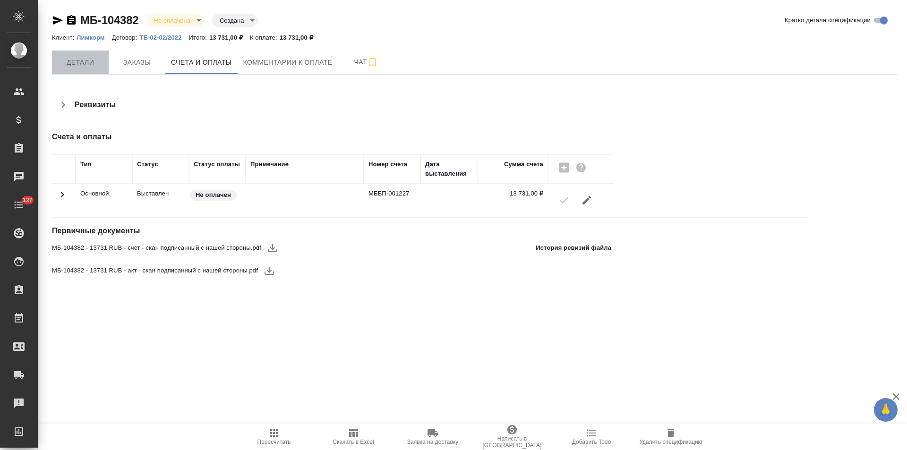
click at [90, 60] on span "Детали" at bounding box center [80, 63] width 45 height 12
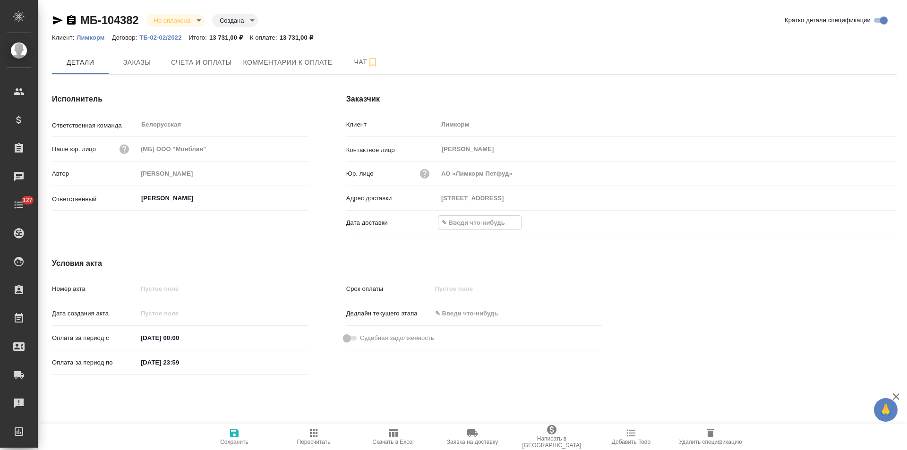
drag, startPoint x: 473, startPoint y: 224, endPoint x: 478, endPoint y: 229, distance: 6.4
click at [473, 225] on input "text" at bounding box center [479, 223] width 83 height 14
click at [864, 224] on icon "button" at bounding box center [869, 222] width 11 height 11
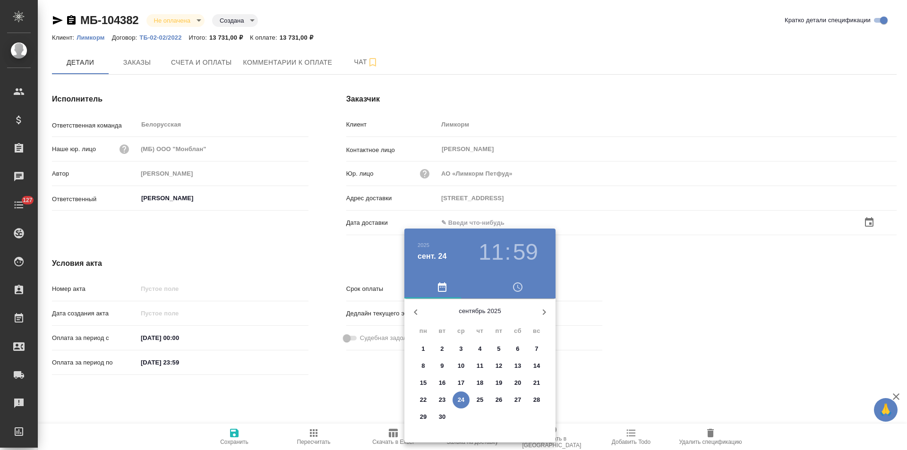
click at [466, 402] on span "24" at bounding box center [461, 399] width 17 height 9
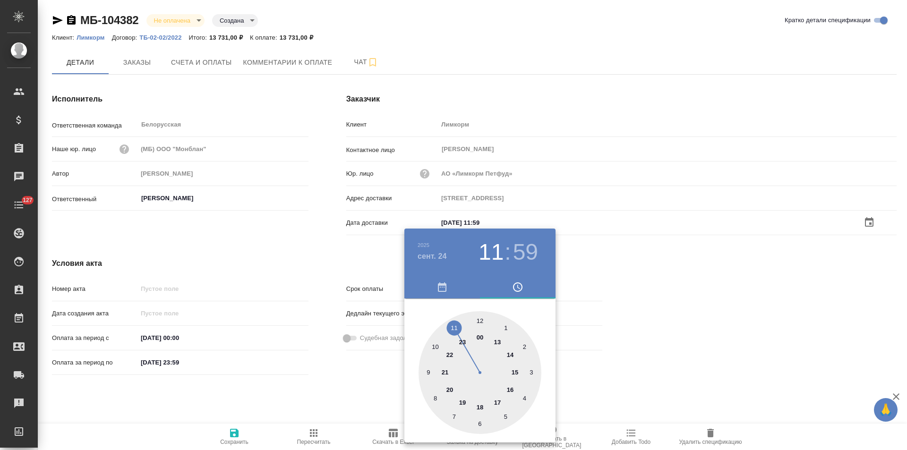
type input "[DATE] 11:59"
click at [330, 260] on div at bounding box center [453, 225] width 907 height 450
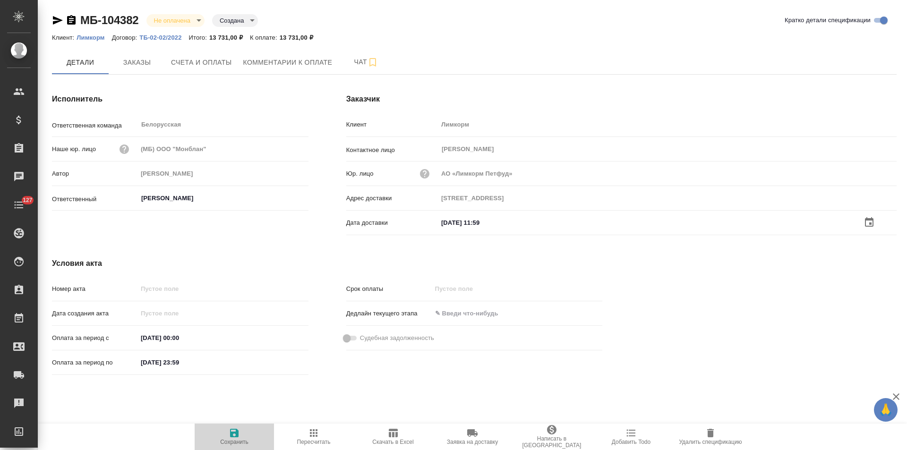
click at [238, 435] on icon "button" at bounding box center [234, 433] width 9 height 9
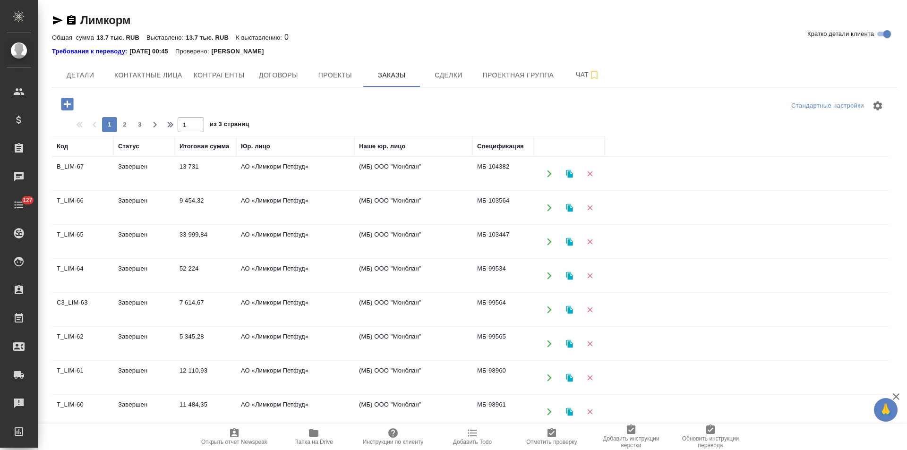
click at [433, 199] on td "(МБ) ООО "Монблан"" at bounding box center [413, 207] width 118 height 33
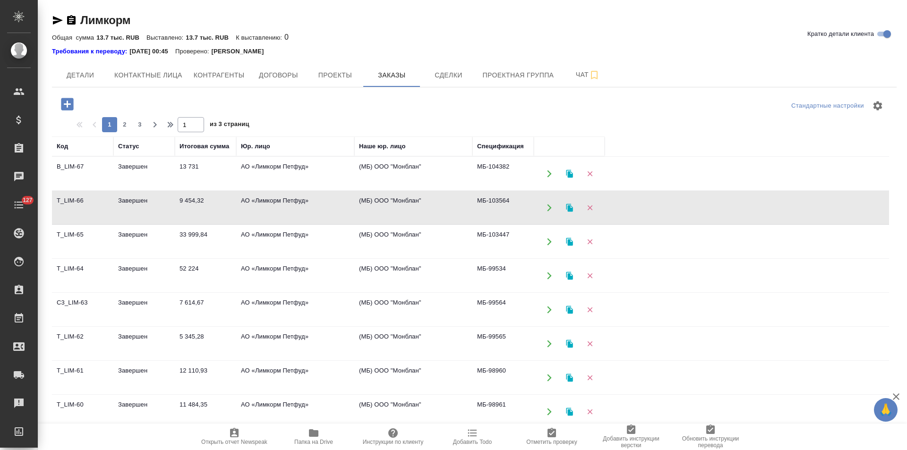
click at [433, 199] on td "(МБ) ООО "Монблан"" at bounding box center [413, 207] width 118 height 33
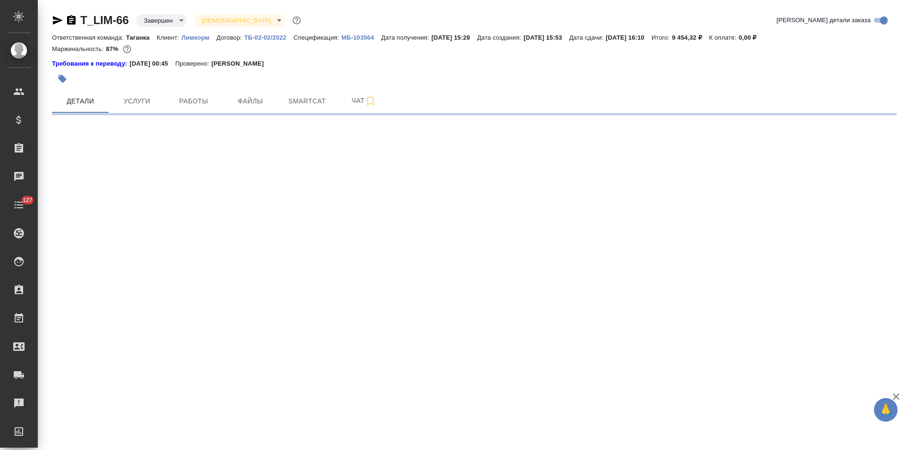
select select "RU"
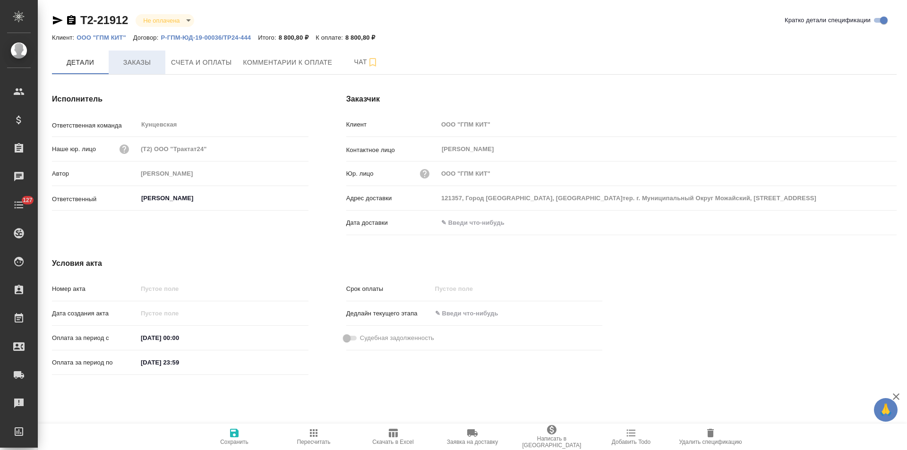
click at [151, 71] on button "Заказы" at bounding box center [137, 63] width 57 height 24
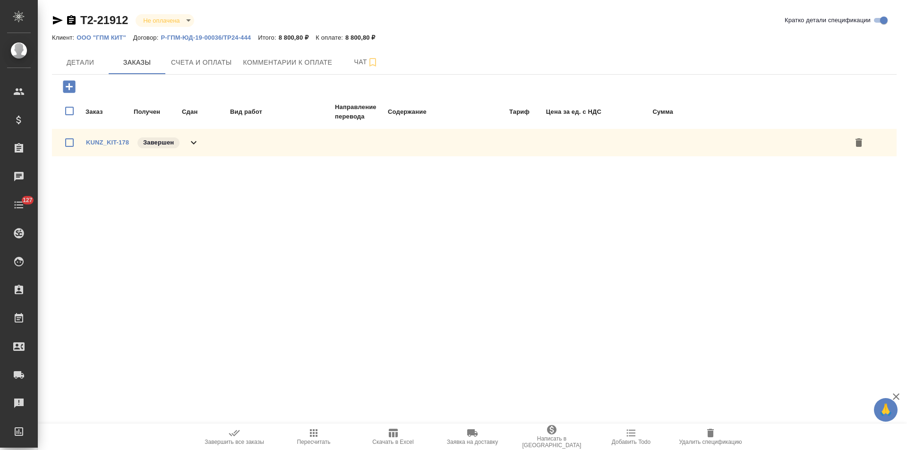
click at [198, 144] on icon at bounding box center [193, 142] width 11 height 11
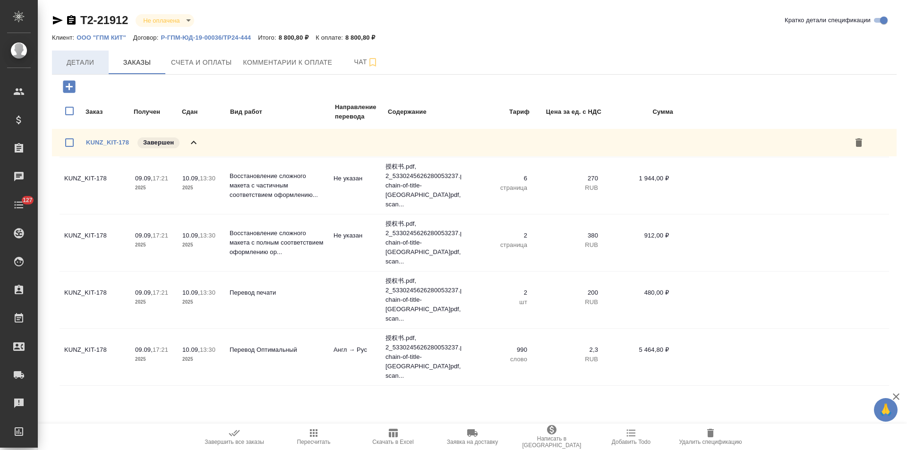
click at [84, 67] on span "Детали" at bounding box center [80, 63] width 45 height 12
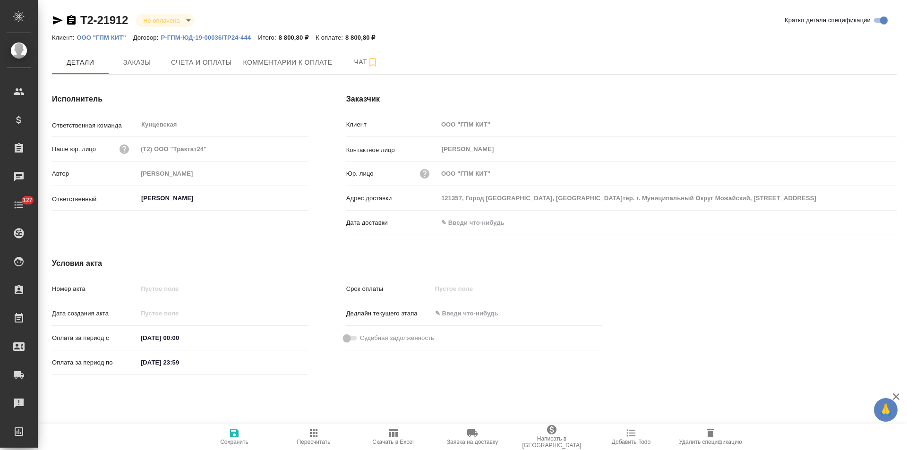
click at [176, 40] on p "Р-ГПМ-ЮД-19-00036/ТР24-444" at bounding box center [209, 37] width 97 height 7
click at [122, 37] on p "ООО "ГПМ КИТ"" at bounding box center [105, 37] width 56 height 7
click at [71, 22] on icon "button" at bounding box center [71, 20] width 11 height 11
click at [128, 64] on span "Заказы" at bounding box center [136, 63] width 45 height 12
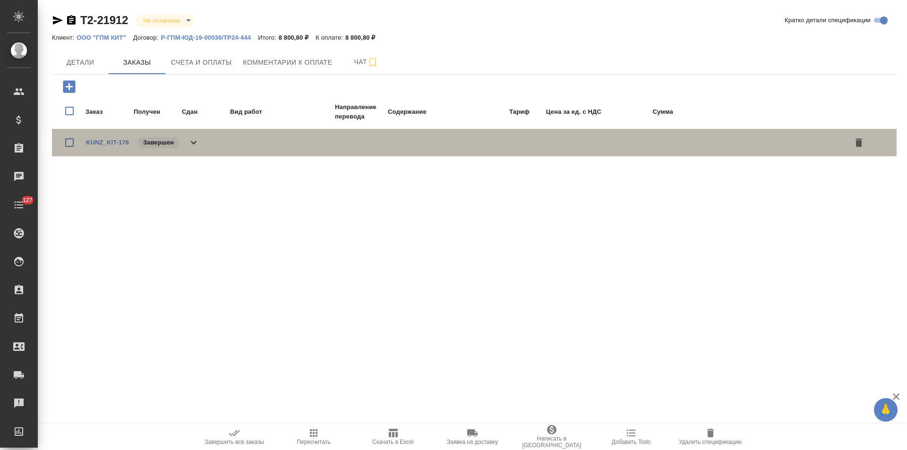
click at [191, 147] on icon at bounding box center [193, 142] width 11 height 11
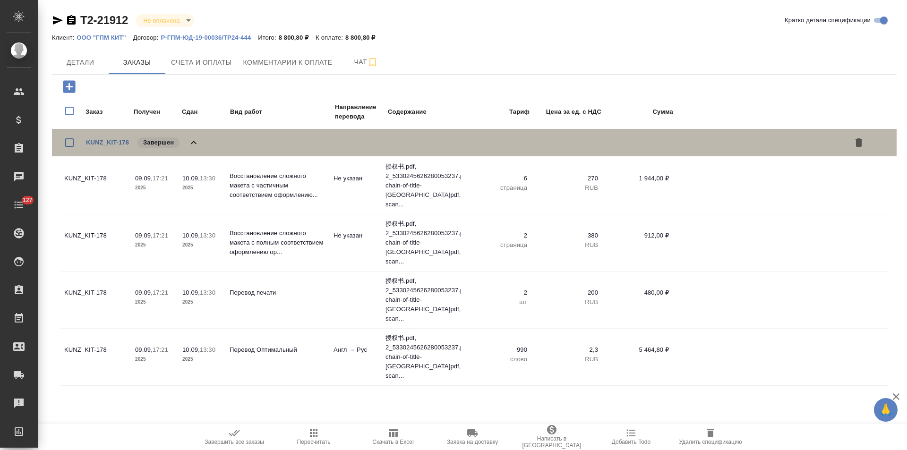
click at [191, 147] on icon at bounding box center [193, 142] width 11 height 11
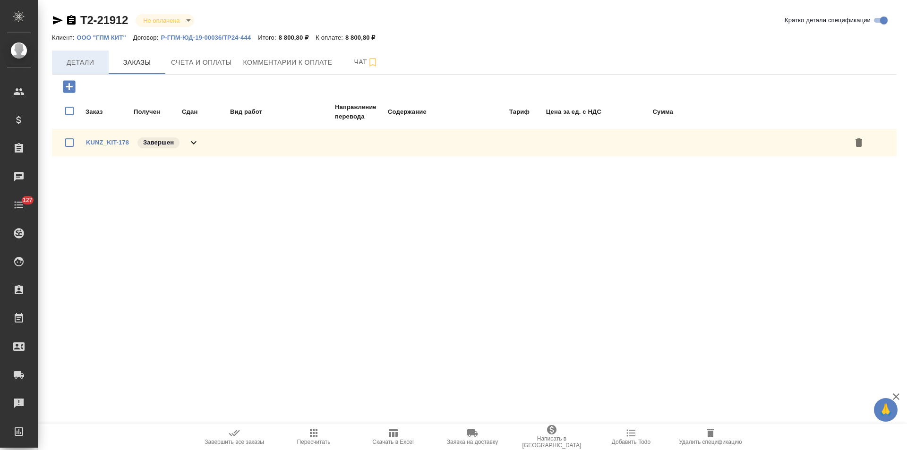
click at [77, 70] on button "Детали" at bounding box center [80, 63] width 57 height 24
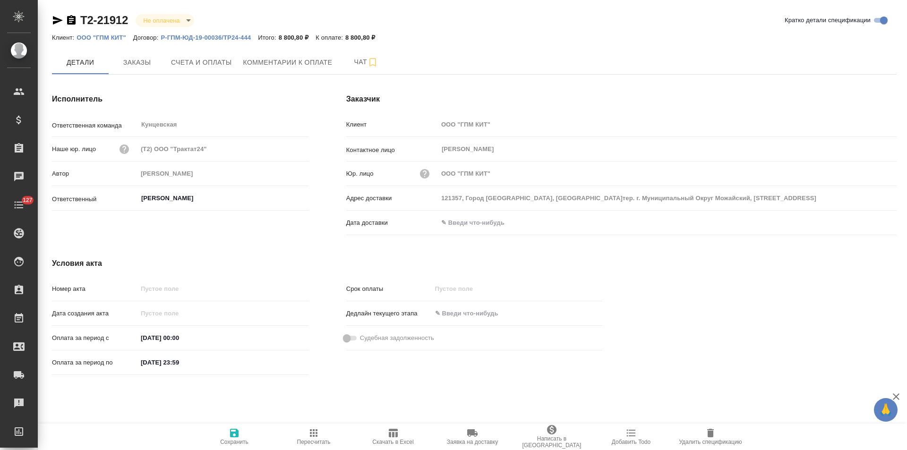
click at [72, 20] on icon "button" at bounding box center [71, 20] width 11 height 11
click at [212, 61] on span "Счета и оплаты" at bounding box center [201, 63] width 61 height 12
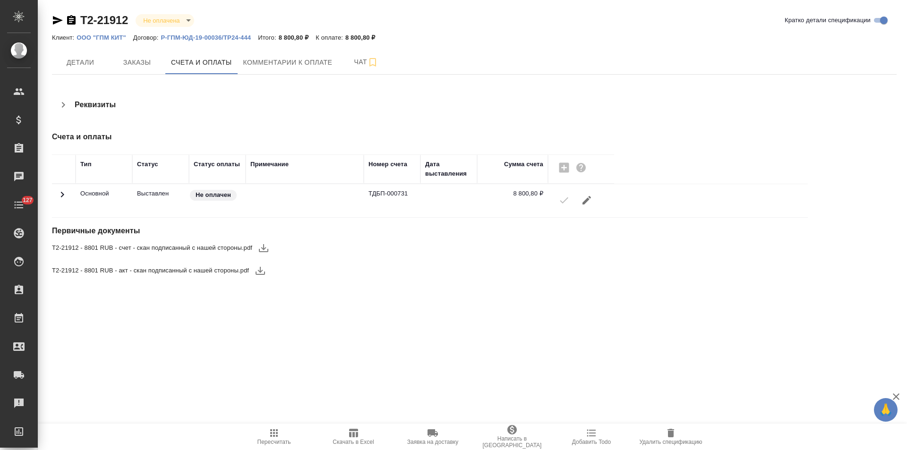
click at [85, 74] on hr at bounding box center [474, 74] width 845 height 0
click at [85, 73] on button "Детали" at bounding box center [80, 63] width 57 height 24
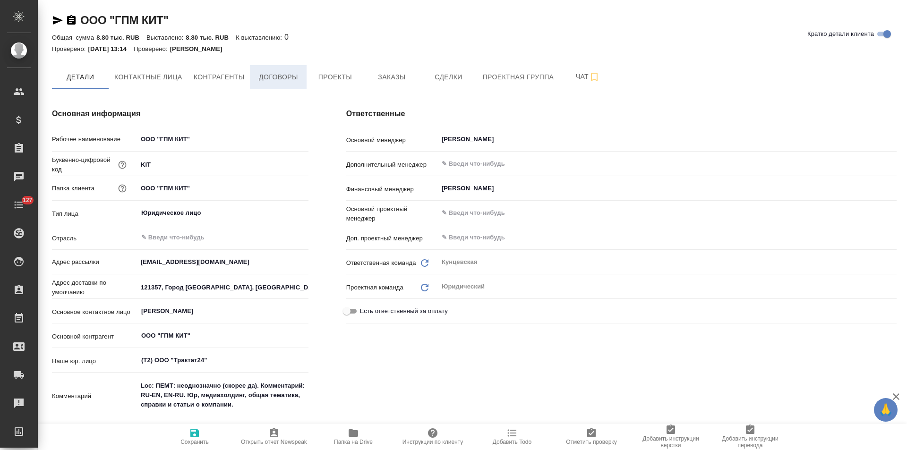
click at [290, 74] on span "Договоры" at bounding box center [278, 77] width 45 height 12
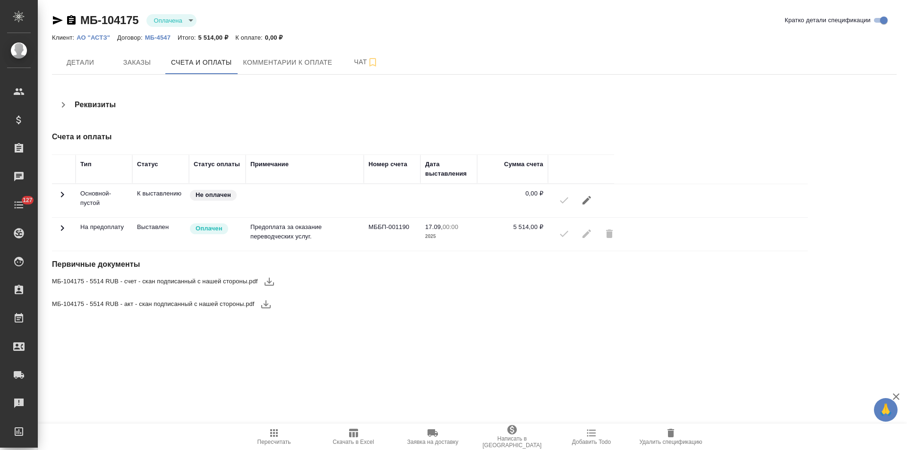
click at [62, 228] on icon at bounding box center [62, 227] width 11 height 11
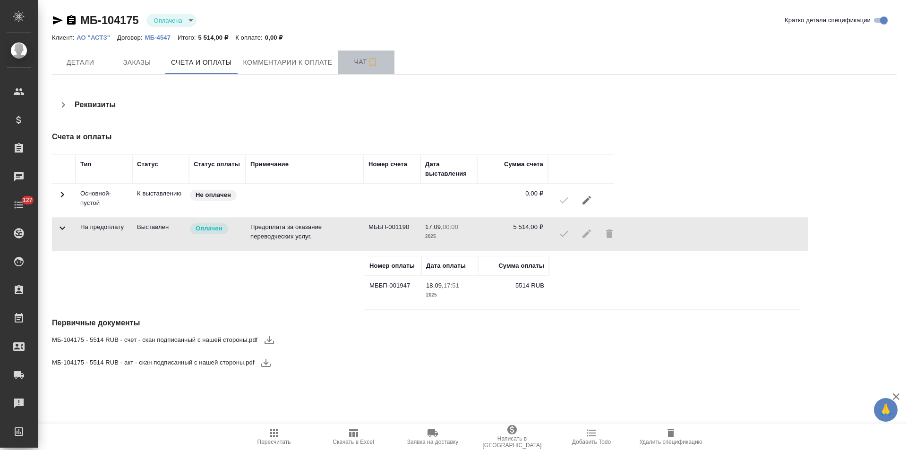
click at [348, 71] on button "Чат" at bounding box center [366, 63] width 57 height 24
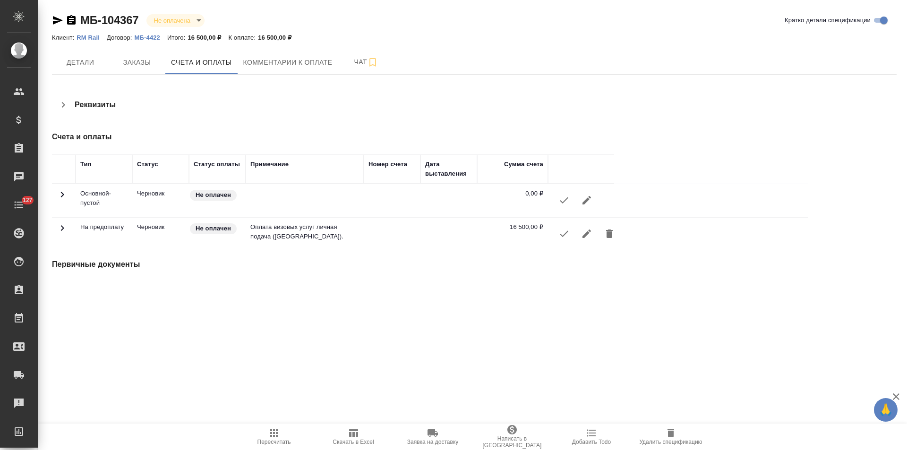
click at [583, 202] on icon "button" at bounding box center [586, 200] width 11 height 11
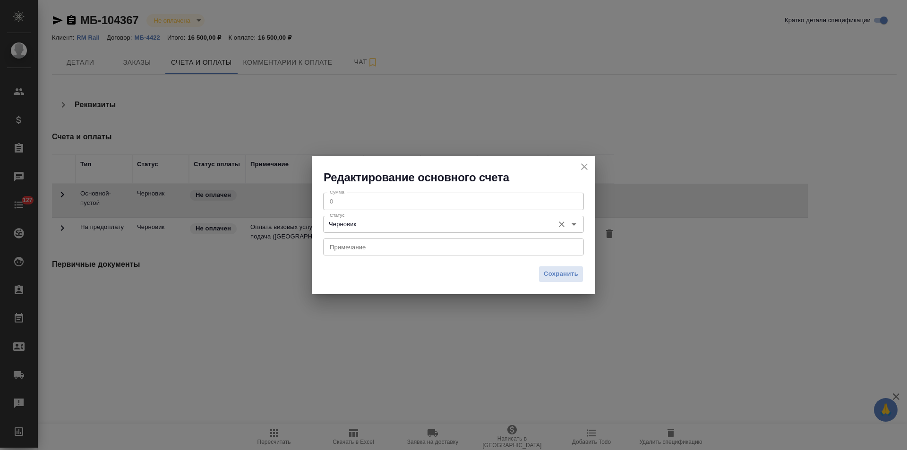
click at [576, 226] on icon "Open" at bounding box center [573, 224] width 11 height 11
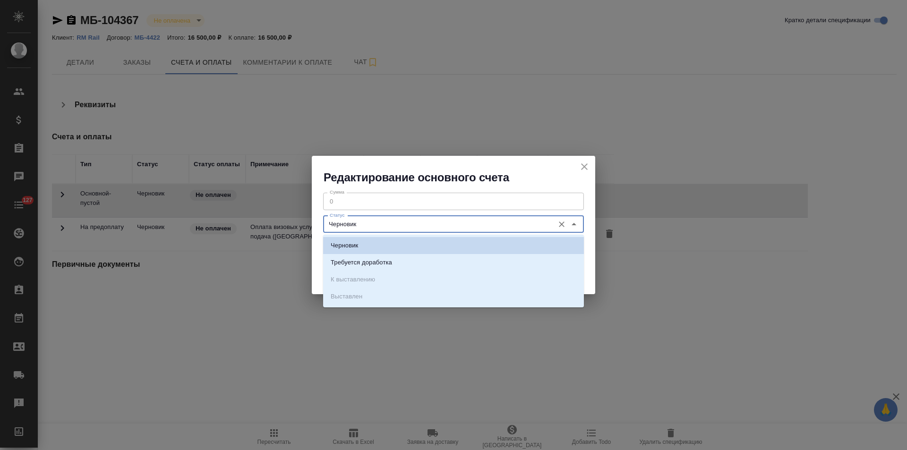
click at [584, 166] on icon "close" at bounding box center [584, 166] width 11 height 11
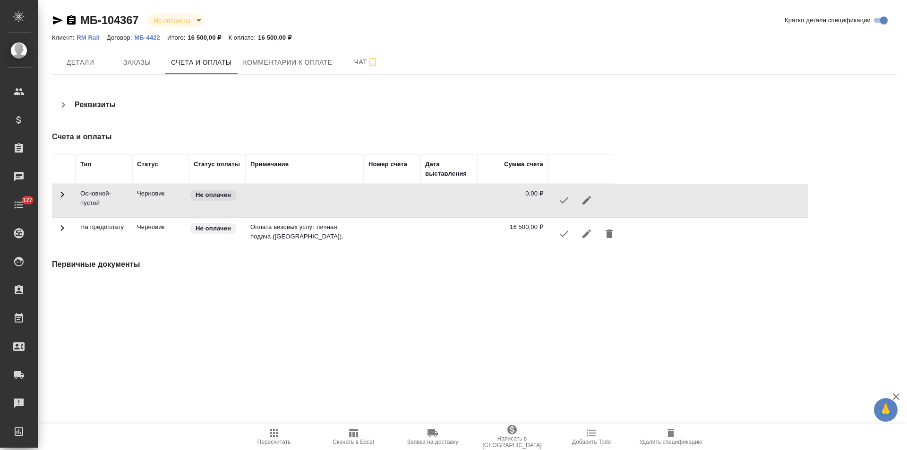
click at [582, 234] on icon "button" at bounding box center [586, 233] width 11 height 11
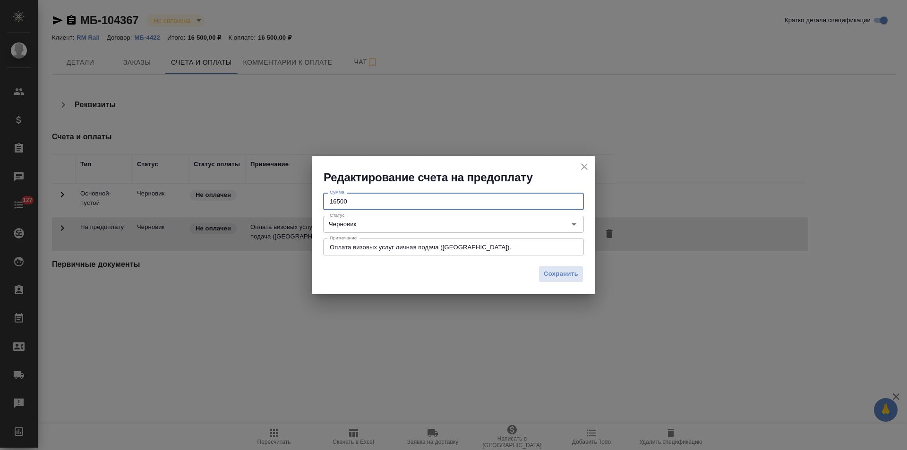
drag, startPoint x: 354, startPoint y: 198, endPoint x: 319, endPoint y: 198, distance: 35.4
click at [319, 198] on div "Сумма 16500 Сумма Статус Черновик Статус Примечание Оплата визовых услуг личная…" at bounding box center [453, 223] width 283 height 76
type input "0"
click at [544, 277] on span "Сохранить" at bounding box center [561, 274] width 34 height 11
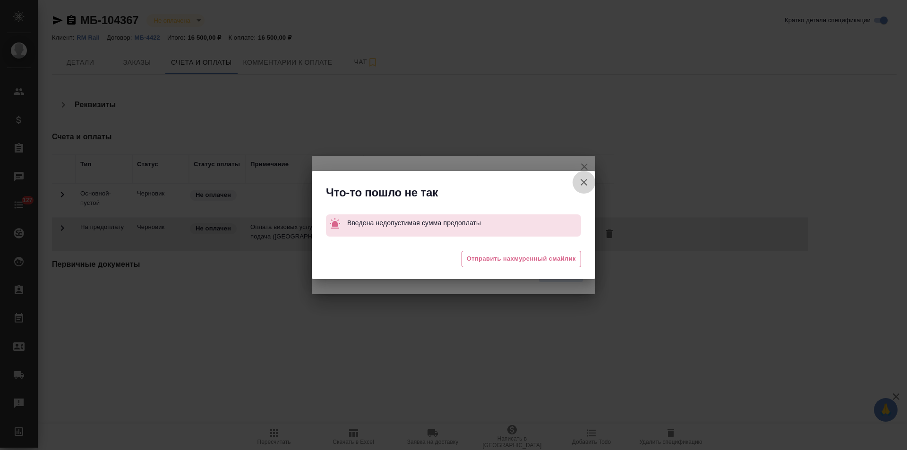
click at [583, 179] on icon "button" at bounding box center [583, 182] width 11 height 11
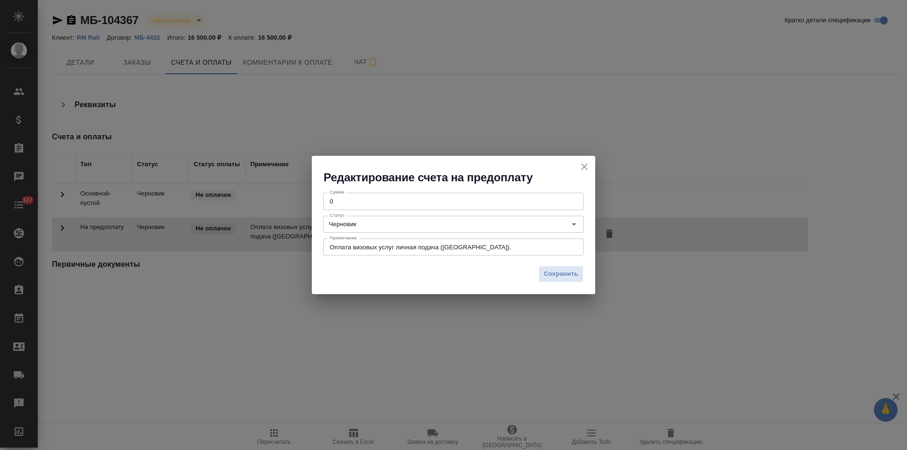
click at [586, 164] on icon "close" at bounding box center [584, 166] width 11 height 11
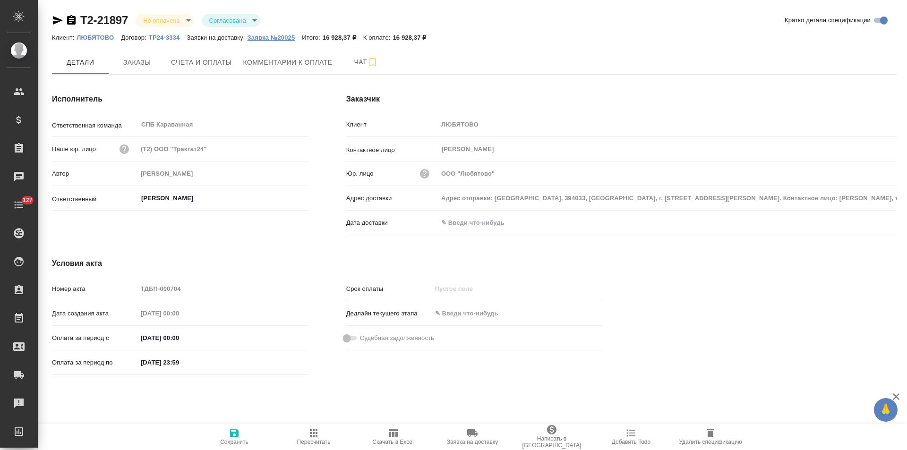
click at [281, 38] on p "Заявка №20025" at bounding box center [275, 37] width 55 height 7
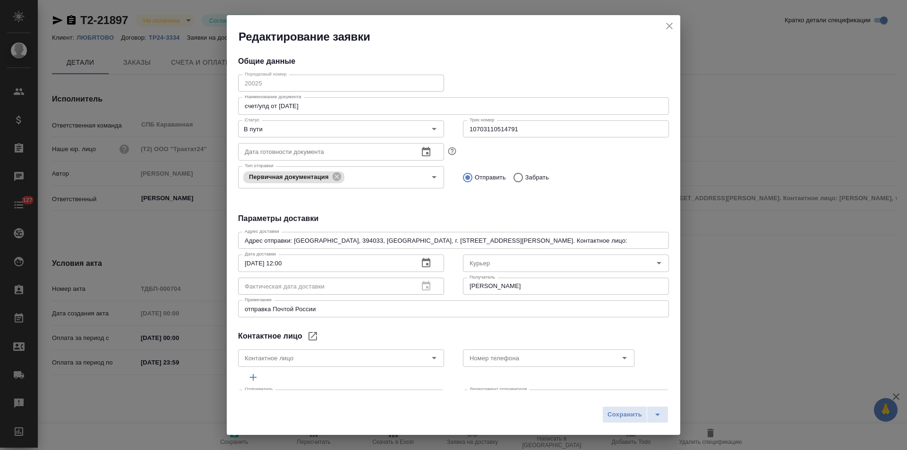
type input "[PERSON_NAME]"
type input "89611816919"
type input "Russian Post"
drag, startPoint x: 515, startPoint y: 128, endPoint x: 464, endPoint y: 131, distance: 51.6
click at [464, 131] on input "10703110514791" at bounding box center [566, 128] width 206 height 17
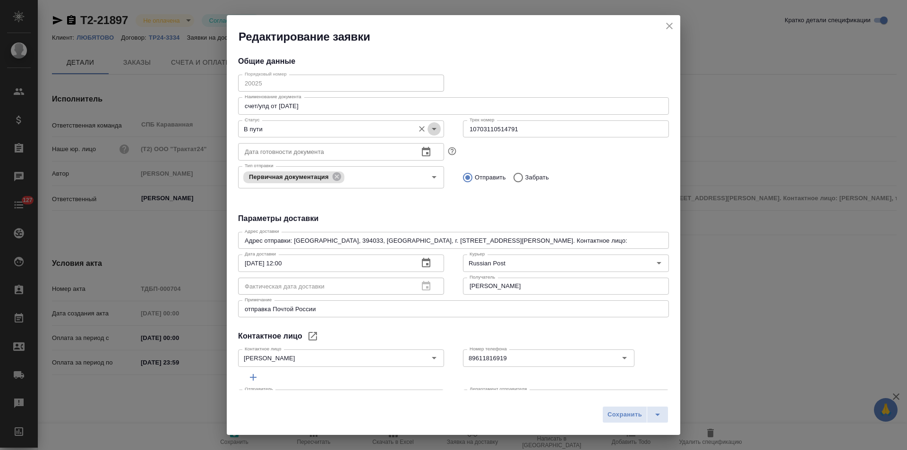
click at [428, 129] on icon "Open" at bounding box center [433, 128] width 11 height 11
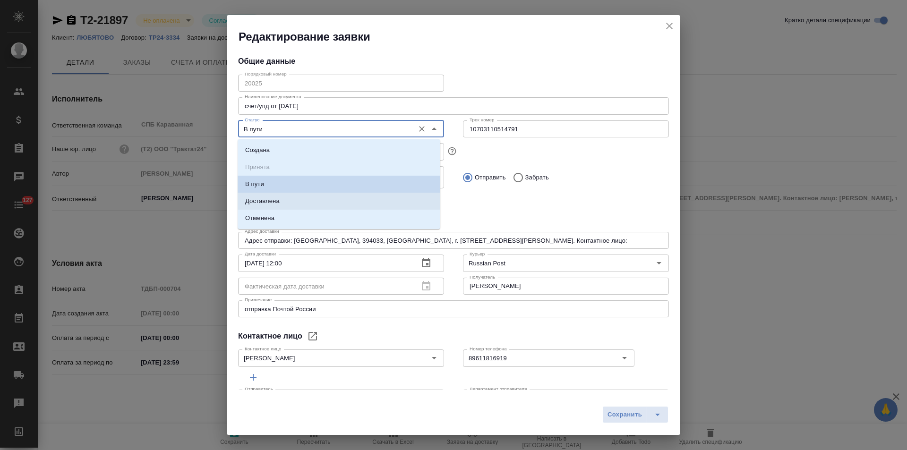
click at [257, 197] on p "Доставлена" at bounding box center [262, 201] width 34 height 9
type input "Доставлена"
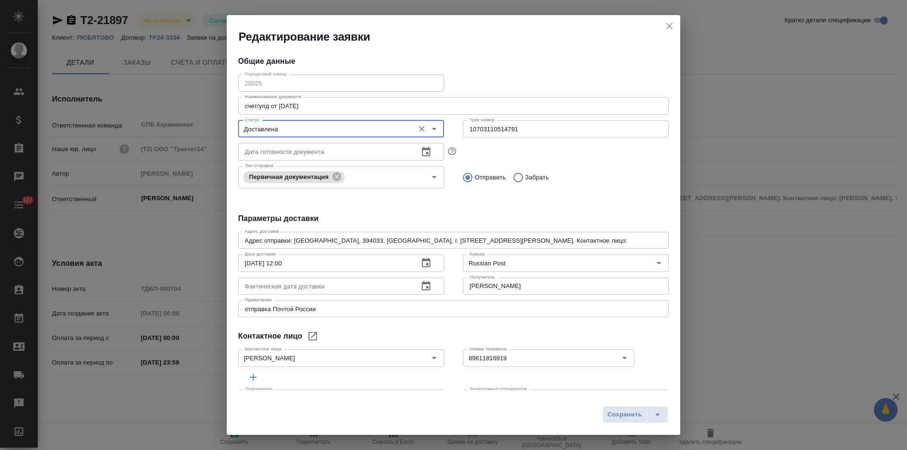
click at [428, 286] on icon "button" at bounding box center [425, 286] width 11 height 11
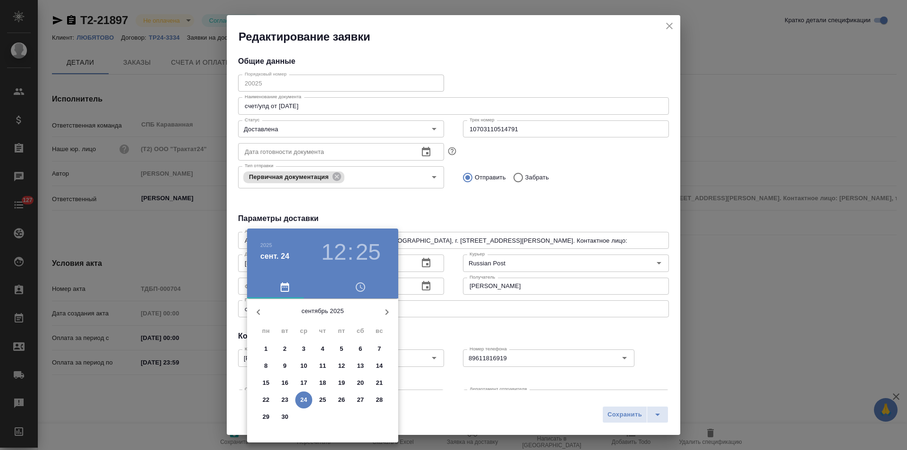
click at [305, 381] on p "17" at bounding box center [303, 382] width 7 height 9
type input "17.09.2025 12:25"
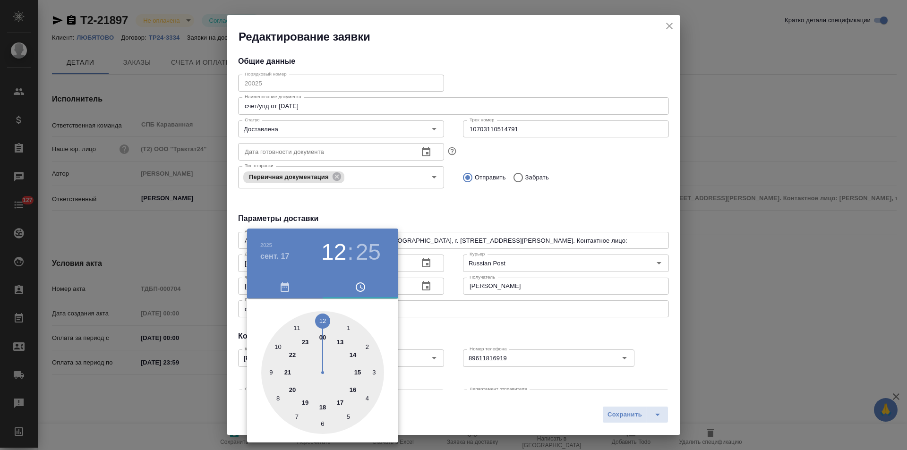
click at [436, 324] on div at bounding box center [453, 225] width 907 height 450
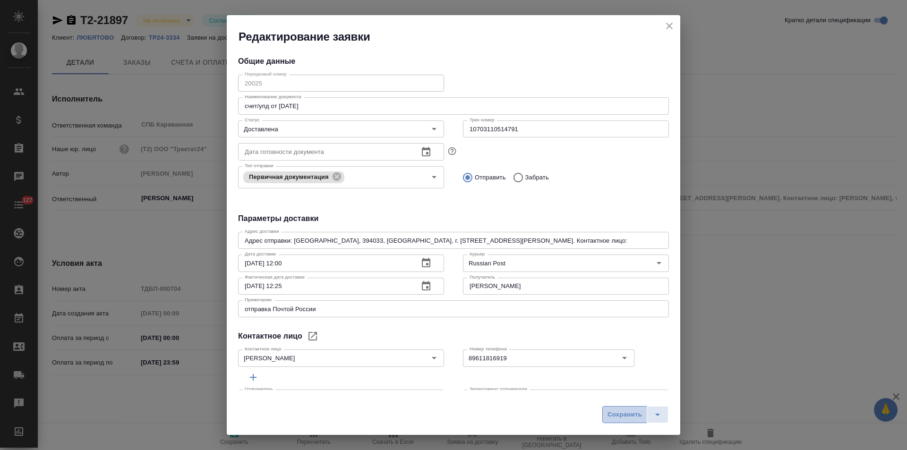
click at [615, 413] on span "Сохранить" at bounding box center [624, 415] width 34 height 11
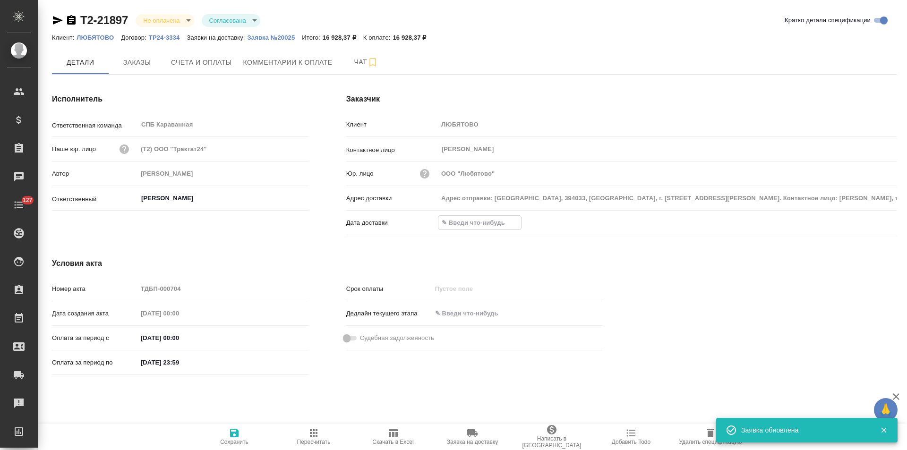
click at [470, 219] on input "text" at bounding box center [479, 223] width 83 height 14
click at [868, 224] on icon "button" at bounding box center [869, 221] width 11 height 11
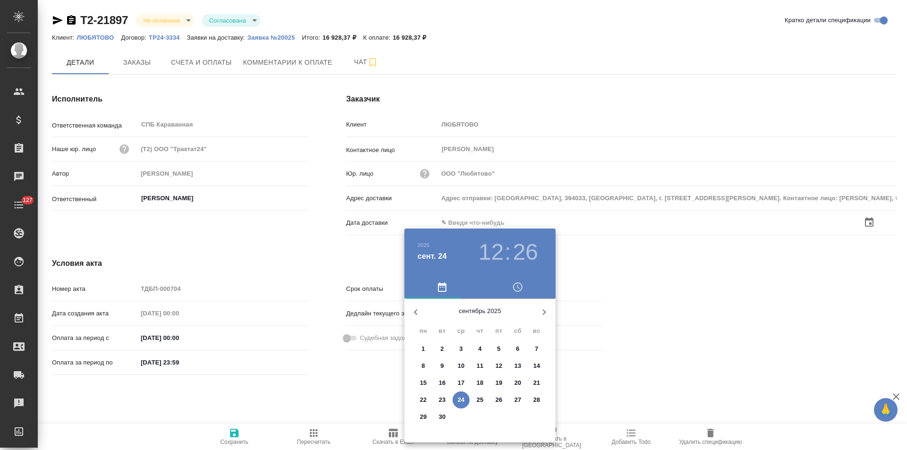
click at [460, 384] on p "17" at bounding box center [461, 382] width 7 height 9
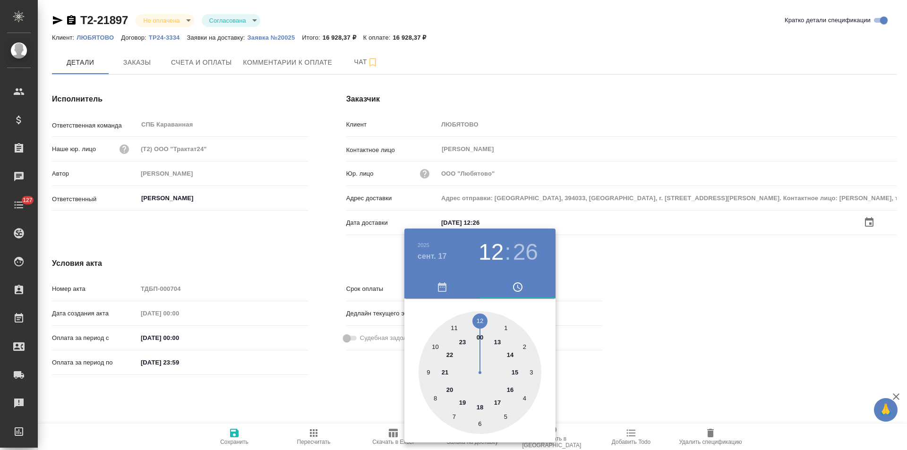
type input "17.09.2025 12:26"
drag, startPoint x: 346, startPoint y: 384, endPoint x: 265, endPoint y: 411, distance: 85.0
click at [343, 385] on div at bounding box center [453, 225] width 907 height 450
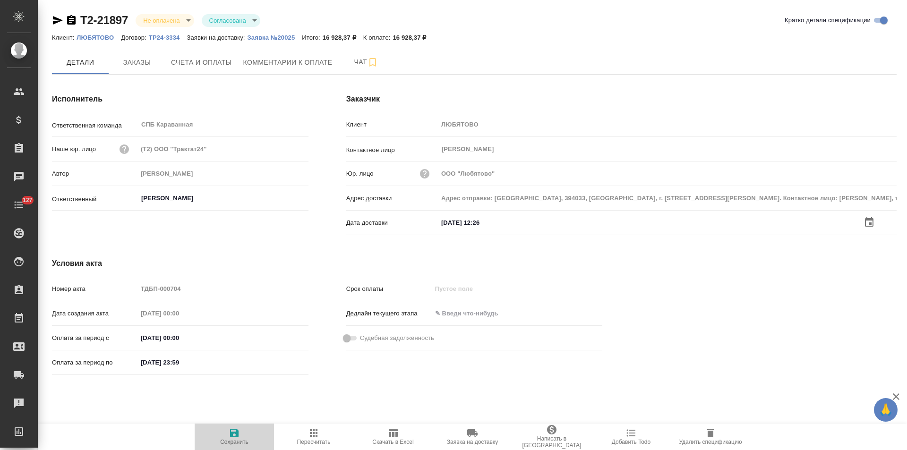
click at [235, 434] on icon "button" at bounding box center [234, 433] width 11 height 11
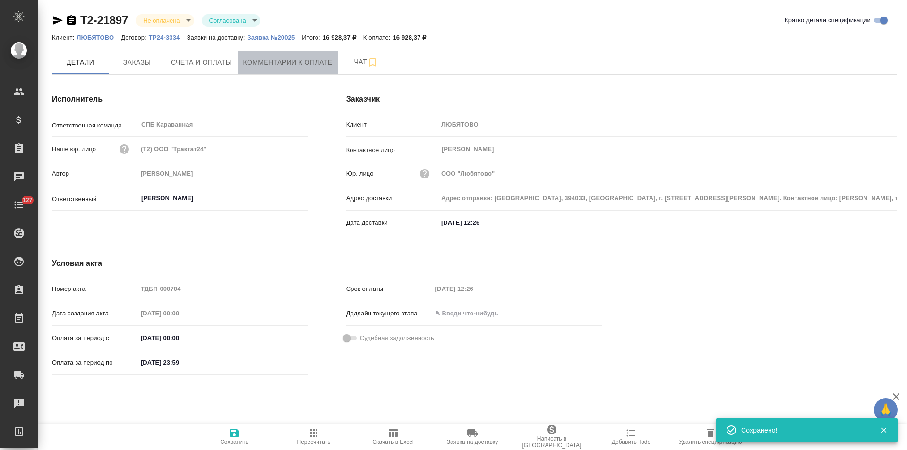
click at [265, 66] on span "Комментарии к оплате" at bounding box center [287, 63] width 89 height 12
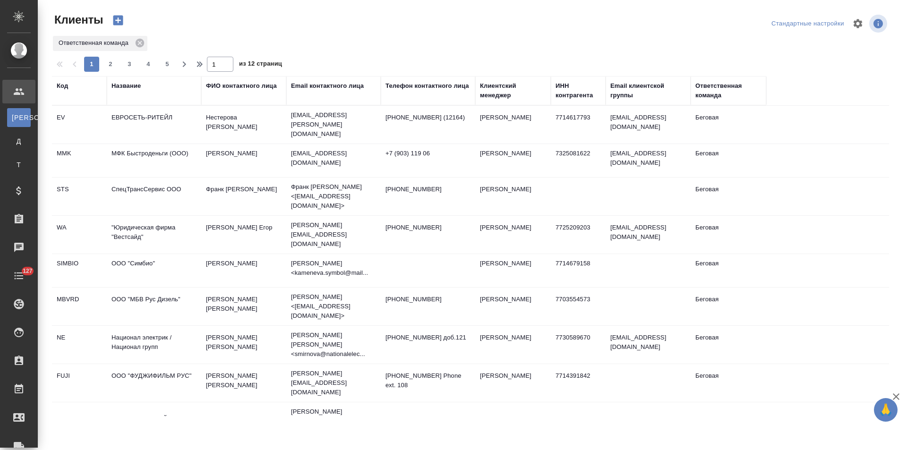
select select "RU"
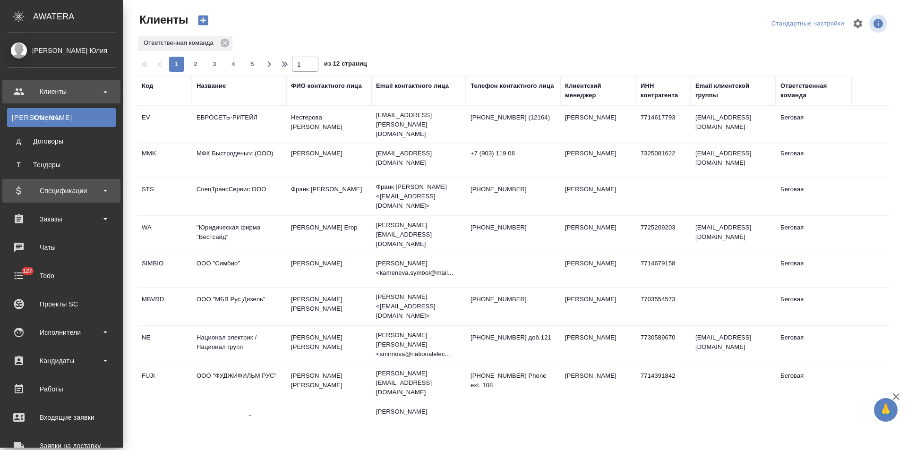
click at [104, 193] on div "Спецификации" at bounding box center [61, 191] width 109 height 14
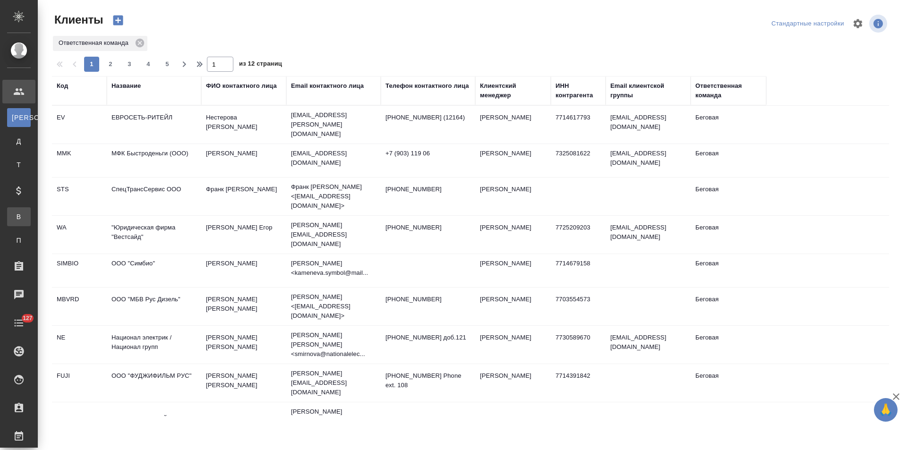
click at [14, 212] on div "Все спецификации" at bounding box center [7, 216] width 14 height 9
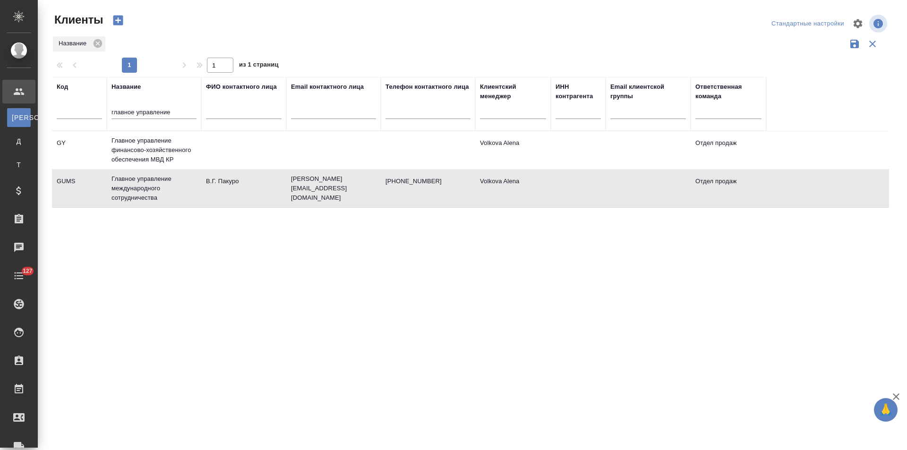
select select "RU"
drag, startPoint x: 178, startPoint y: 113, endPoint x: 52, endPoint y: 113, distance: 125.7
click at [52, 113] on tr "Код Название главное управление ФИО контактного лица Email контактного лица Тел…" at bounding box center [409, 104] width 714 height 54
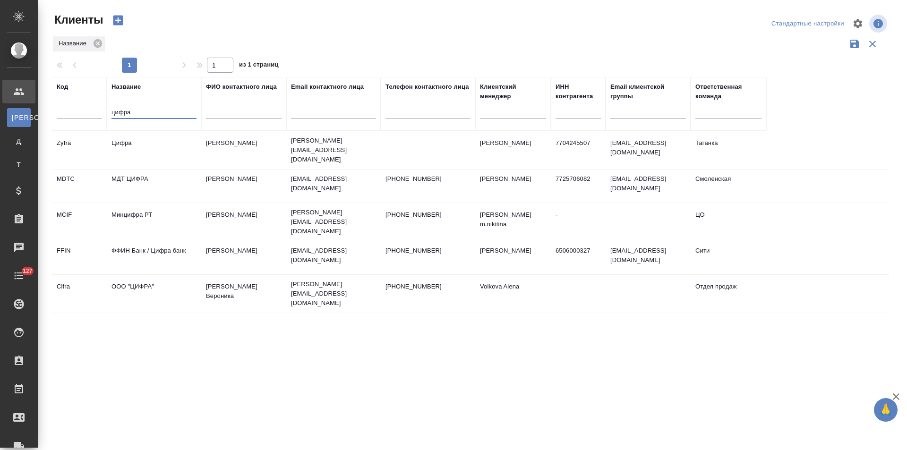
type input "цифра"
click at [144, 151] on td "Цифра" at bounding box center [154, 150] width 94 height 33
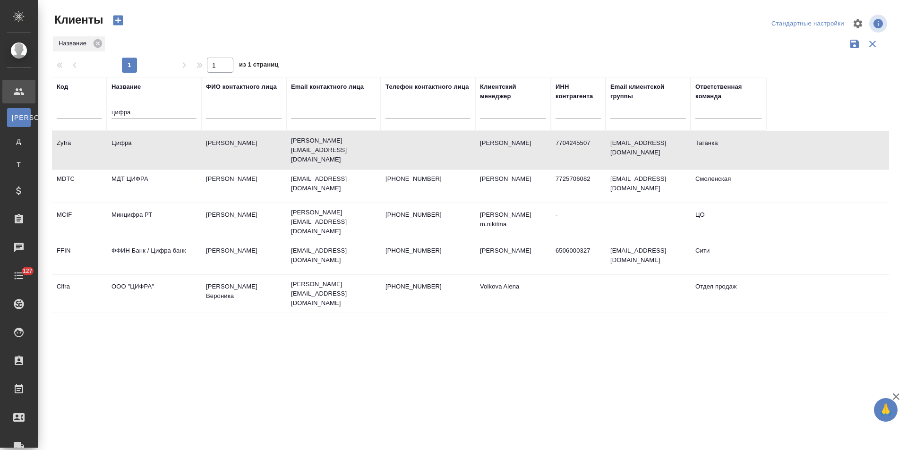
click at [144, 151] on td "Цифра" at bounding box center [154, 150] width 94 height 33
click at [298, 280] on p "veronika.gilanova@zyfra.com" at bounding box center [333, 294] width 85 height 28
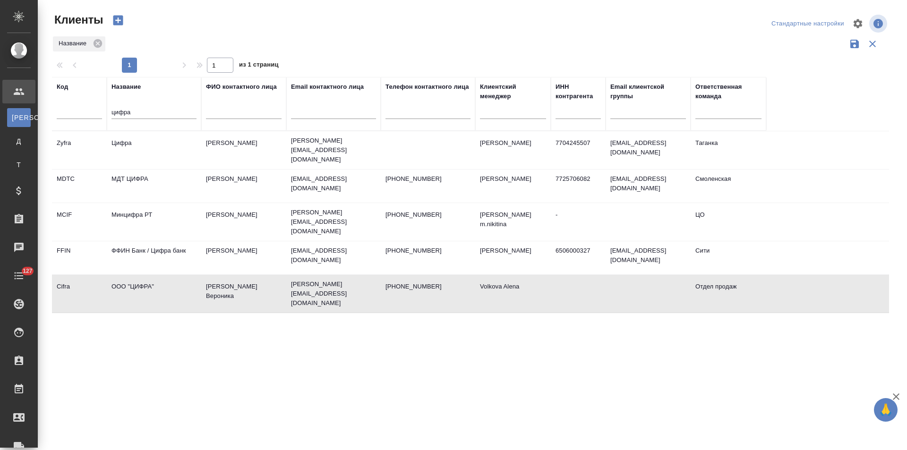
click at [460, 282] on td "+79164829928" at bounding box center [428, 293] width 94 height 33
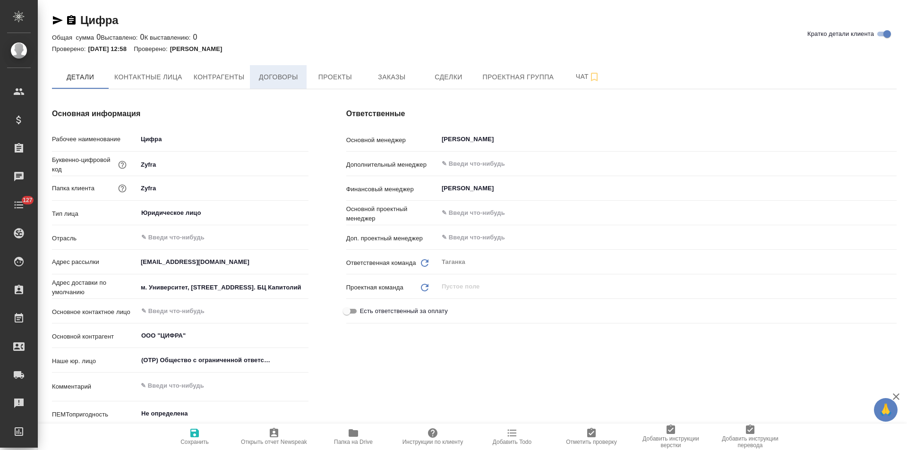
click at [290, 80] on span "Договоры" at bounding box center [278, 77] width 45 height 12
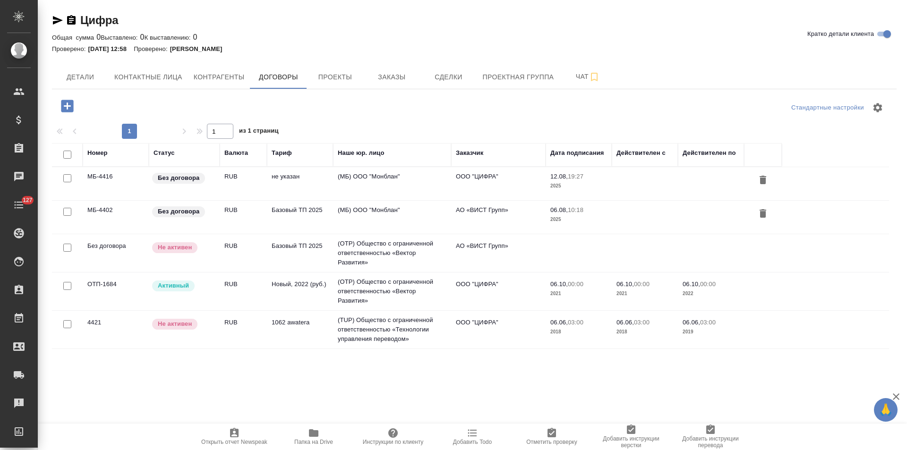
click at [382, 185] on td "(МБ) ООО "Монблан"" at bounding box center [392, 183] width 118 height 33
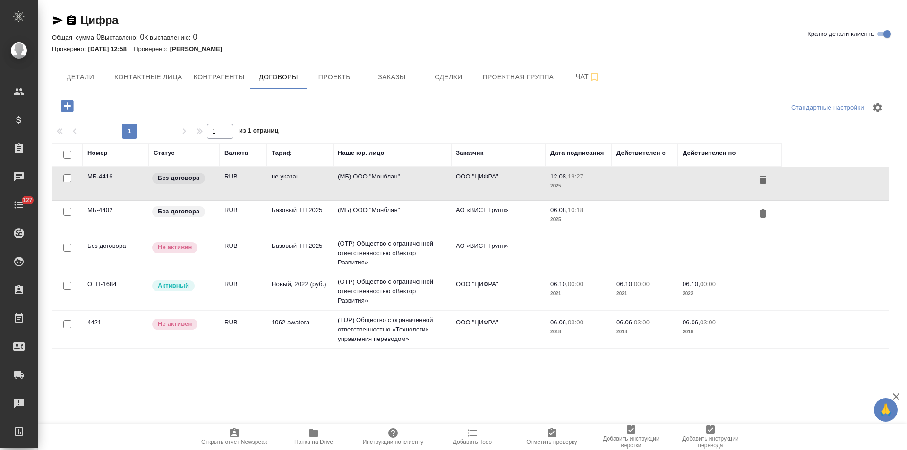
click at [388, 219] on td "(МБ) ООО "Монблан"" at bounding box center [392, 217] width 118 height 33
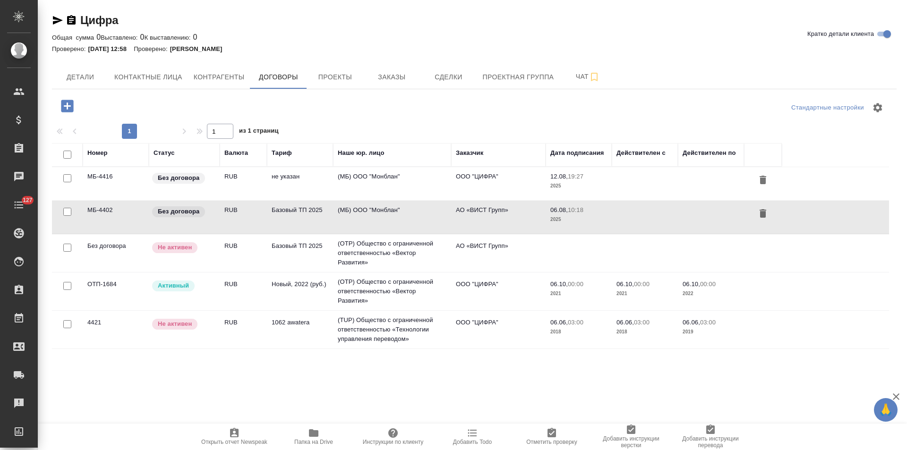
click at [403, 252] on td "(OTP) Общество с ограниченной ответственностью «Вектор Развития»" at bounding box center [392, 253] width 118 height 38
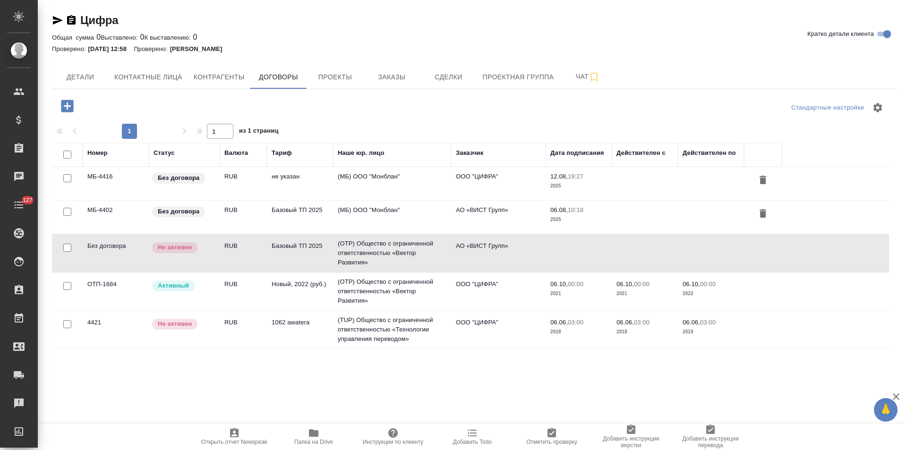
click at [416, 327] on td "(TUP) Общество с ограниченной ответственностью «Технологии управления переводом»" at bounding box center [392, 330] width 118 height 38
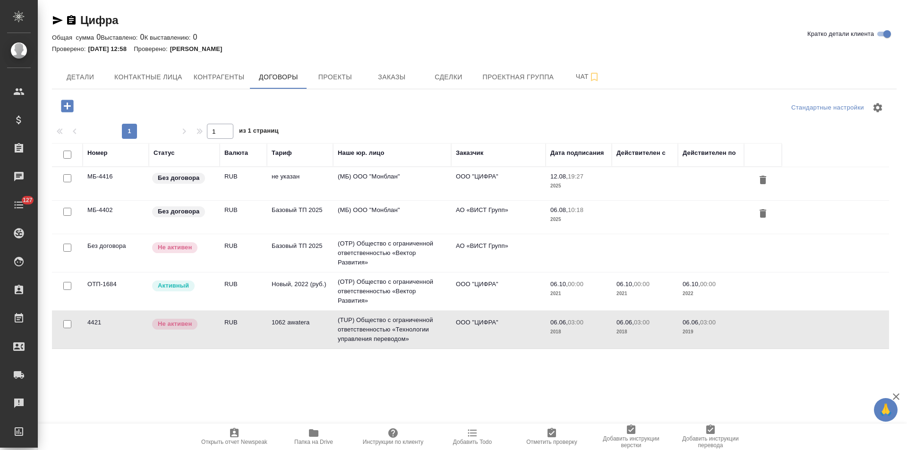
click at [413, 298] on td "(OTP) Общество с ограниченной ответственностью «Вектор Развития»" at bounding box center [392, 292] width 118 height 38
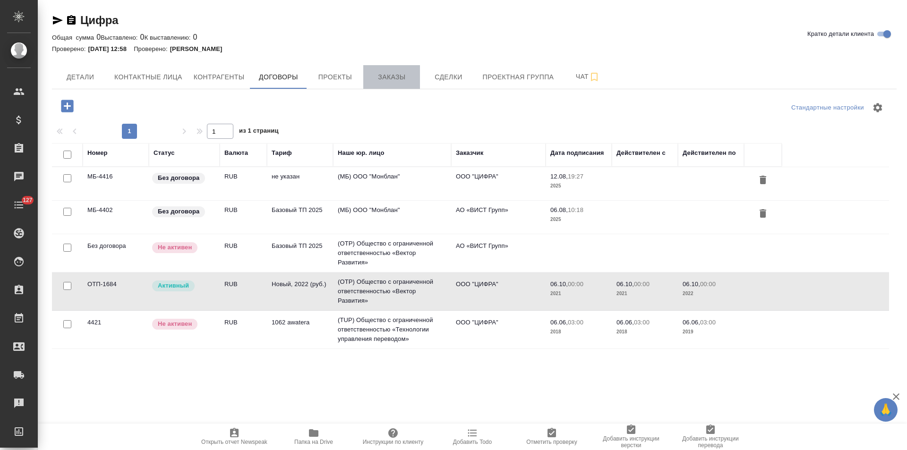
click at [399, 79] on span "Заказы" at bounding box center [391, 77] width 45 height 12
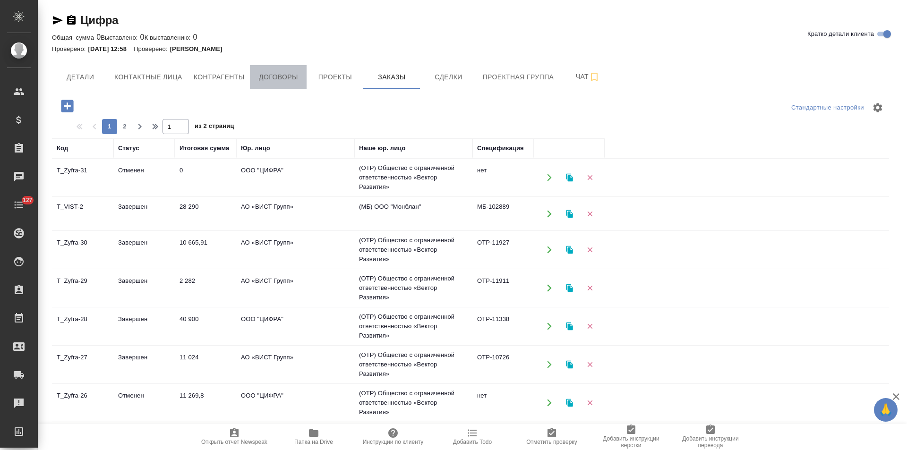
click at [279, 73] on span "Договоры" at bounding box center [278, 77] width 45 height 12
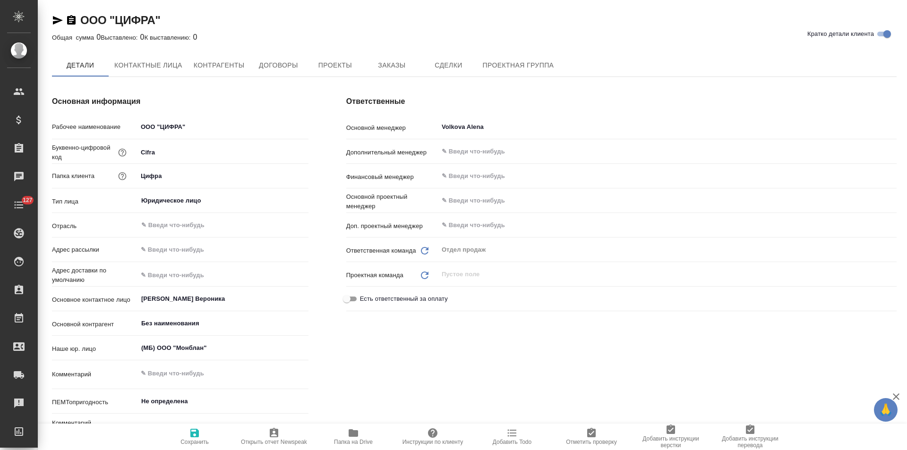
type textarea "x"
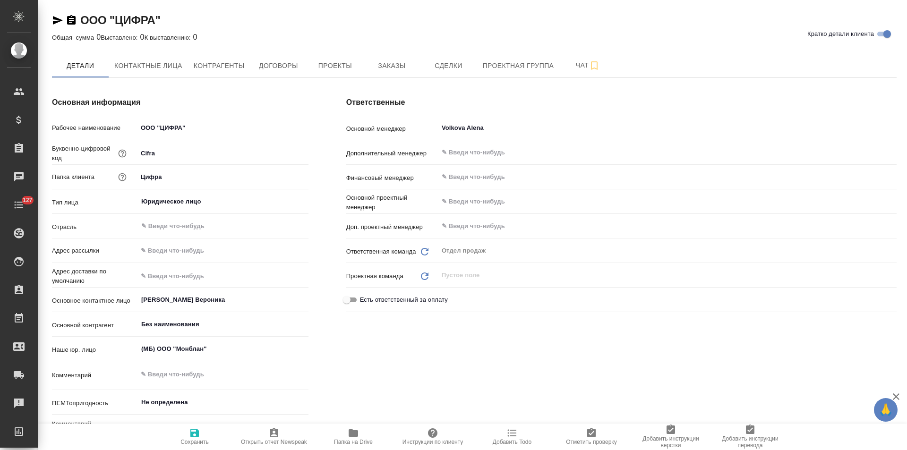
type textarea "x"
click at [220, 73] on button "Контрагенты" at bounding box center [219, 66] width 62 height 24
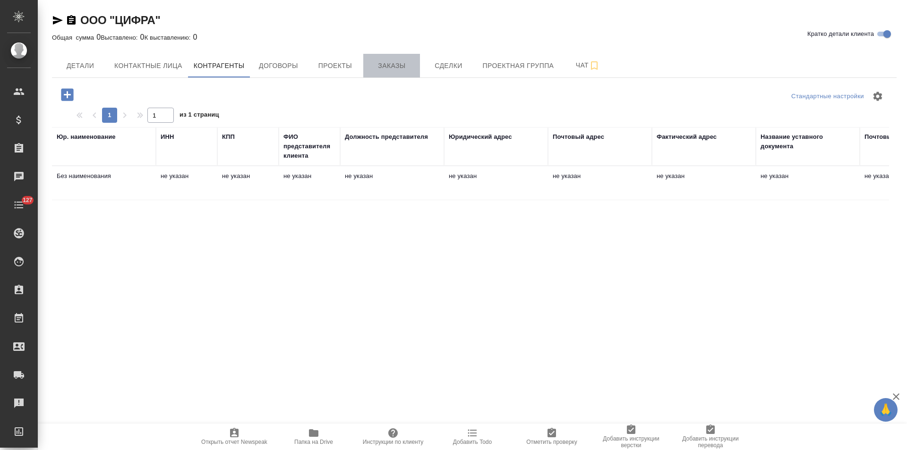
click at [383, 72] on button "Заказы" at bounding box center [391, 66] width 57 height 24
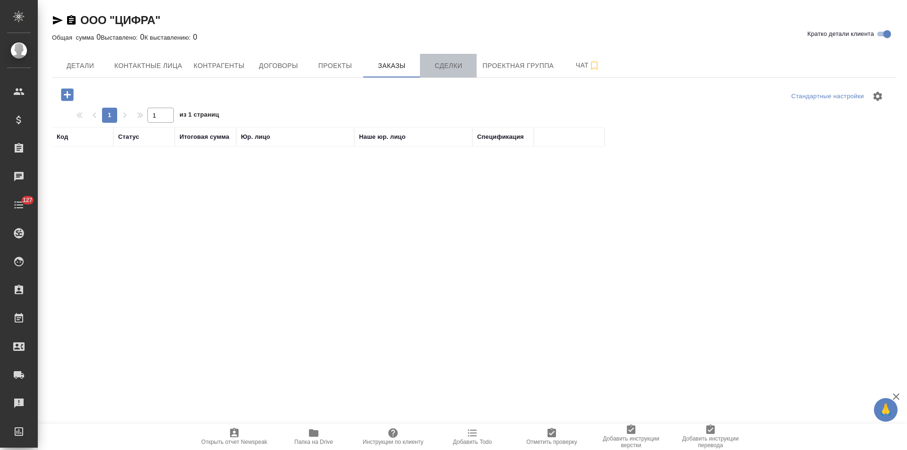
click at [440, 72] on button "Сделки" at bounding box center [448, 66] width 57 height 24
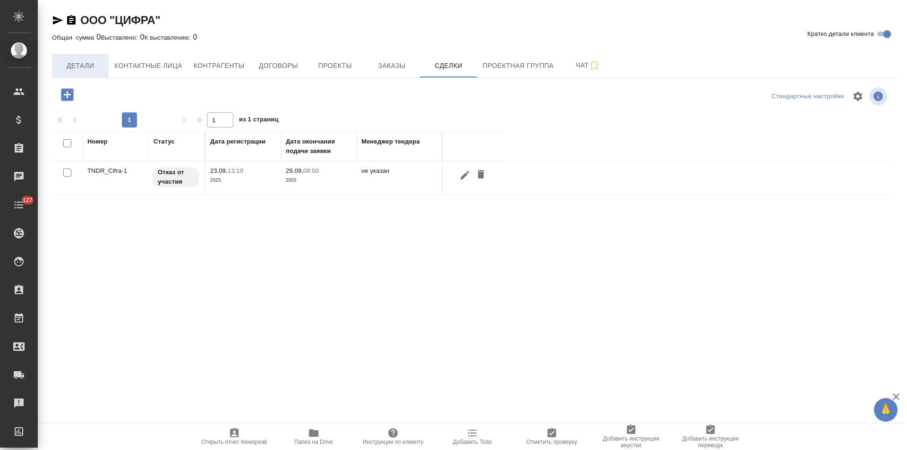
click at [78, 70] on span "Детали" at bounding box center [80, 66] width 45 height 12
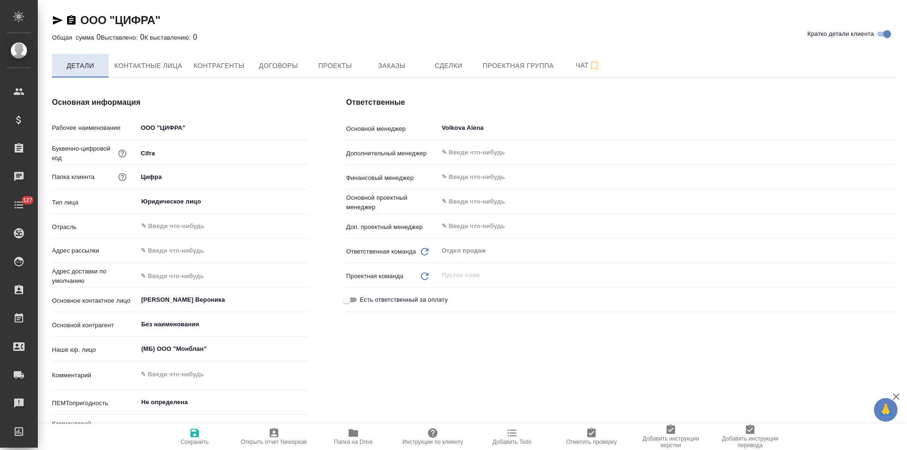
type textarea "x"
click at [398, 67] on span "Заказы" at bounding box center [391, 66] width 45 height 12
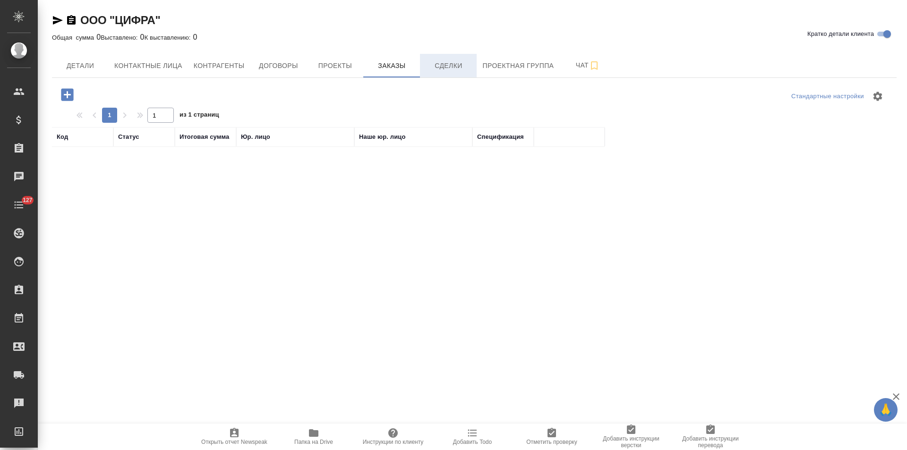
click at [437, 67] on span "Сделки" at bounding box center [448, 66] width 45 height 12
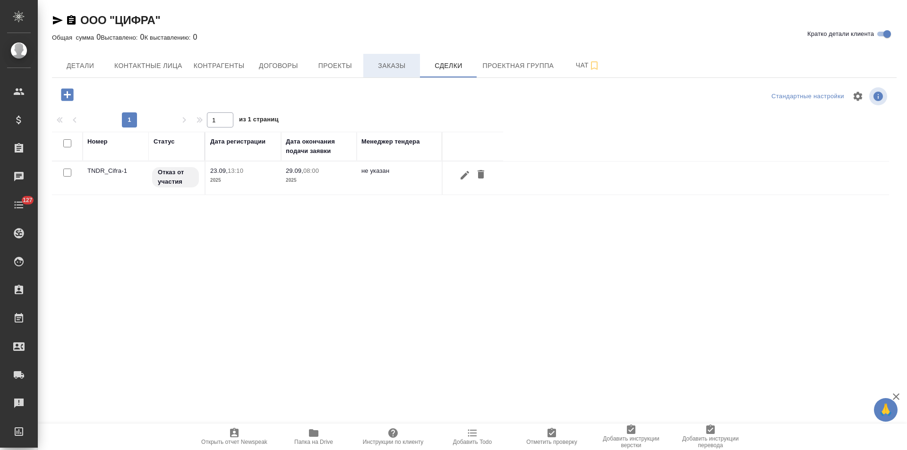
click at [391, 68] on span "Заказы" at bounding box center [391, 66] width 45 height 12
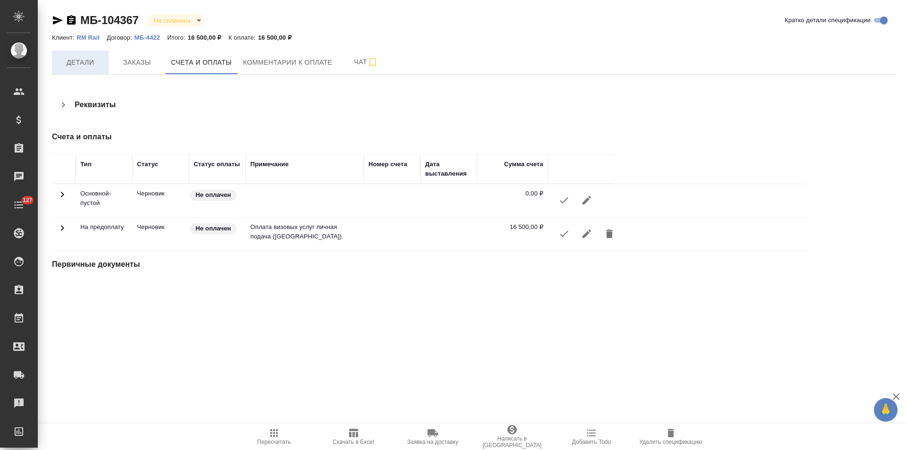
click at [83, 62] on span "Детали" at bounding box center [80, 63] width 45 height 12
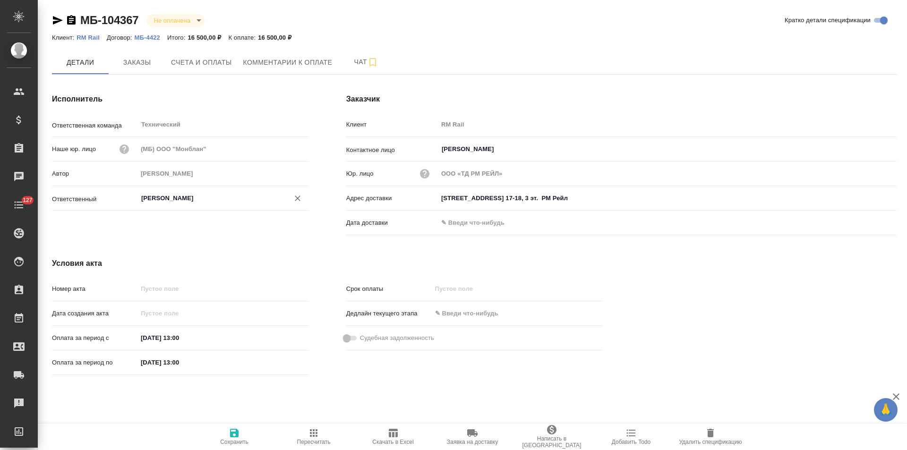
click at [171, 204] on input "[PERSON_NAME]" at bounding box center [207, 198] width 134 height 11
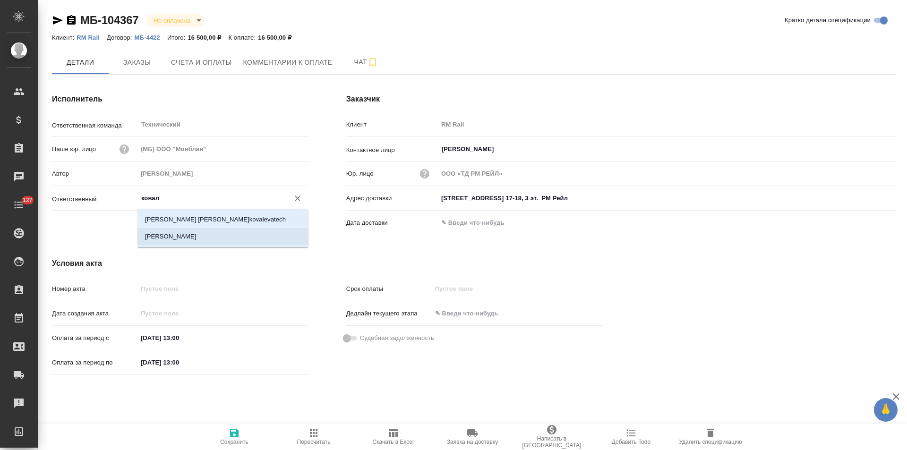
click at [199, 241] on li "[PERSON_NAME]" at bounding box center [222, 236] width 171 height 17
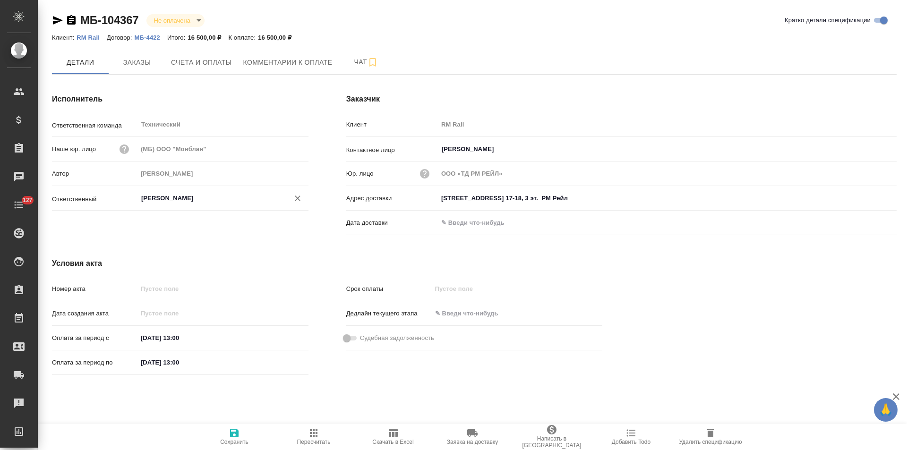
type input "[PERSON_NAME]"
click at [234, 437] on icon "button" at bounding box center [234, 433] width 9 height 9
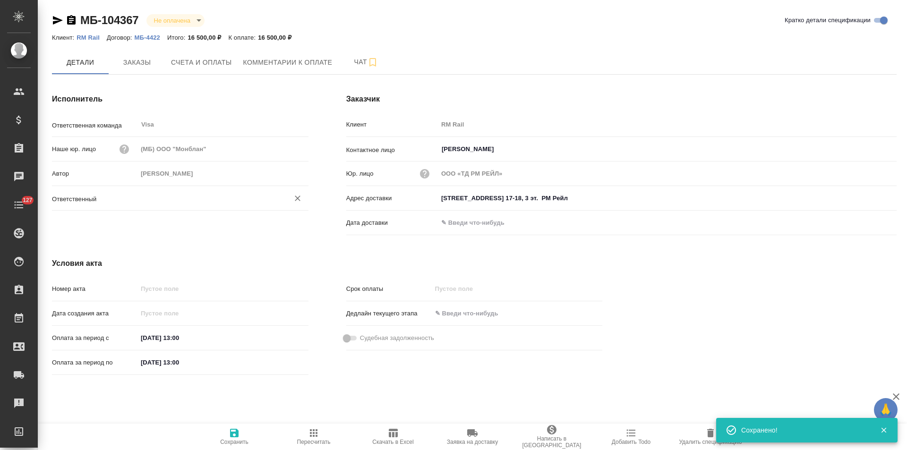
type input "[PERSON_NAME]"
click at [304, 261] on h4 "Условия акта" at bounding box center [327, 263] width 550 height 11
click at [214, 69] on button "Счета и оплаты" at bounding box center [201, 63] width 72 height 24
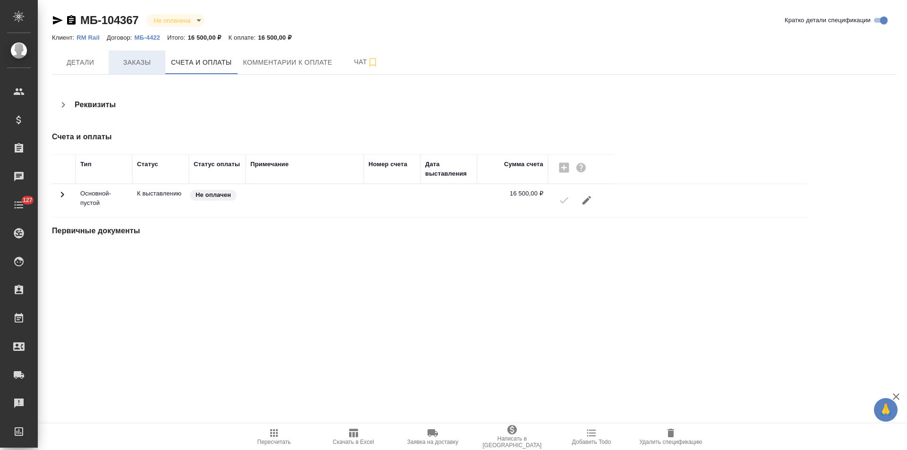
click at [145, 61] on span "Заказы" at bounding box center [136, 63] width 45 height 12
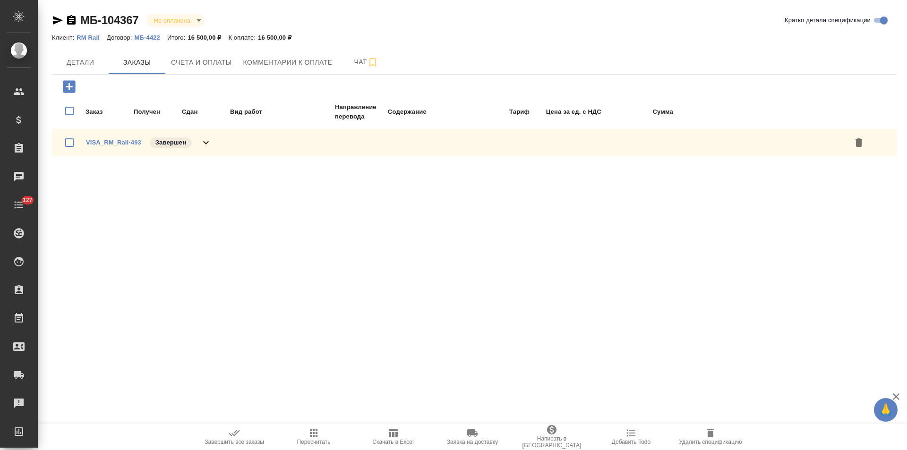
drag, startPoint x: 206, startPoint y: 145, endPoint x: 216, endPoint y: 150, distance: 10.8
click at [207, 146] on icon at bounding box center [205, 142] width 11 height 11
click at [89, 66] on span "Детали" at bounding box center [80, 63] width 45 height 12
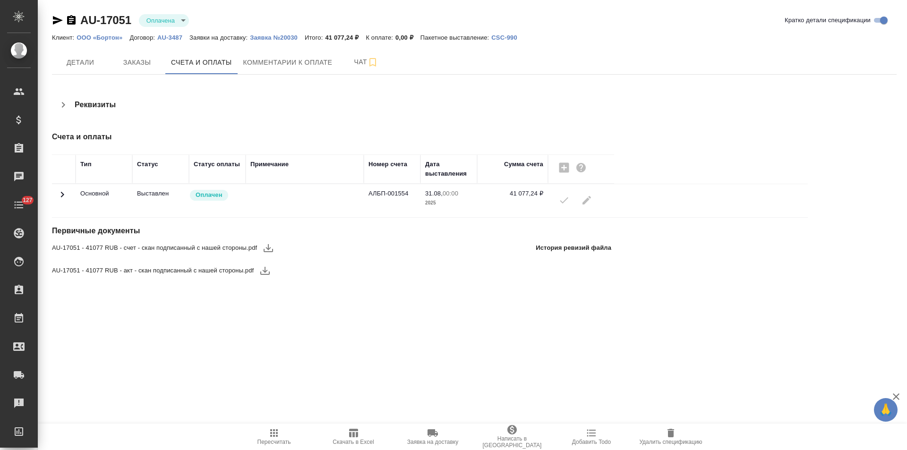
click at [60, 195] on icon at bounding box center [62, 194] width 11 height 11
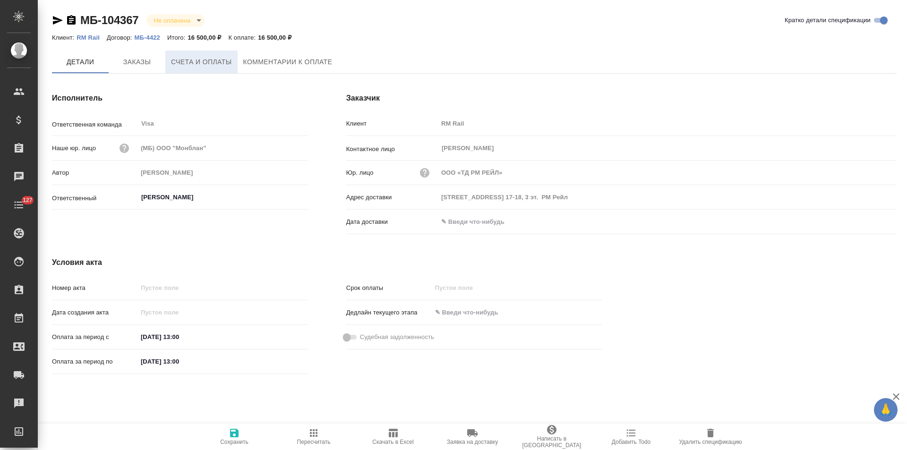
click at [200, 68] on button "Счета и оплаты" at bounding box center [201, 62] width 72 height 23
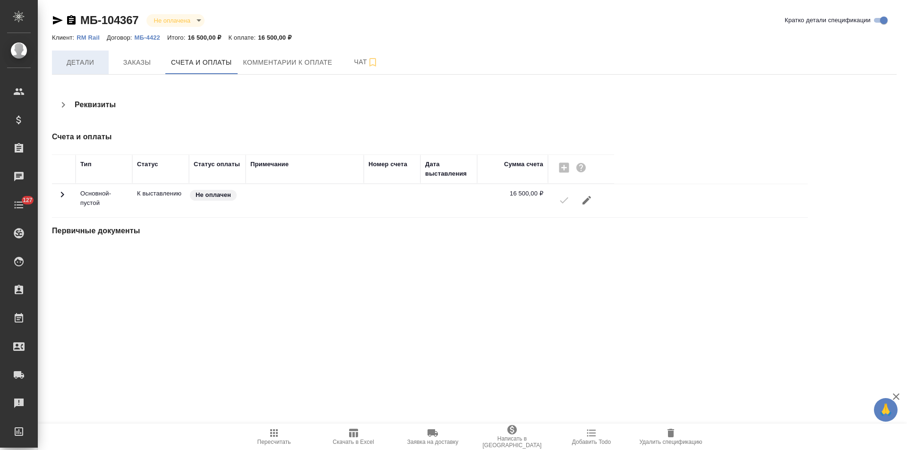
click at [91, 66] on span "Детали" at bounding box center [80, 63] width 45 height 12
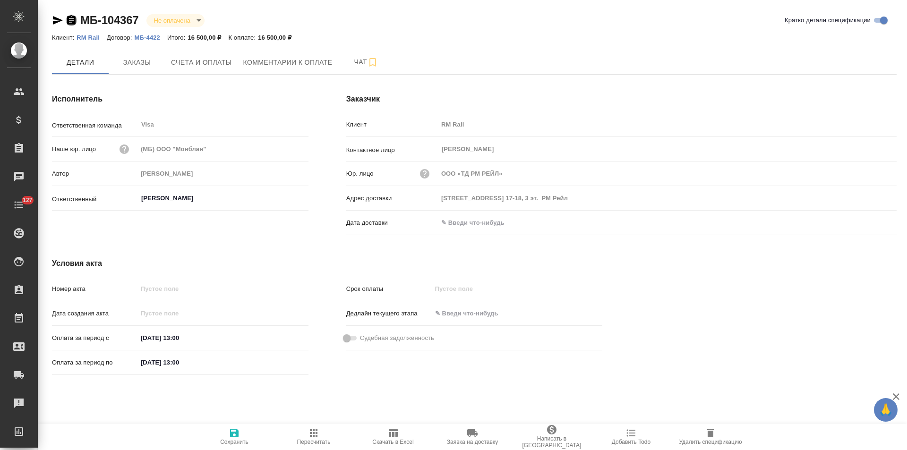
click at [70, 20] on icon "button" at bounding box center [71, 20] width 11 height 11
click at [155, 37] on p "МБ-4422" at bounding box center [151, 37] width 33 height 7
click at [198, 58] on span "Счета и оплаты" at bounding box center [201, 63] width 61 height 12
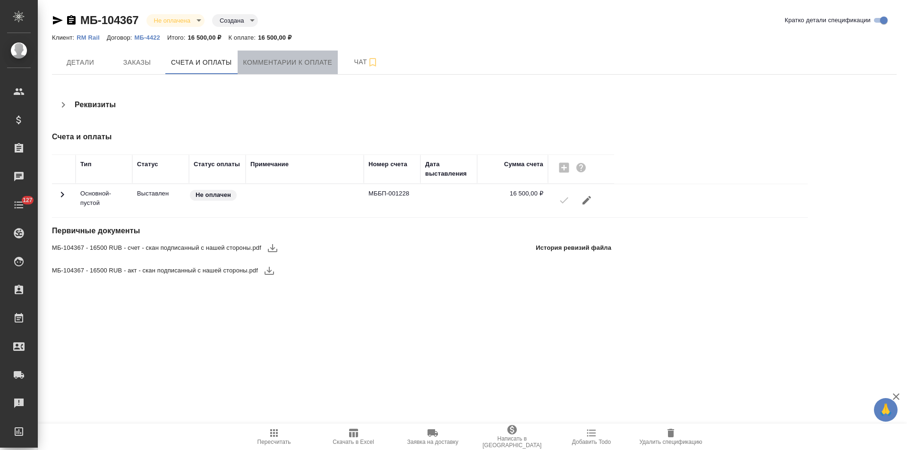
click at [302, 70] on button "Комментарии к оплате" at bounding box center [288, 63] width 101 height 24
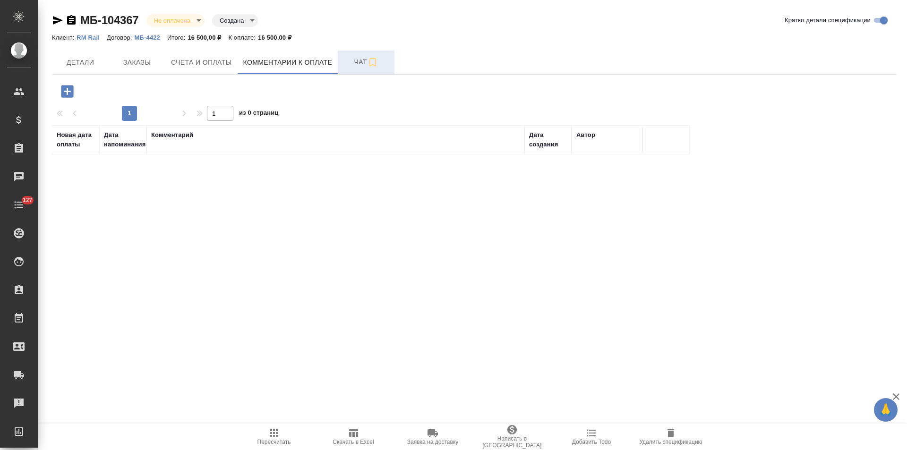
click at [355, 62] on span "Чат" at bounding box center [365, 62] width 45 height 12
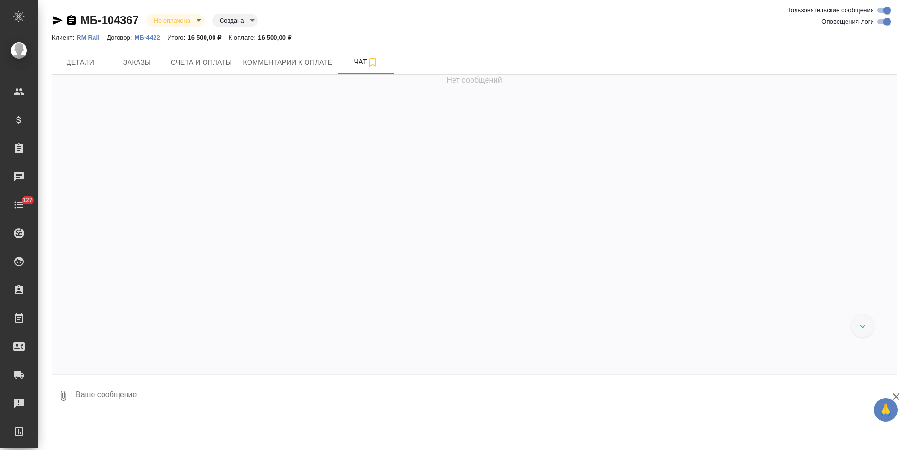
scroll to position [24, 0]
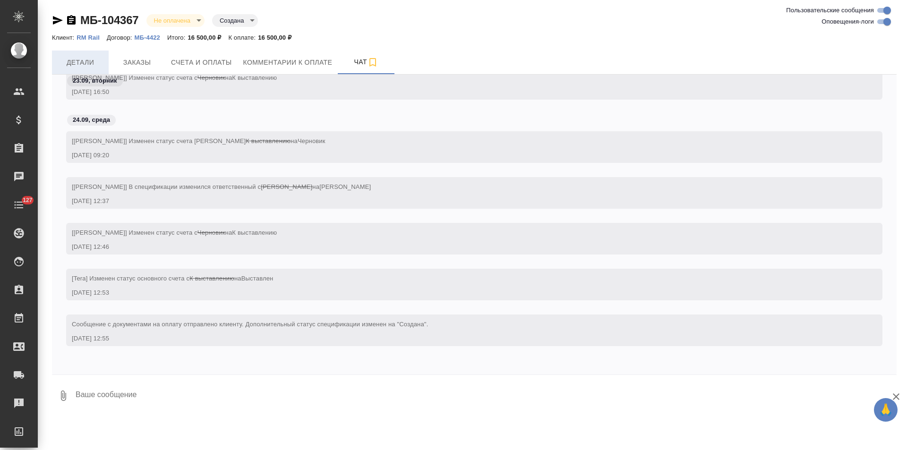
click at [87, 62] on span "Детали" at bounding box center [80, 63] width 45 height 12
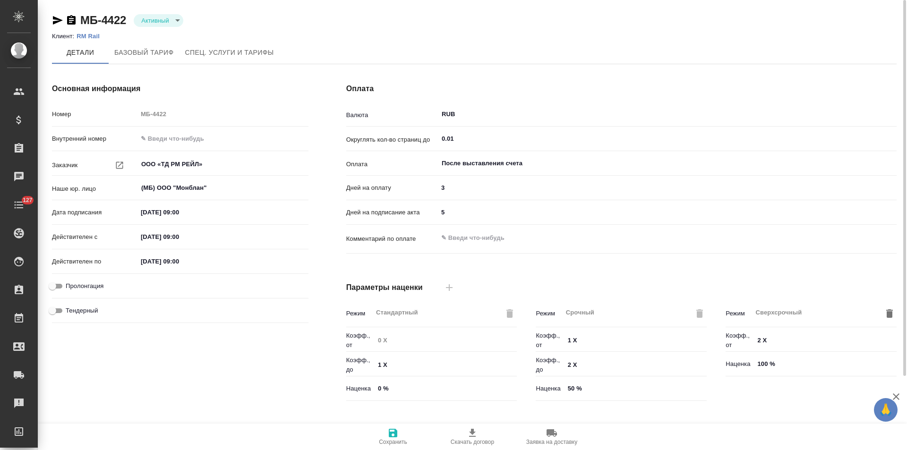
click at [329, 145] on div "Оплата Валюта RUB ​ Округлять кол-во страниц до 0.01 ​ Оплата После выставления…" at bounding box center [621, 243] width 588 height 359
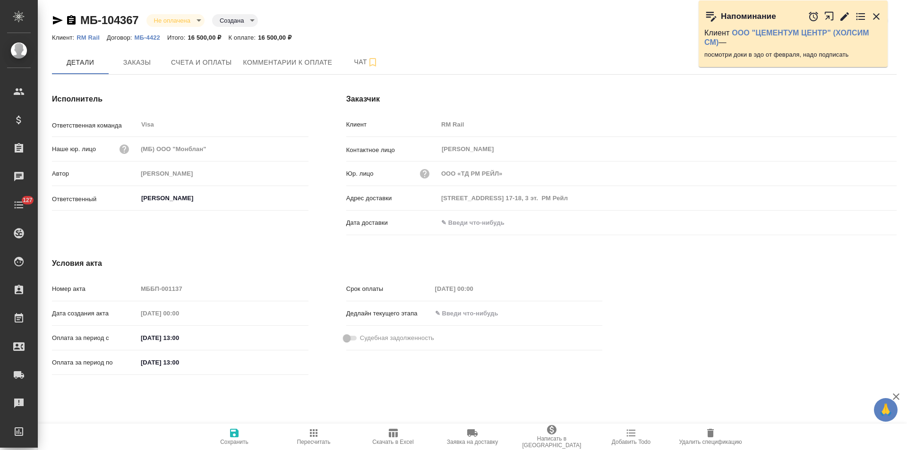
click at [846, 17] on icon "button" at bounding box center [844, 16] width 9 height 9
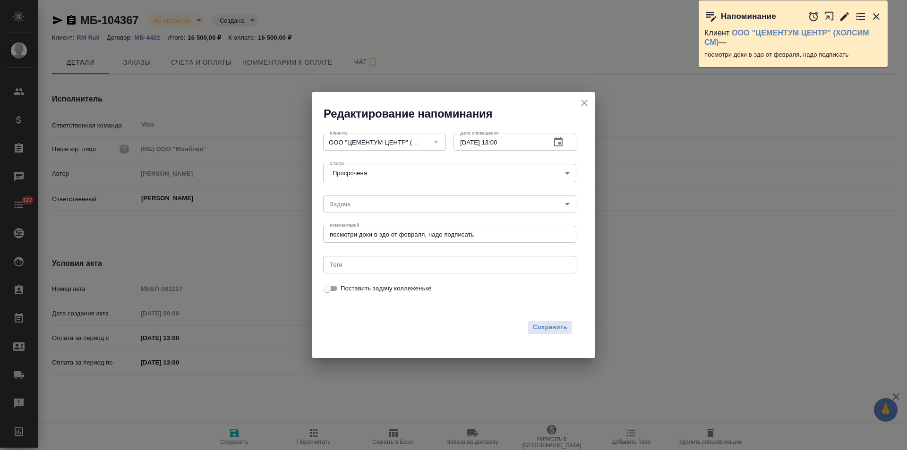
click at [500, 143] on input "[DATE] 13:00" at bounding box center [498, 142] width 90 height 17
type input "[DATE] 15:00"
click at [559, 325] on span "Сохранить" at bounding box center [550, 327] width 34 height 11
